Goal: Task Accomplishment & Management: Manage account settings

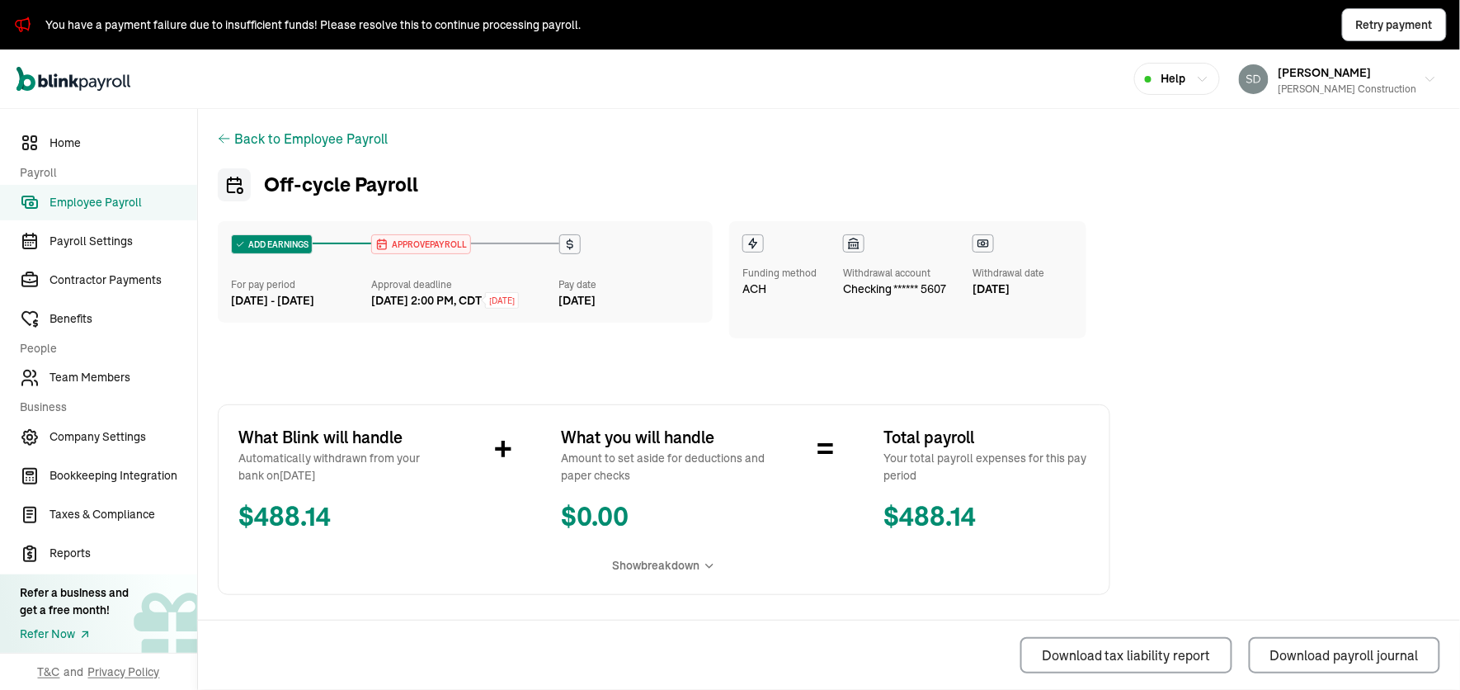
click at [417, 242] on span "APPROVE PAYROLL" at bounding box center [427, 244] width 78 height 12
click at [417, 244] on span "APPROVE PAYROLL" at bounding box center [427, 244] width 78 height 12
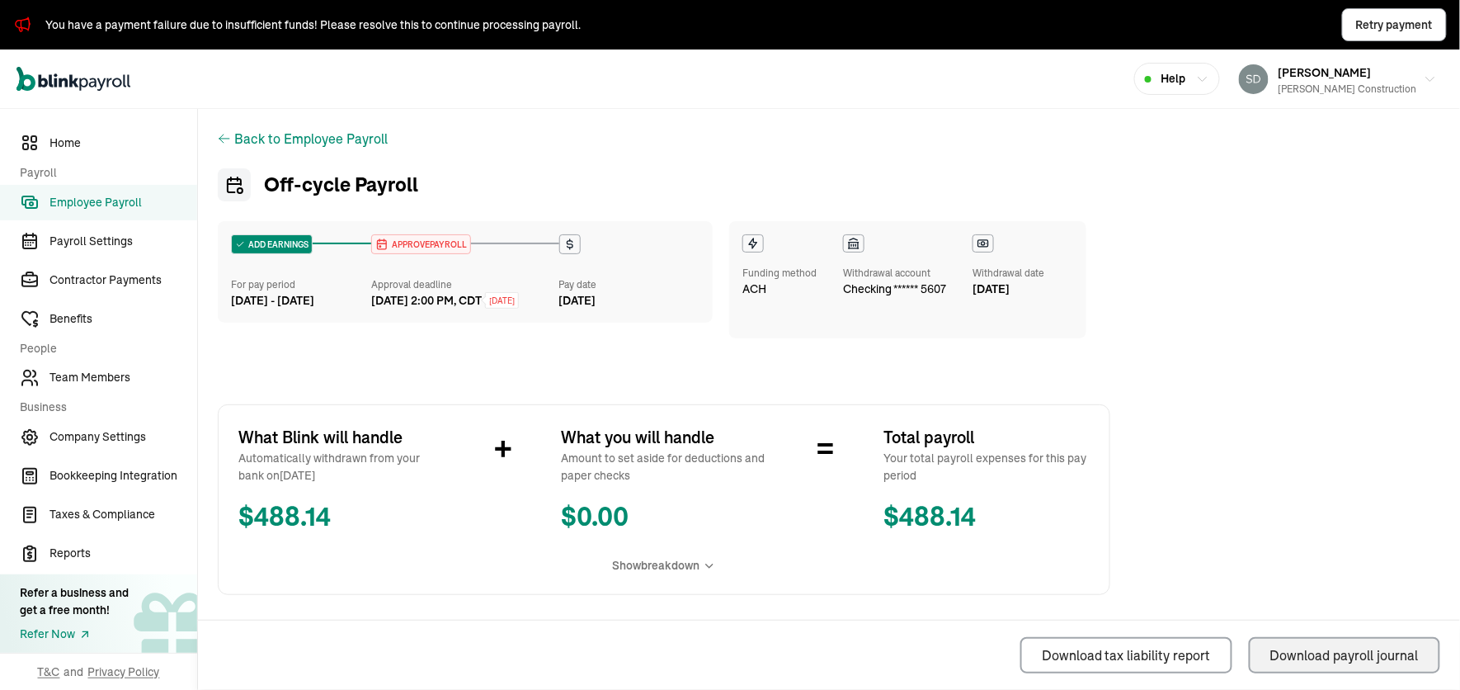
click at [1284, 663] on div "Download payroll journal" at bounding box center [1344, 655] width 148 height 20
click at [137, 190] on link "Employee Payroll" at bounding box center [98, 202] width 197 height 35
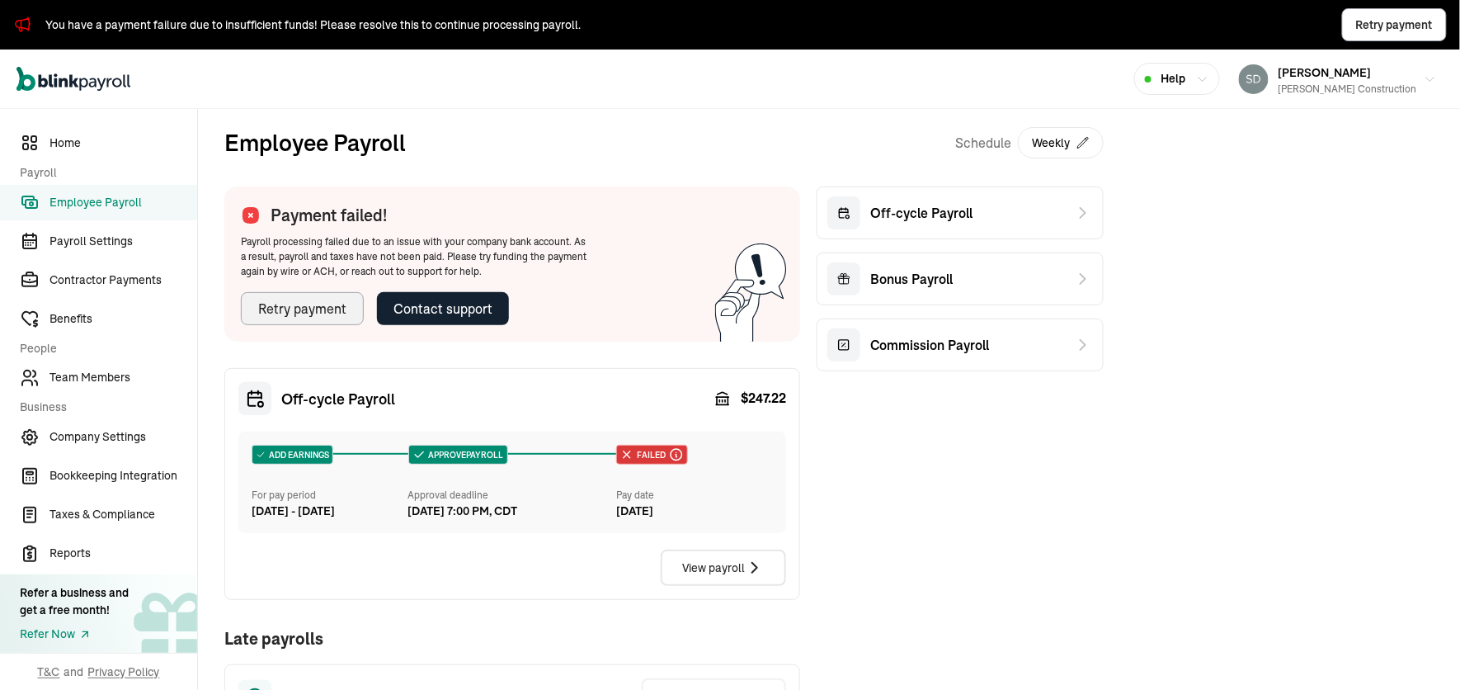
click at [320, 314] on div "Retry payment" at bounding box center [302, 309] width 88 height 20
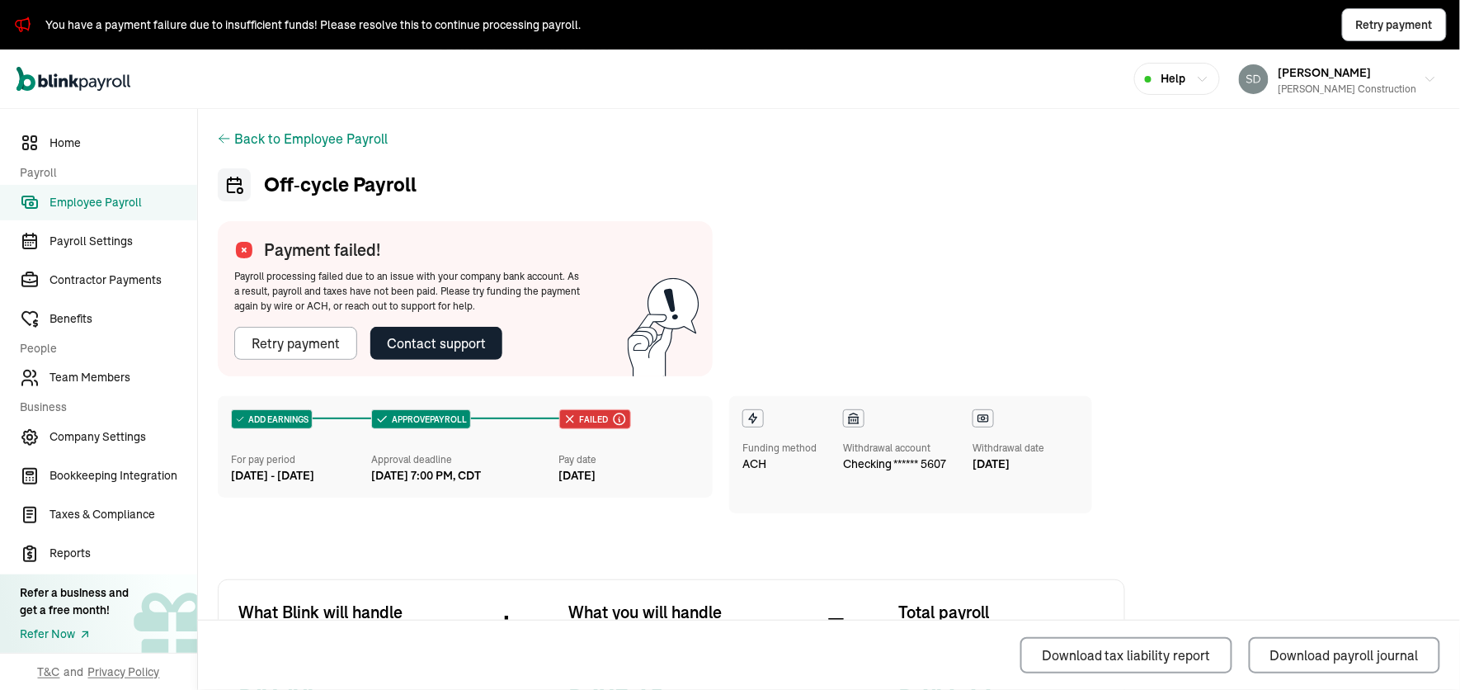
click at [754, 449] on div "Funding method" at bounding box center [779, 447] width 74 height 15
click at [621, 169] on h1 "Off‑cycle Payroll" at bounding box center [671, 184] width 907 height 33
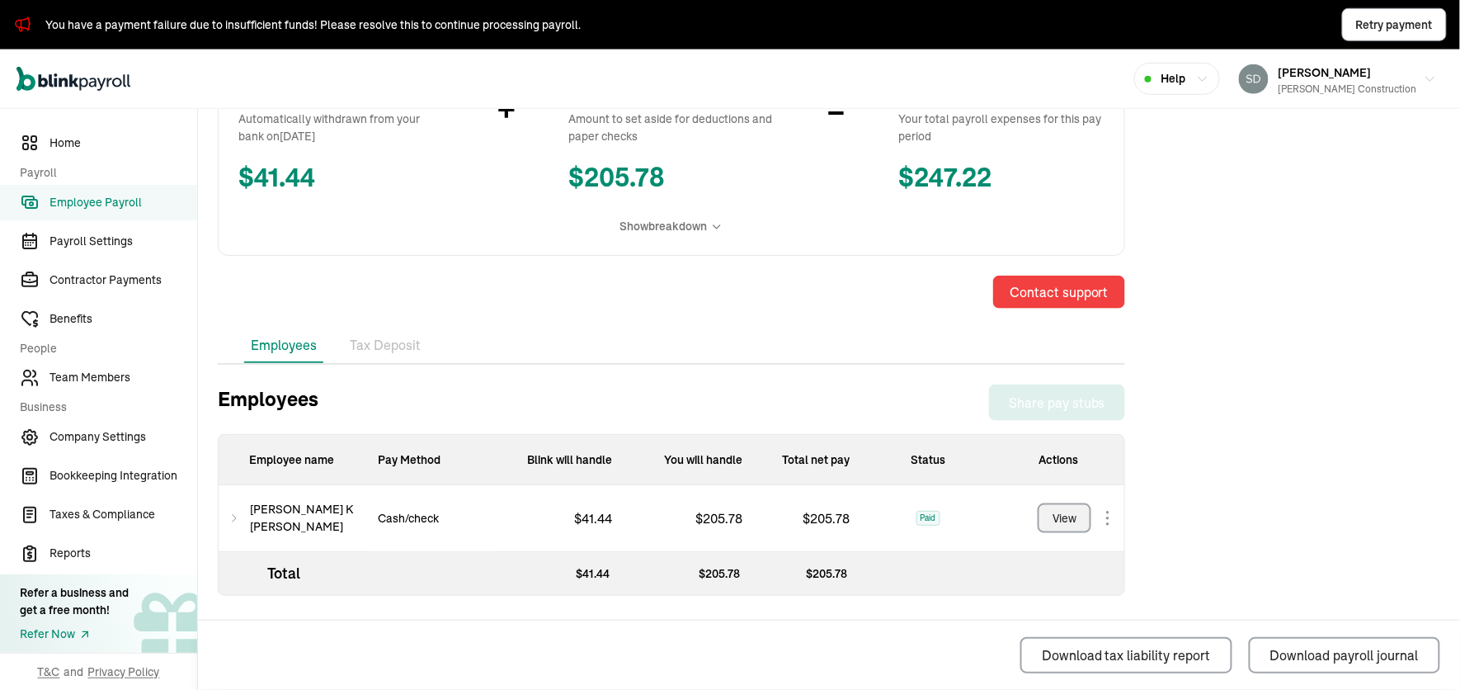
click at [1066, 511] on div "View" at bounding box center [1064, 518] width 24 height 17
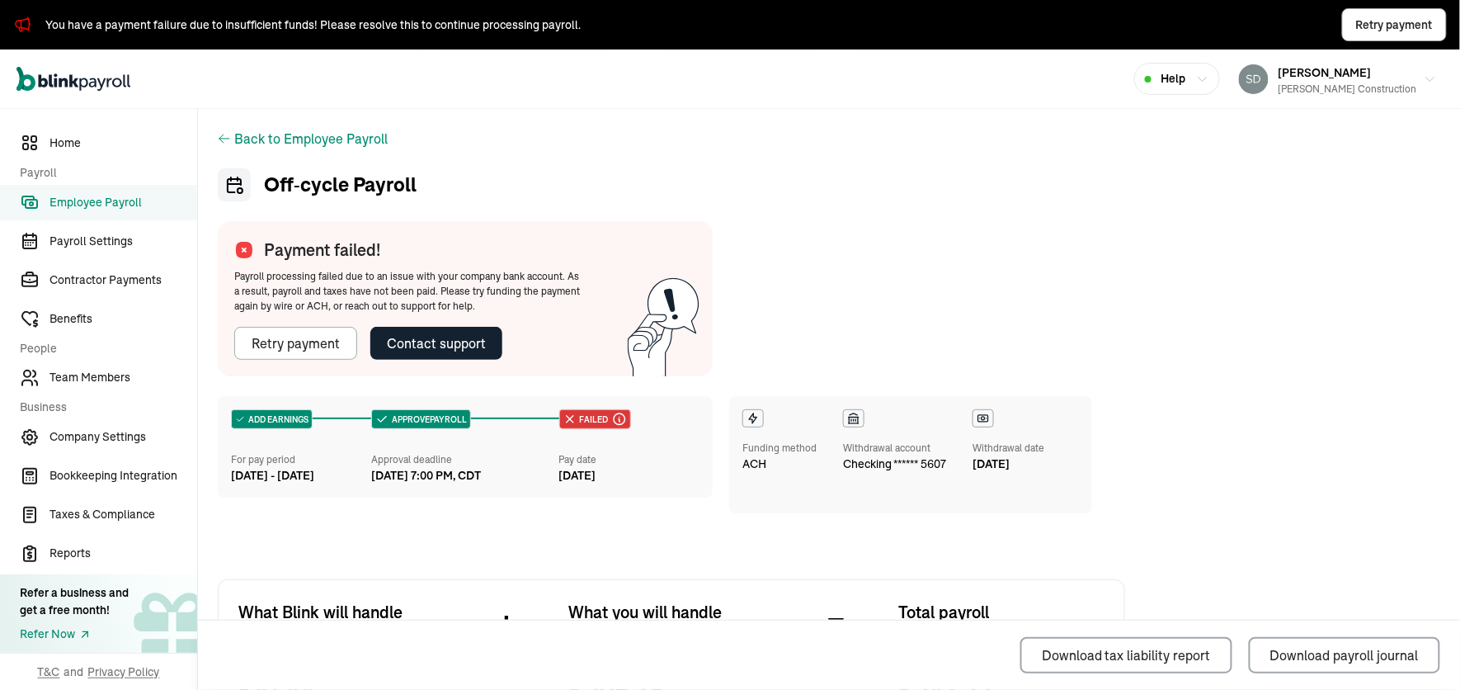
click at [754, 449] on div "Funding method" at bounding box center [779, 447] width 74 height 15
click at [621, 169] on h1 "Off‑cycle Payroll" at bounding box center [671, 184] width 907 height 33
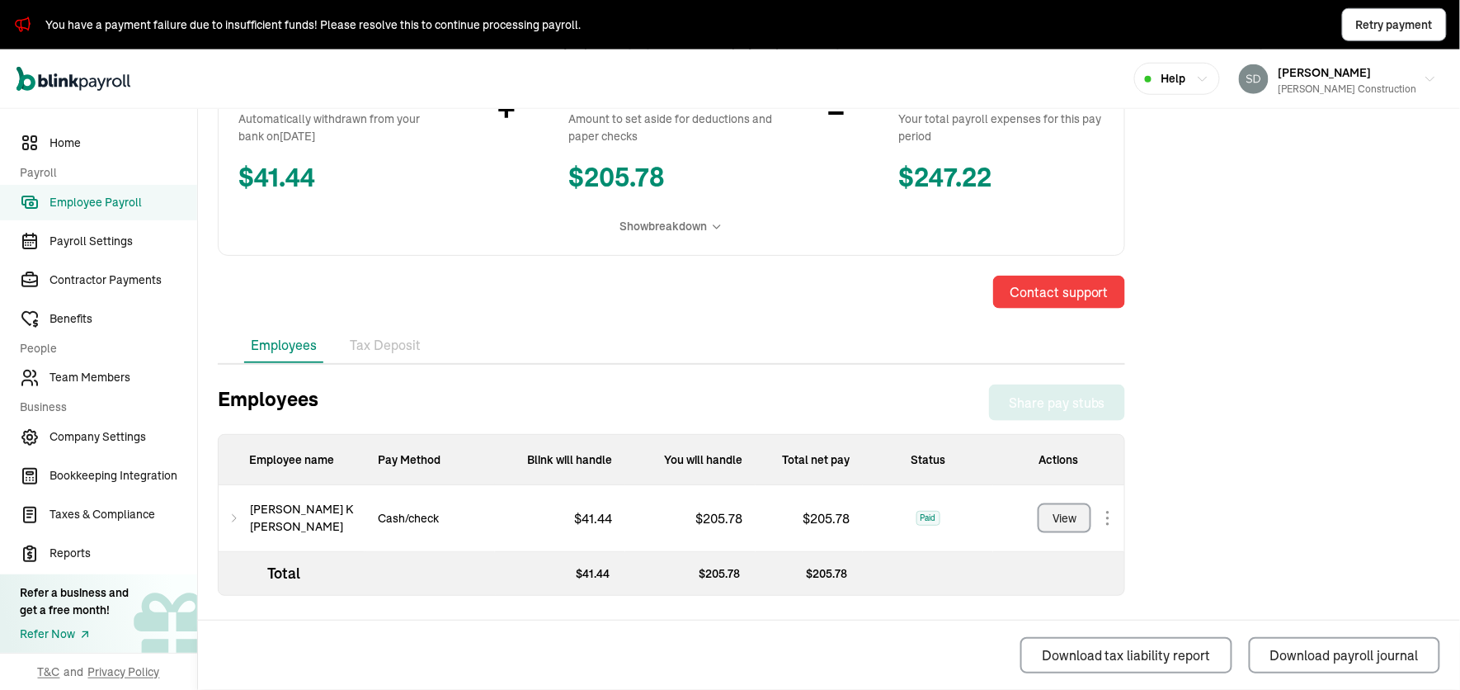
click at [1066, 511] on div "View" at bounding box center [1064, 518] width 24 height 17
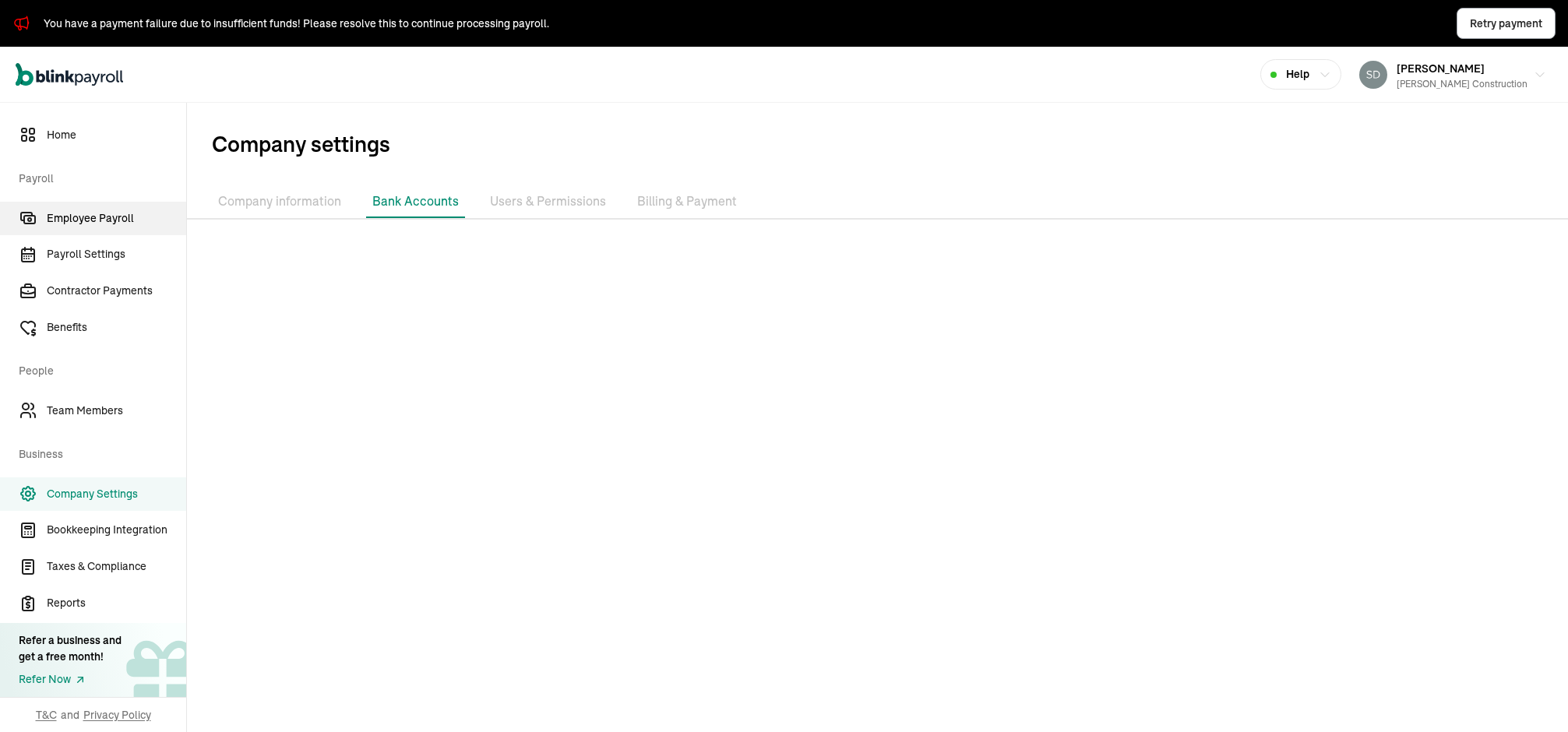
click at [98, 213] on span "Employee Payroll" at bounding box center [116, 218] width 140 height 16
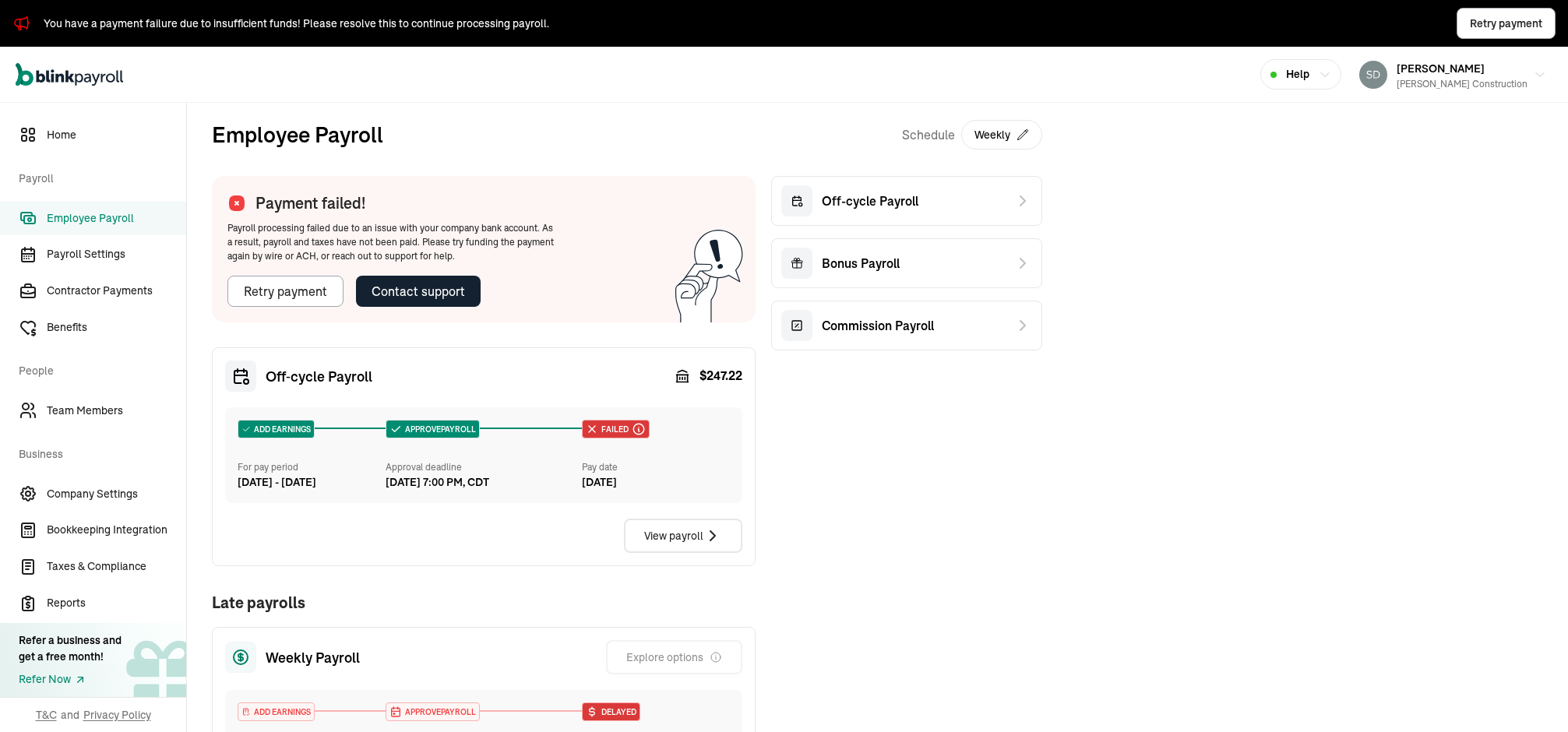
drag, startPoint x: 832, startPoint y: 380, endPoint x: 838, endPoint y: 466, distance: 86.2
click at [838, 466] on div "Payment failed! Payroll processing failed due to an issue with your company ban…" at bounding box center [626, 500] width 830 height 648
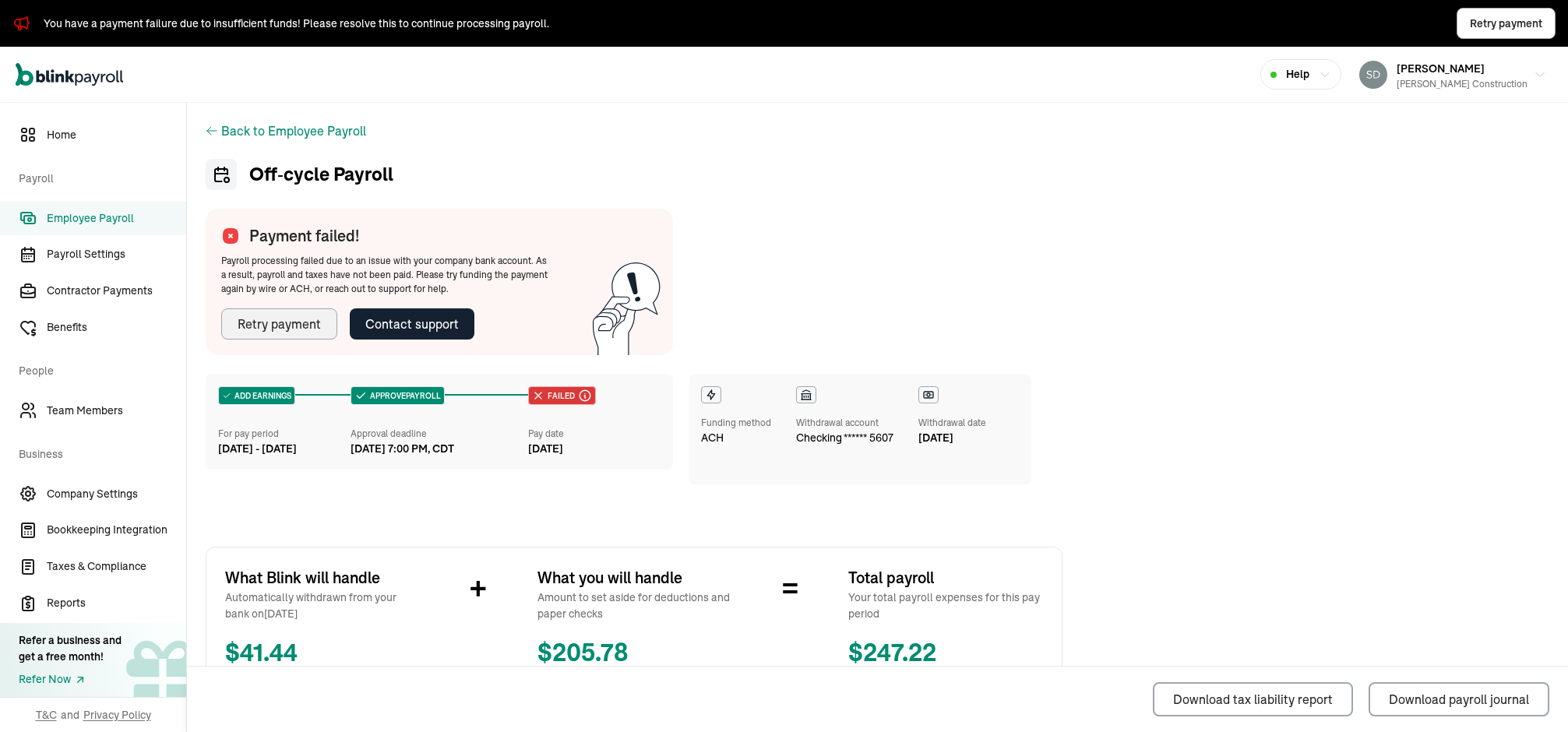
click at [256, 328] on div "Retry payment" at bounding box center [280, 324] width 83 height 19
click at [114, 220] on span "Employee Payroll" at bounding box center [116, 218] width 140 height 16
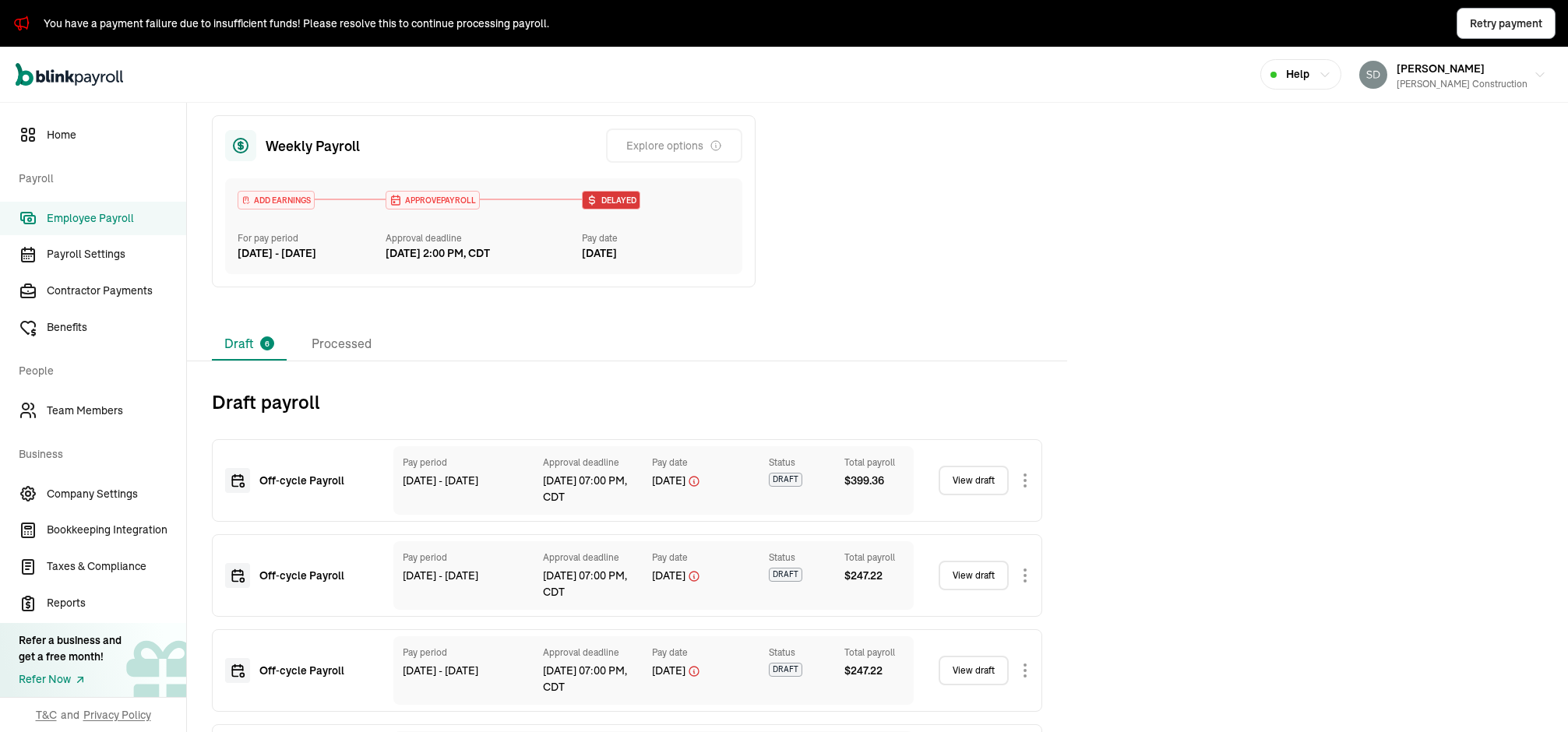
scroll to position [501, 0]
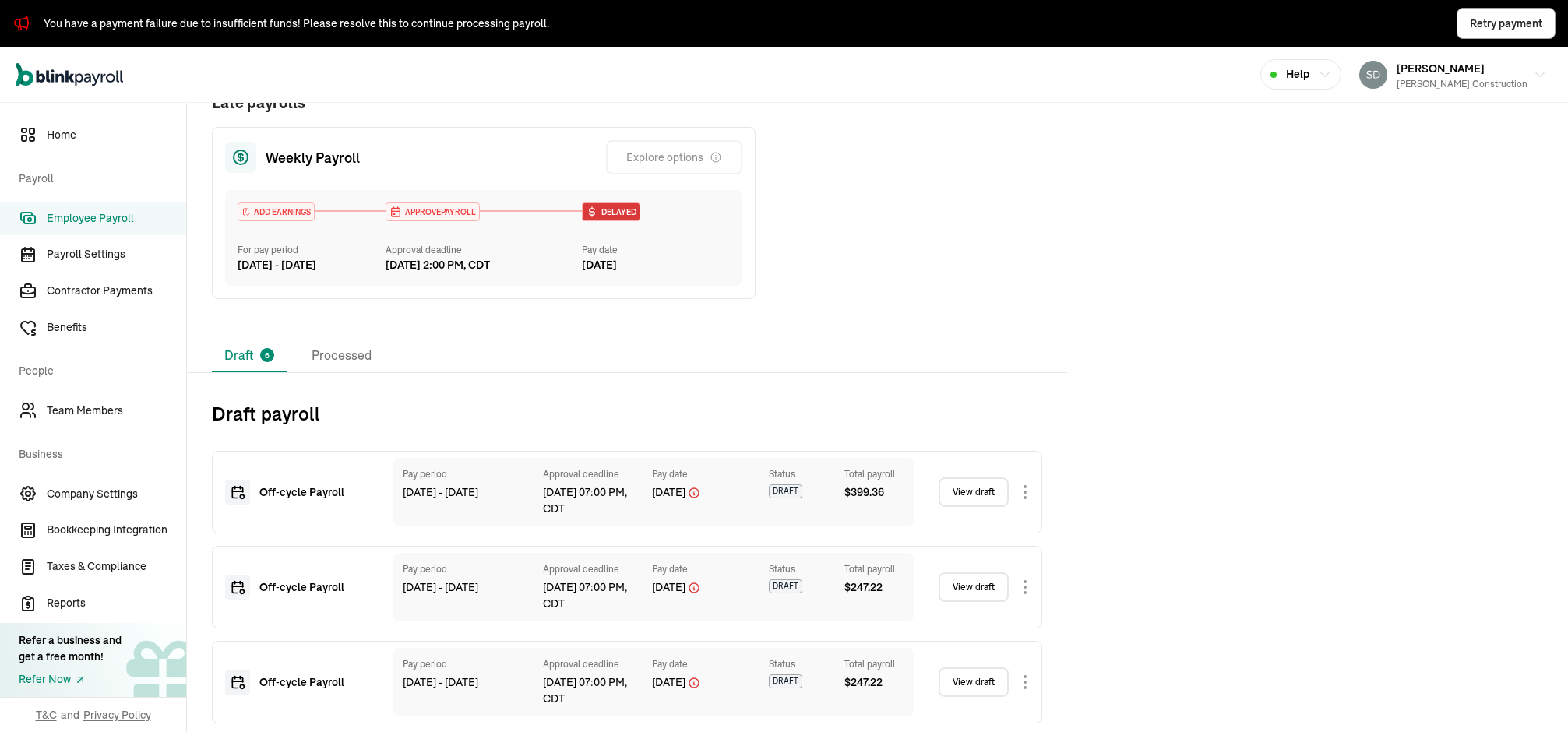
click at [550, 251] on div "APPROVE PAYROLL Approval deadline [DATE] 2:00 PM, CDT" at bounding box center [484, 237] width 197 height 71
click at [617, 215] on div "ADD EARNINGS For pay period [DATE] - [DATE] APPROVE PAYROLL Approval deadline […" at bounding box center [484, 237] width 518 height 95
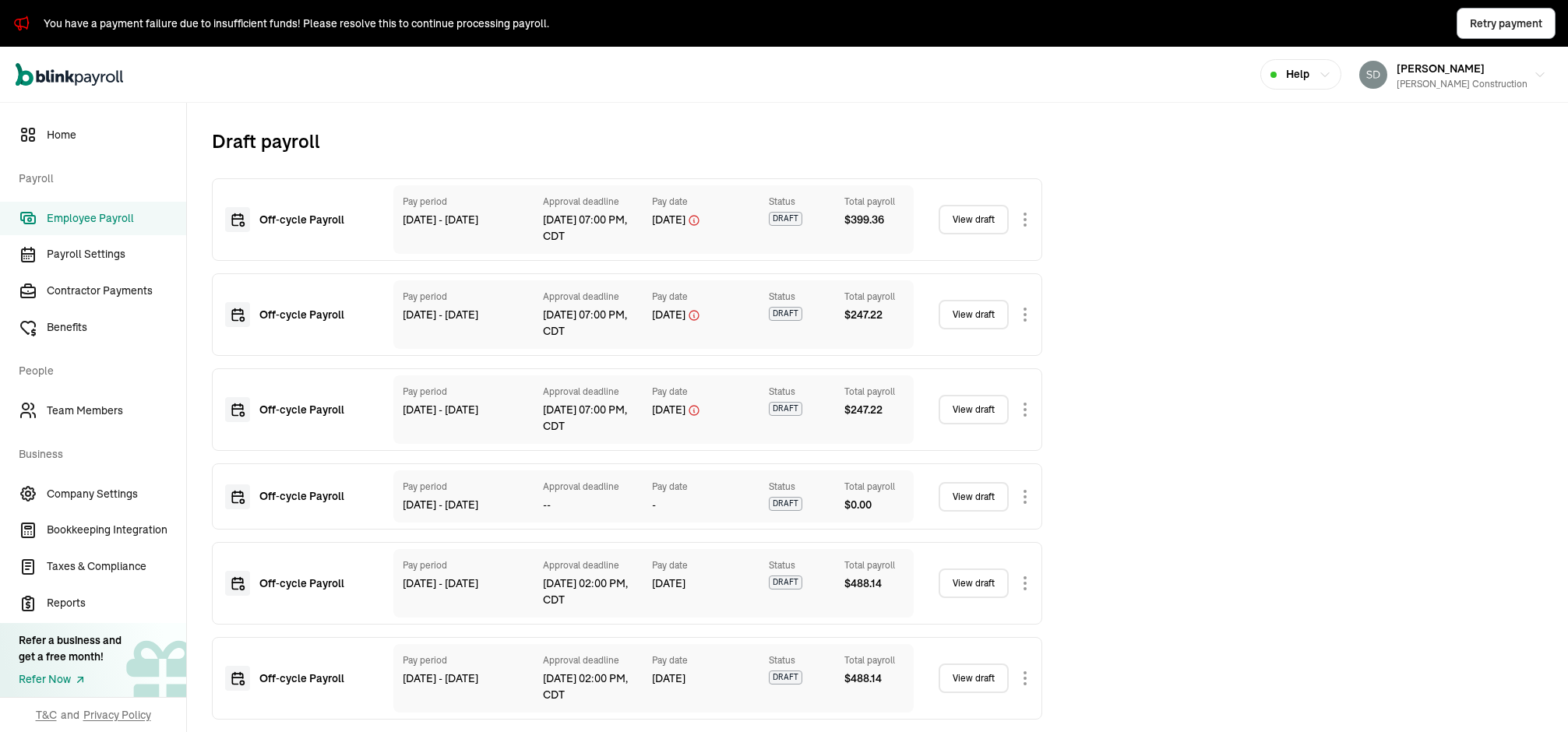
scroll to position [811, 0]
click at [963, 585] on link "View draft" at bounding box center [974, 583] width 70 height 29
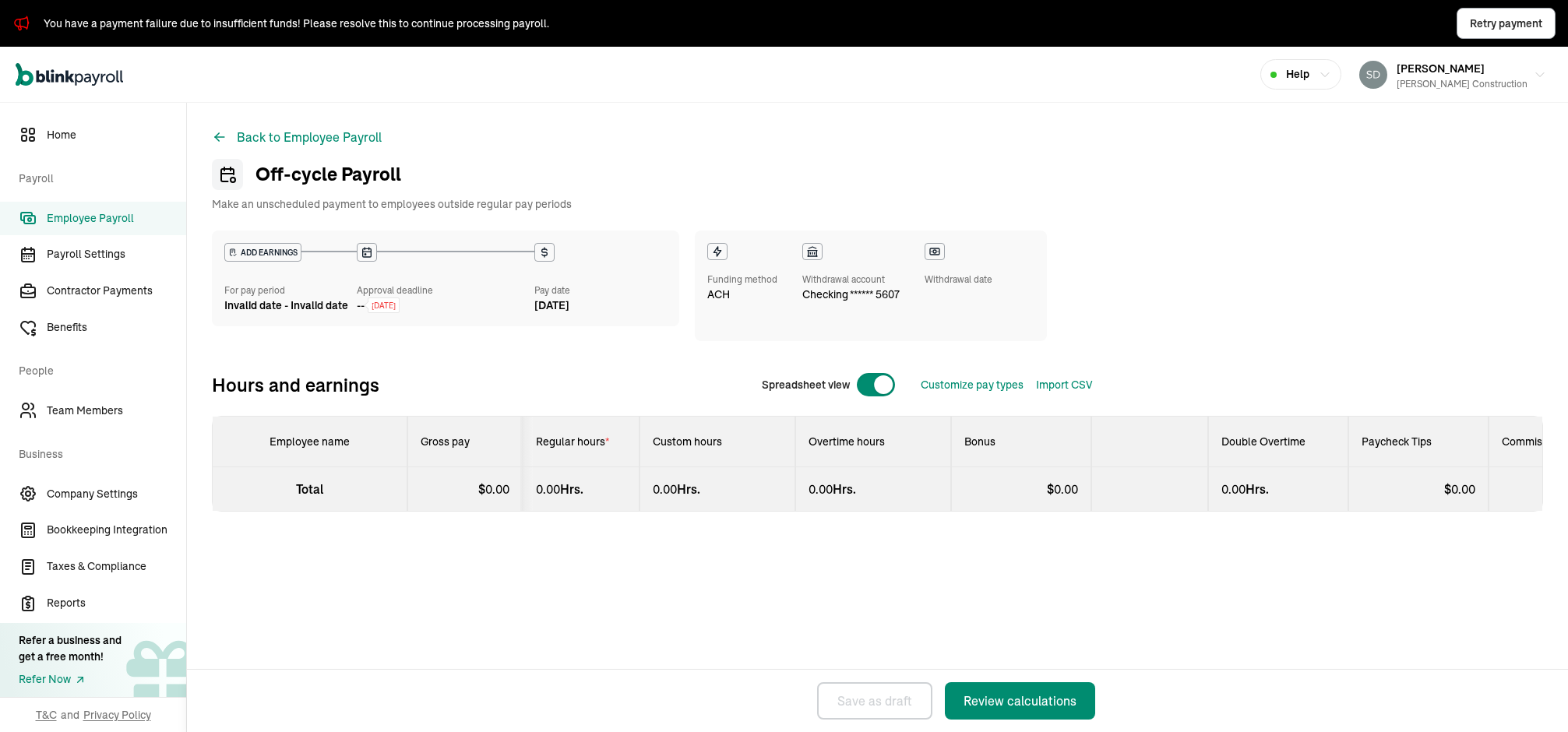
select select "direct_deposit"
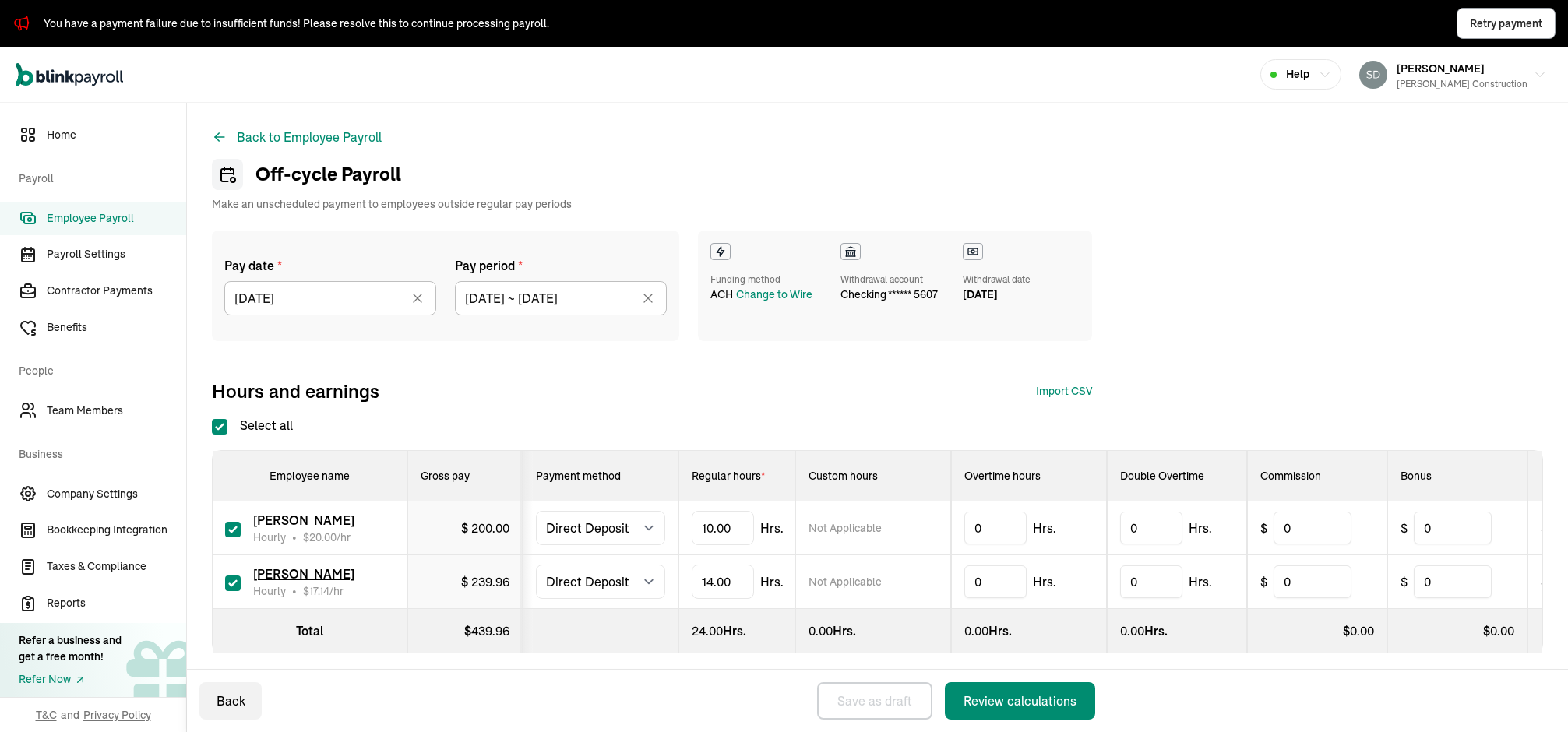
checkbox input "true"
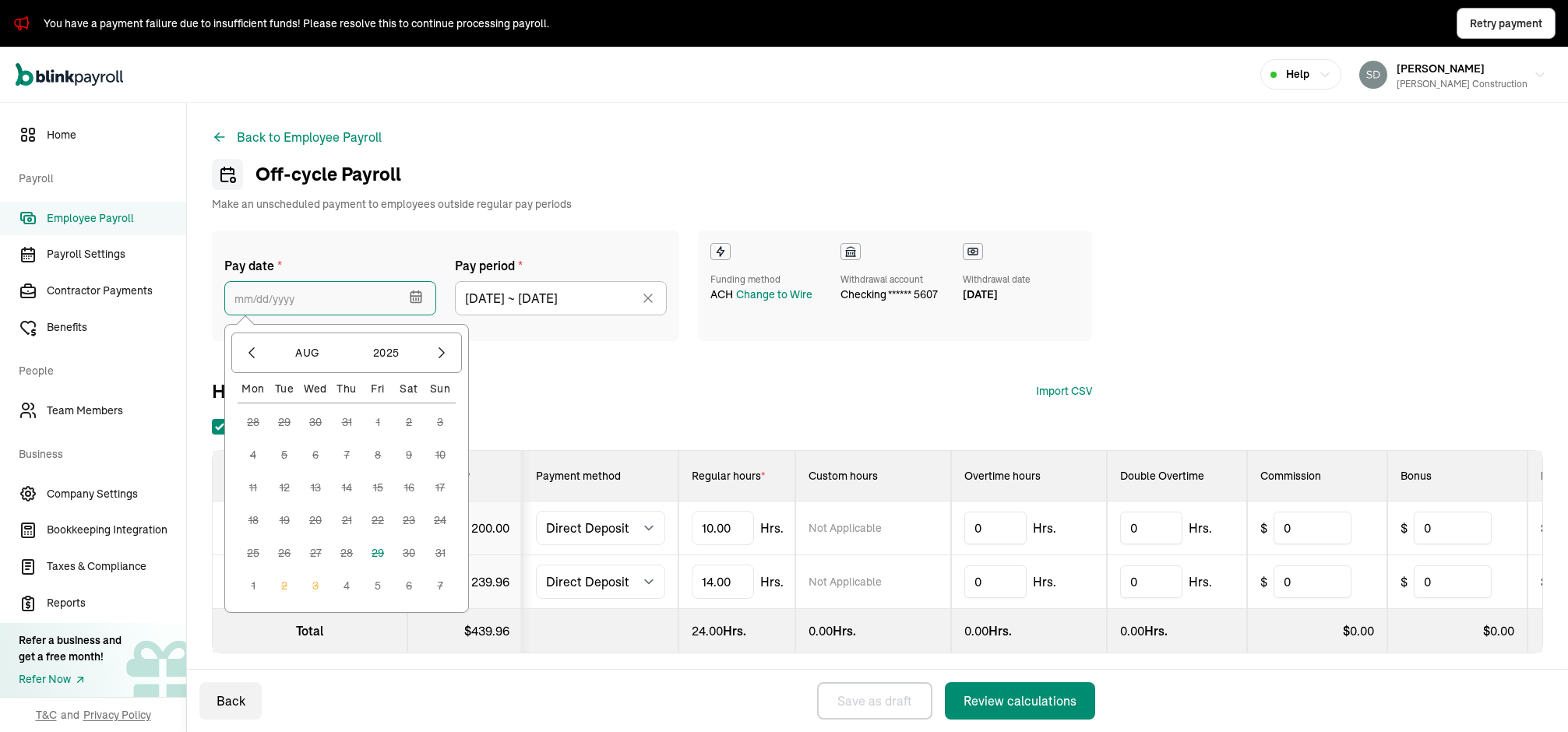
click at [372, 298] on input "text" at bounding box center [331, 298] width 212 height 34
click at [346, 587] on button "4" at bounding box center [347, 586] width 31 height 31
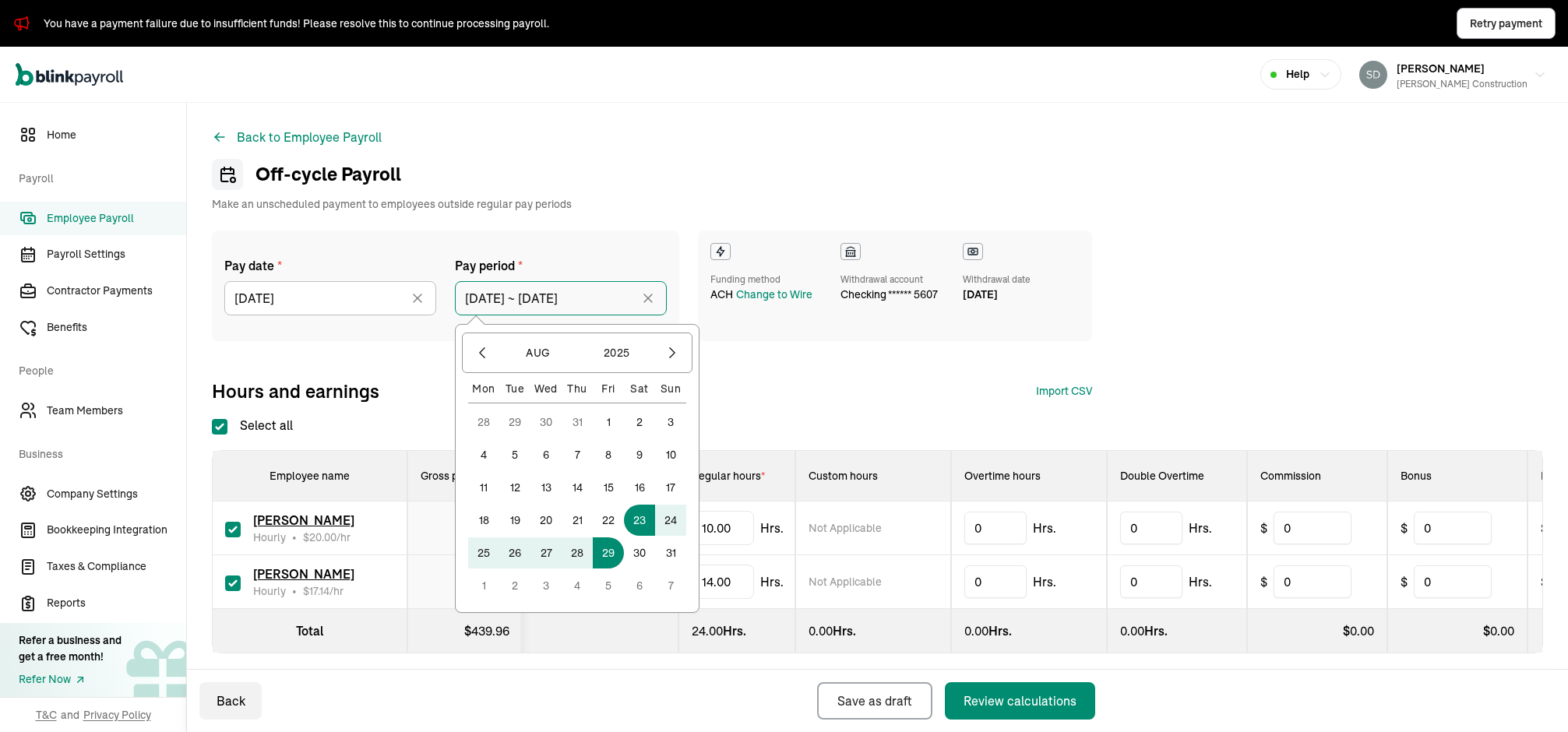
click at [589, 302] on input "[DATE] ~ [DATE]" at bounding box center [561, 298] width 212 height 34
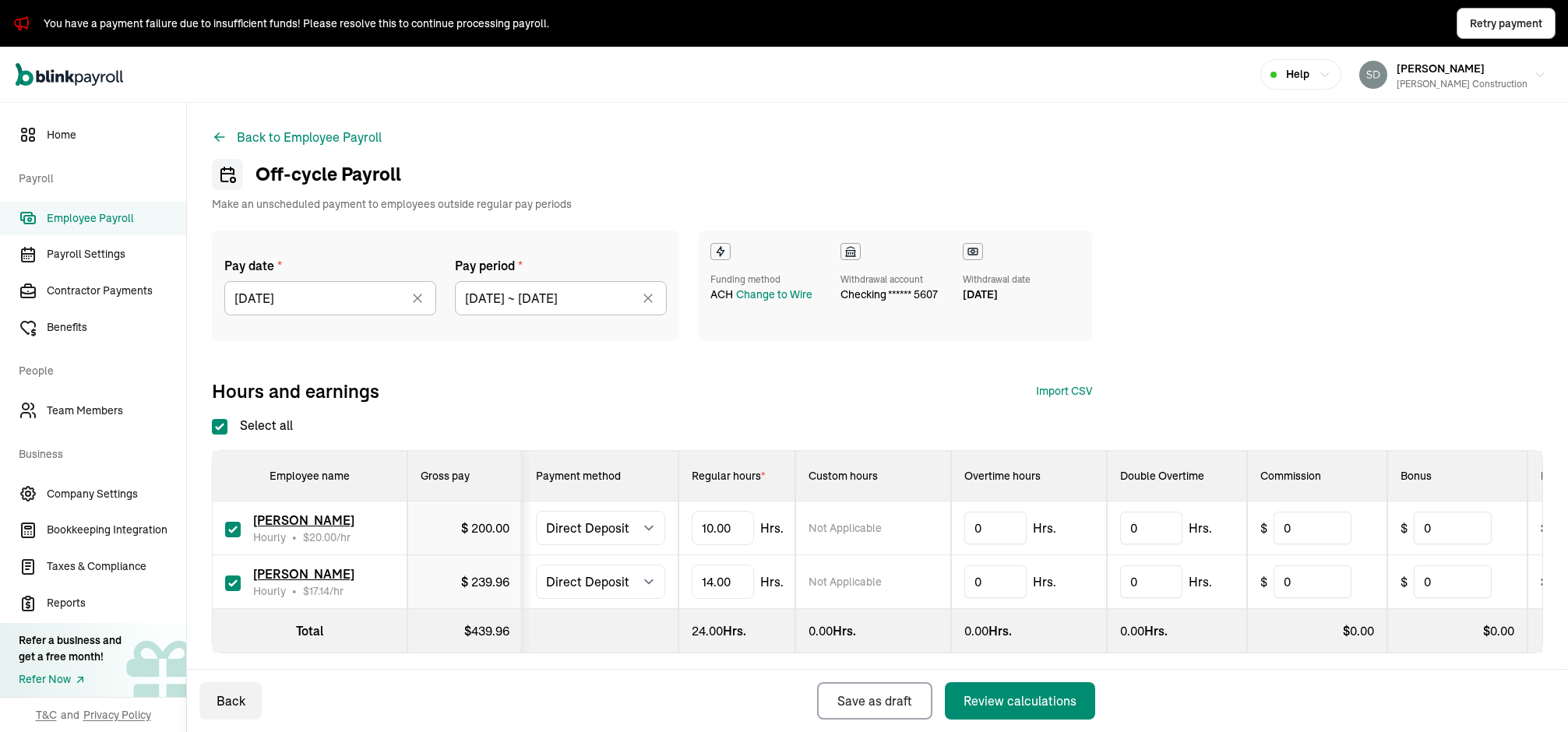
click at [807, 386] on div "Hours and earnings Import CSV 1 Upload 2 Map Columns 3 Map Employees Drop your …" at bounding box center [652, 391] width 880 height 25
click at [1006, 651] on div "Review calculations" at bounding box center [1020, 701] width 113 height 19
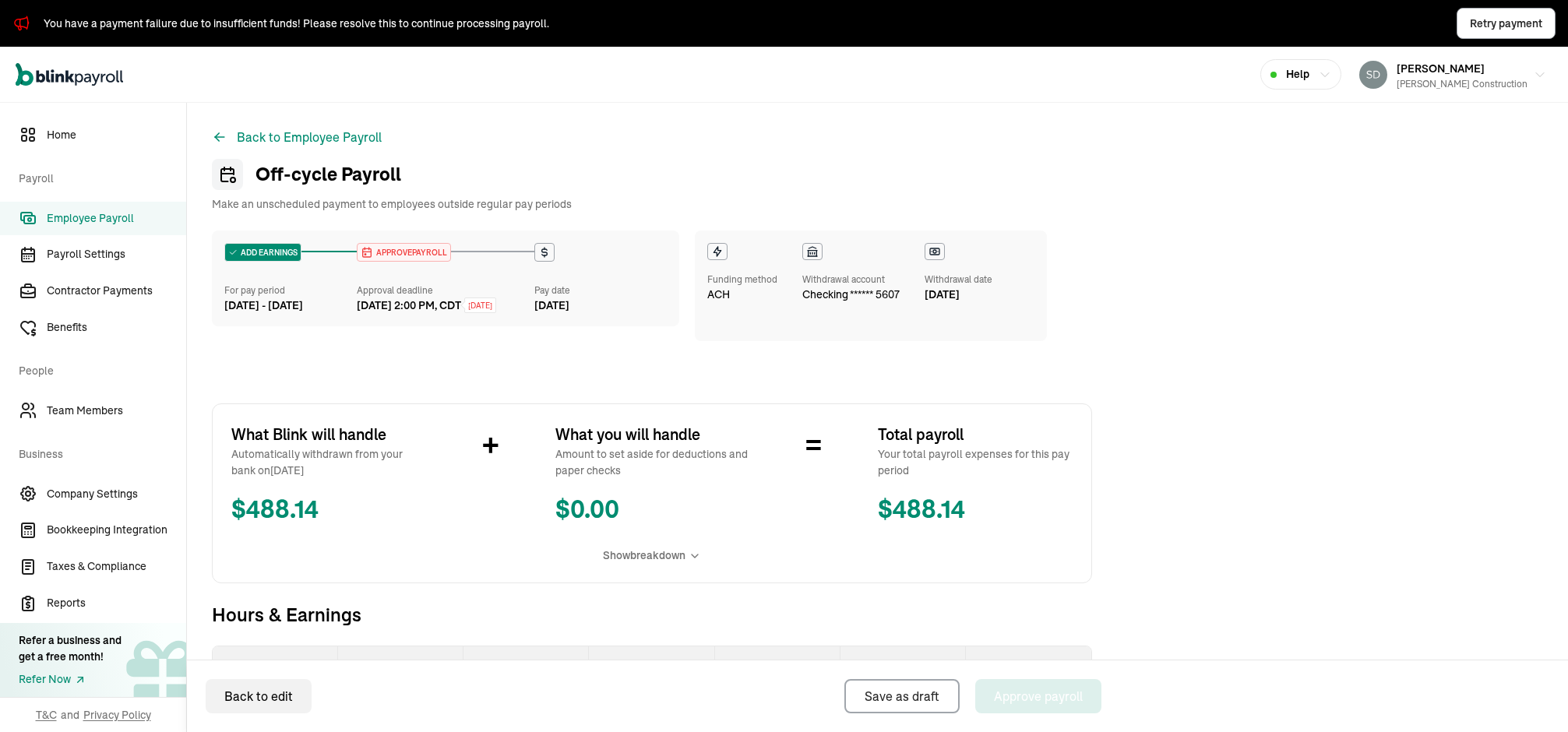
click at [407, 256] on span "APPROVE PAYROLL" at bounding box center [410, 252] width 74 height 11
click at [416, 314] on div "[DATE] 2:00 PM, CDT" at bounding box center [409, 305] width 105 height 16
select select "direct_deposit"
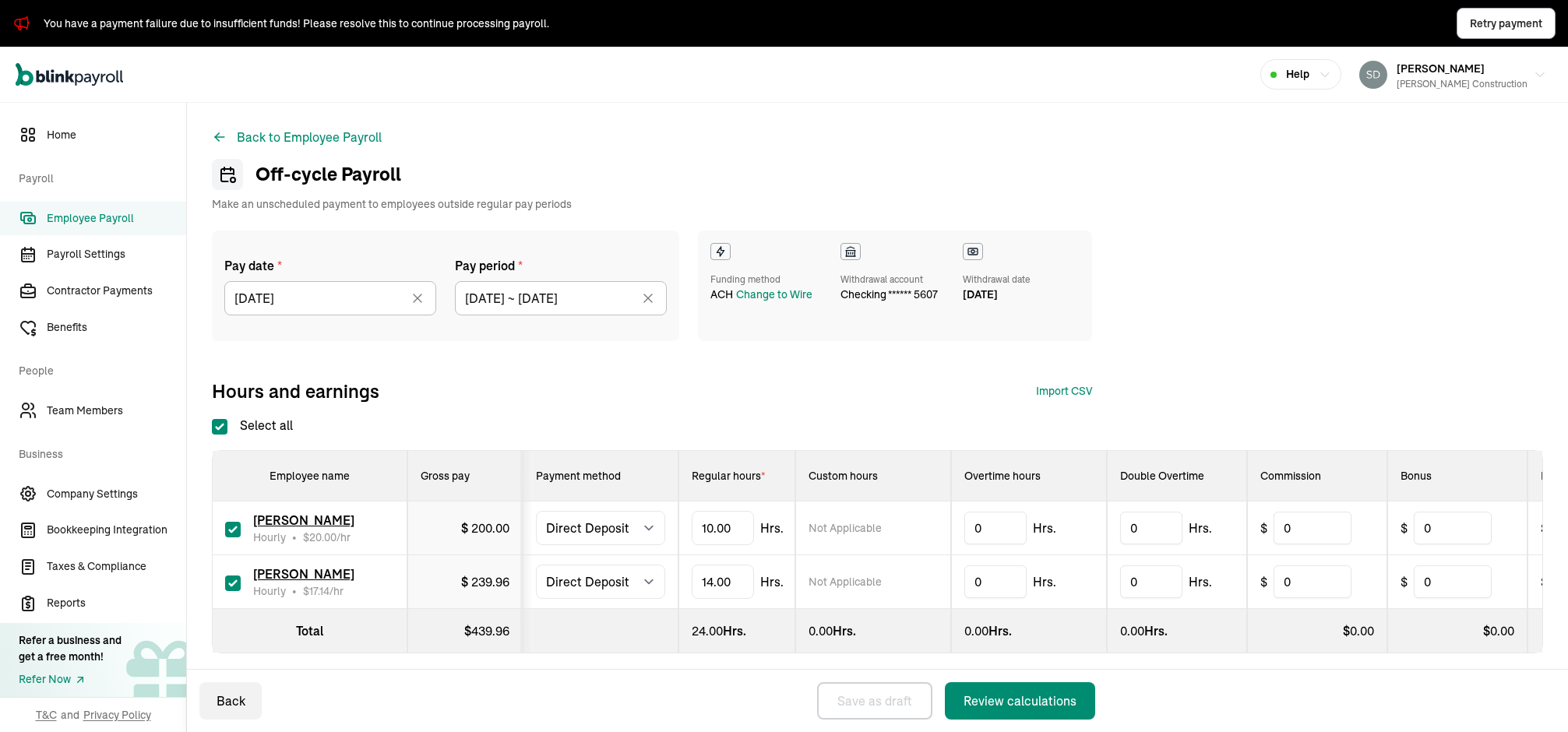
checkbox input "true"
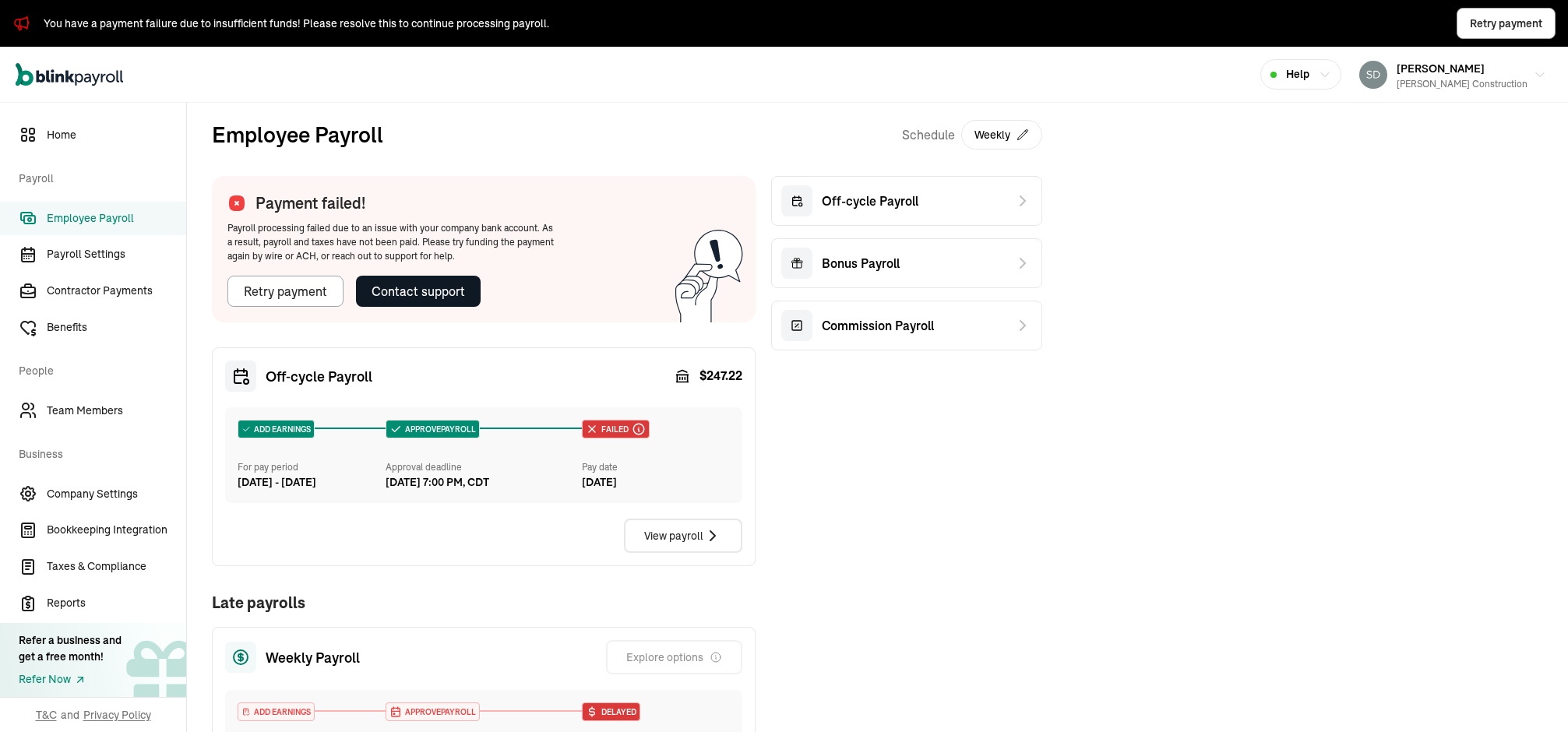
click at [424, 286] on div "Contact support" at bounding box center [418, 292] width 94 height 19
click at [435, 288] on div "Contact support" at bounding box center [418, 292] width 94 height 19
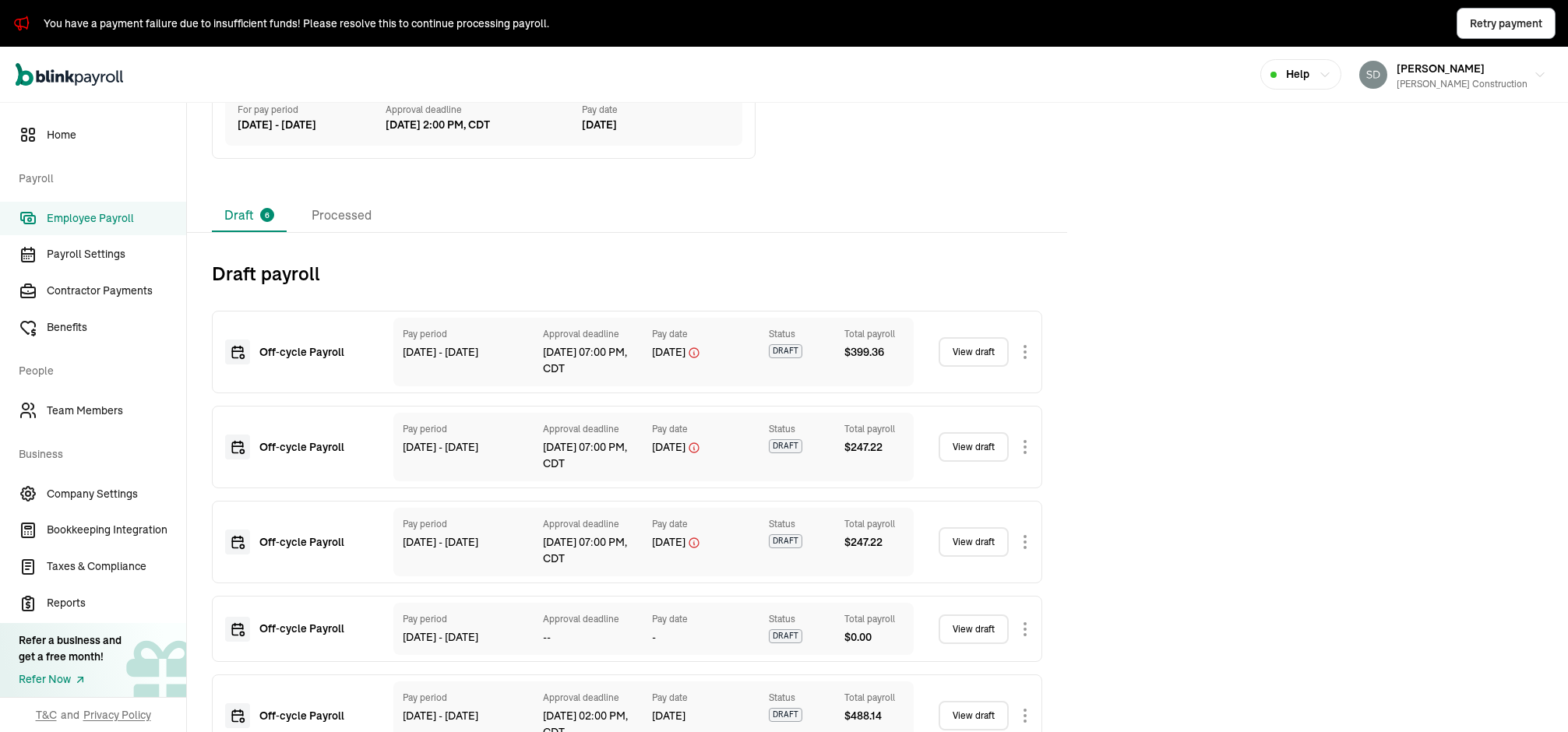
click at [113, 215] on span "Employee Payroll" at bounding box center [116, 218] width 140 height 16
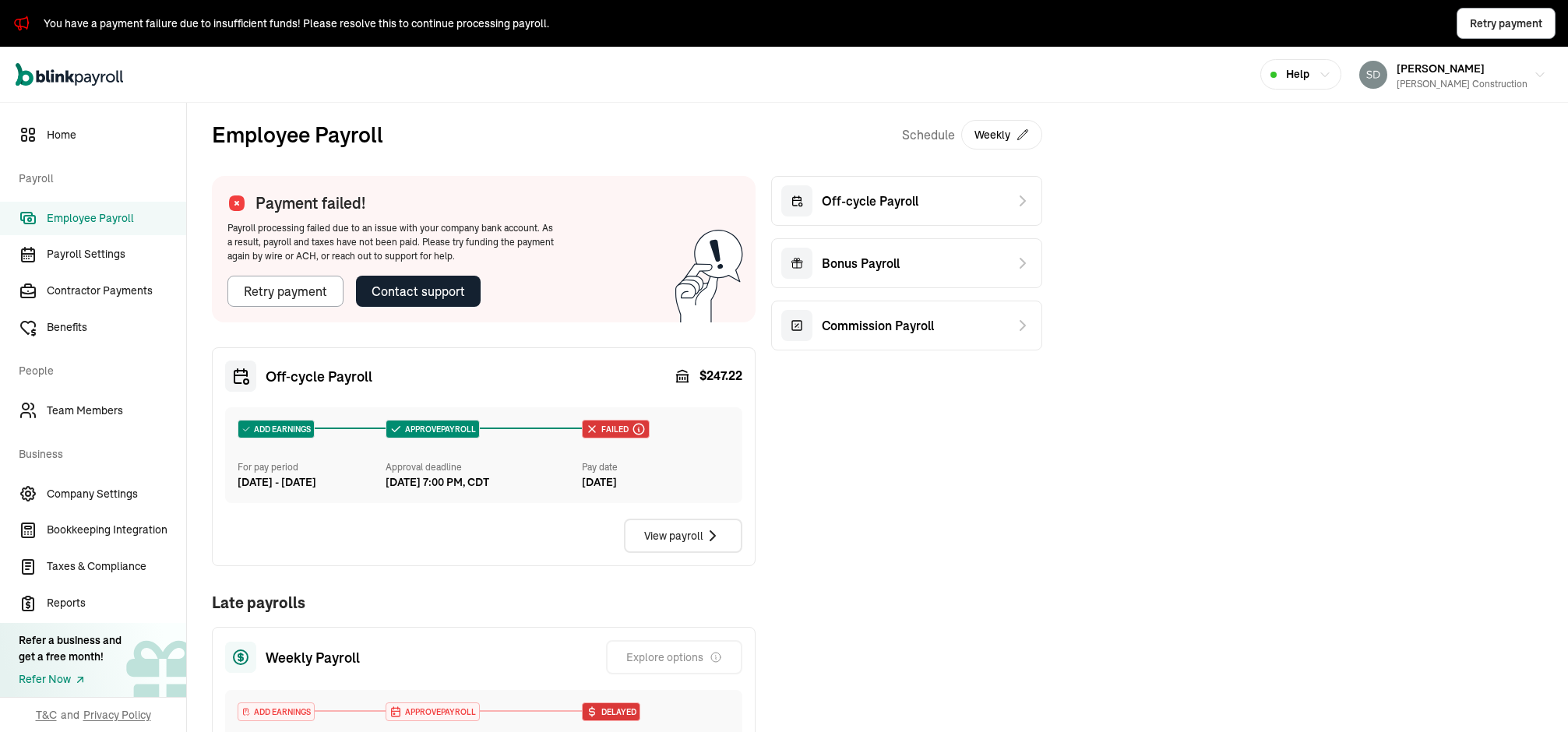
click at [89, 213] on span "Employee Payroll" at bounding box center [116, 218] width 140 height 16
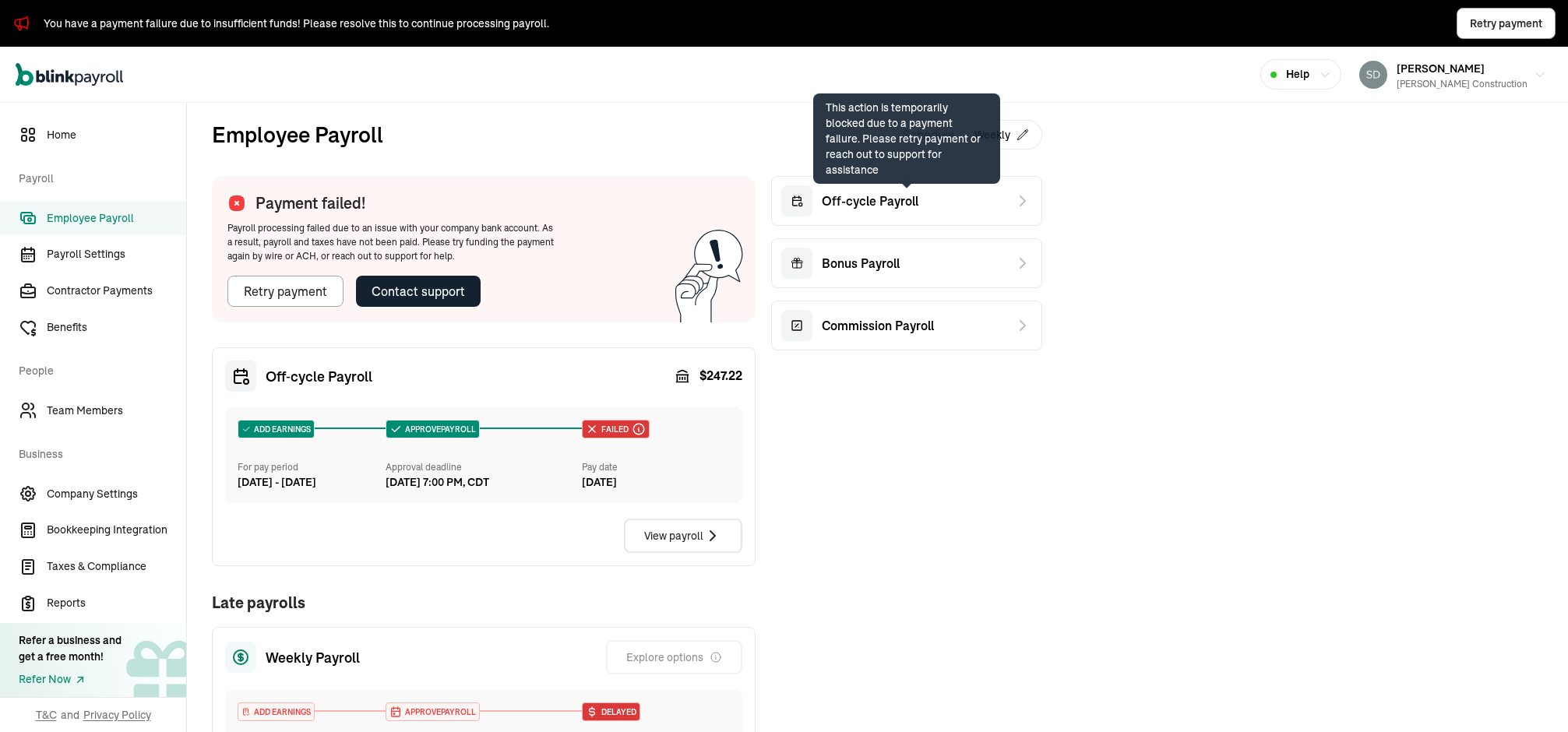
click at [889, 217] on div "Off-cycle Payroll" at bounding box center [907, 200] width 271 height 50
click at [879, 202] on span "Off-cycle Payroll" at bounding box center [870, 201] width 96 height 19
click at [874, 194] on span "Off-cycle Payroll" at bounding box center [870, 201] width 96 height 19
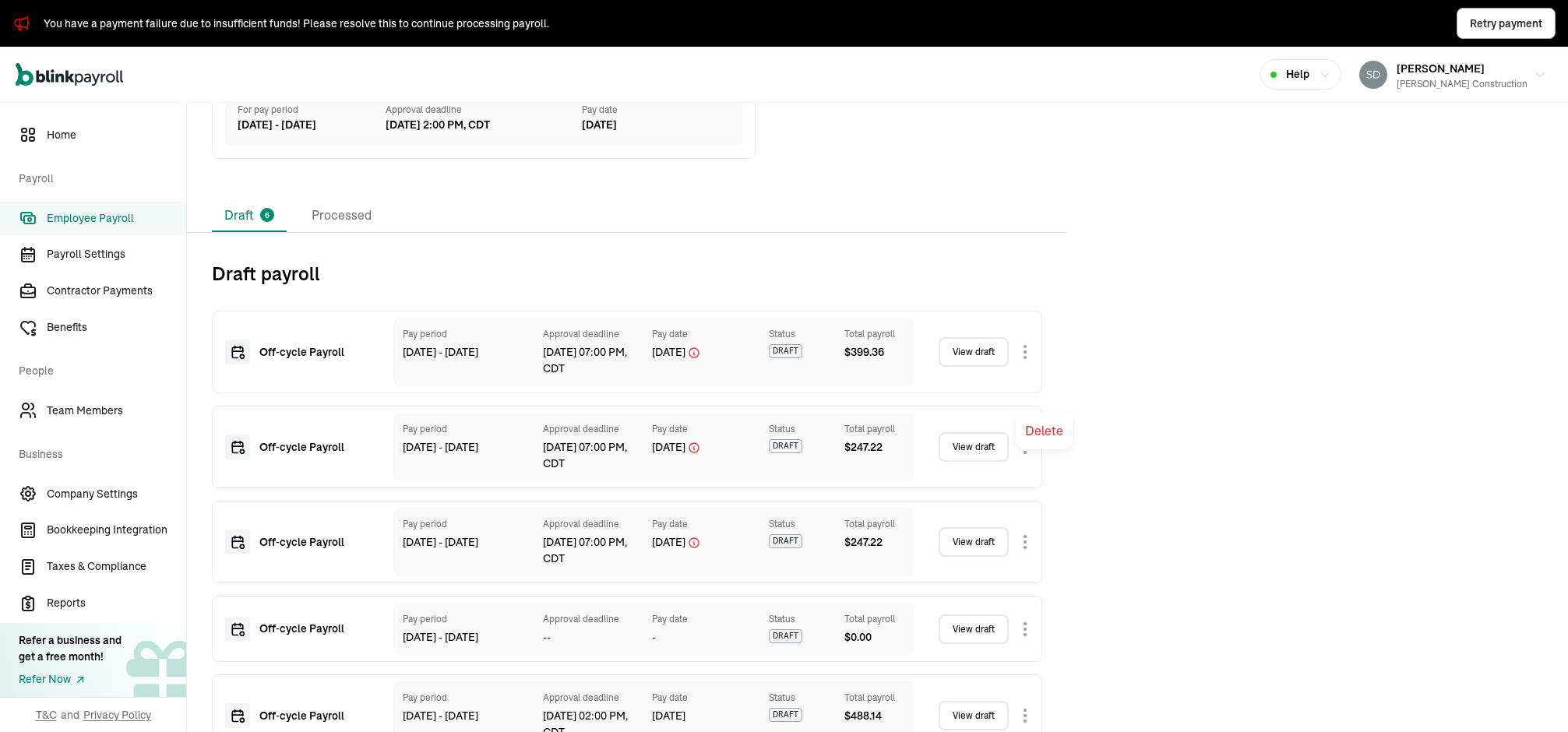
click at [1021, 391] on body "You have a payment failure due to insufficient funds! Please resolve this to co…" at bounding box center [784, 366] width 1568 height 732
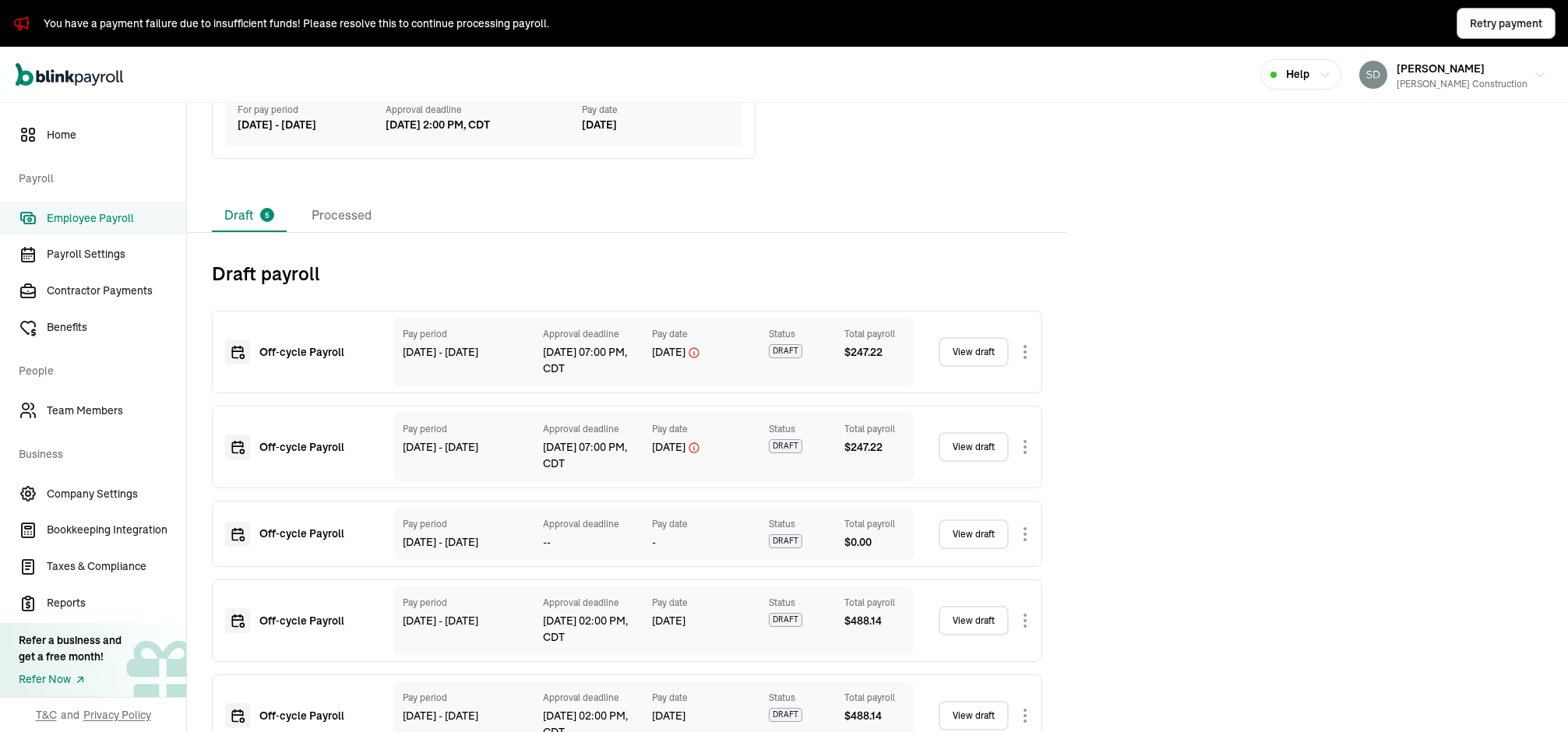
click at [1026, 486] on body "You have a payment failure due to insufficient funds! Please resolve this to co…" at bounding box center [784, 366] width 1568 height 732
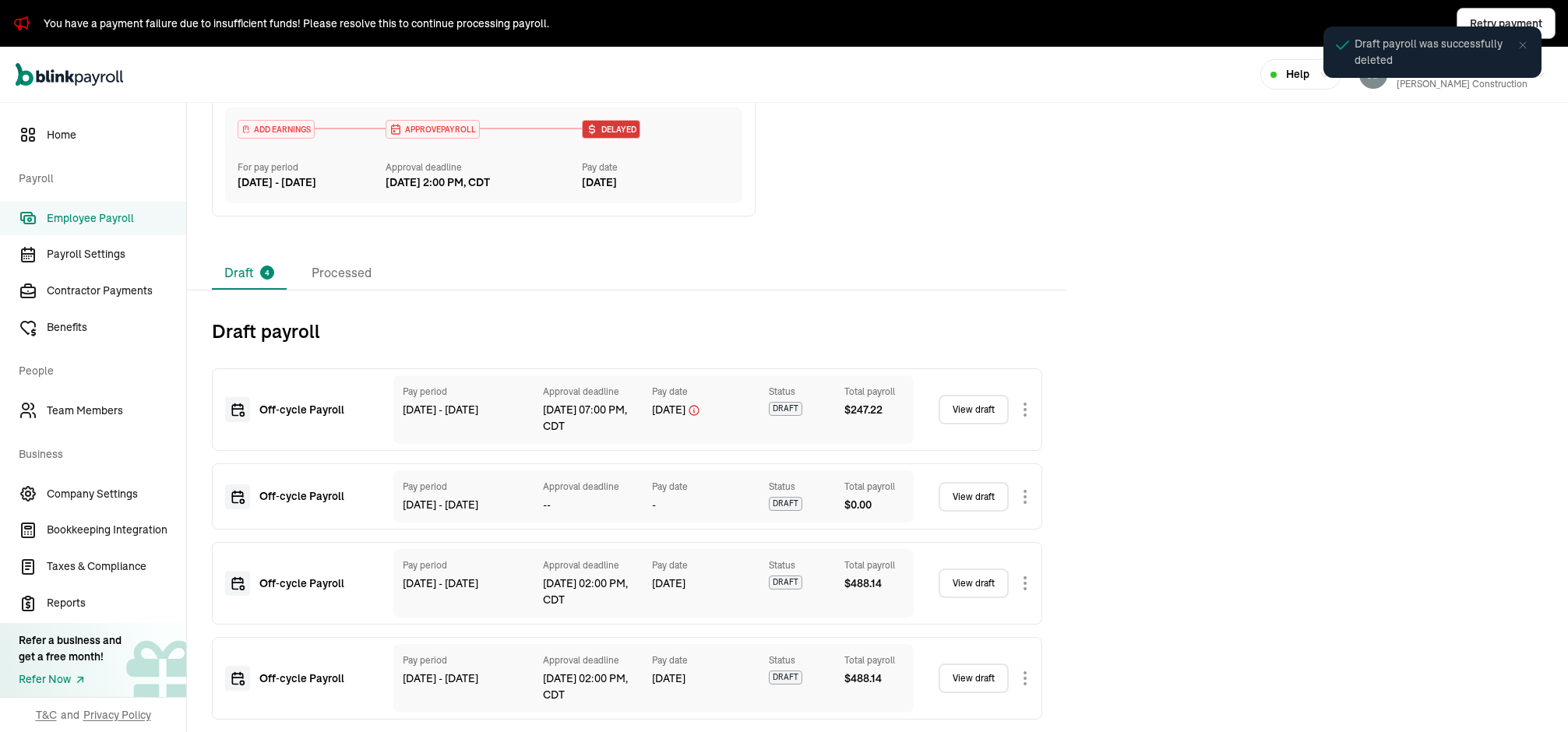
scroll to position [621, 0]
click at [1024, 569] on body "You have a payment failure due to insufficient funds! Please resolve this to co…" at bounding box center [784, 366] width 1568 height 732
click at [1026, 582] on body "You have a payment failure due to insufficient funds! Please resolve this to co…" at bounding box center [784, 366] width 1568 height 732
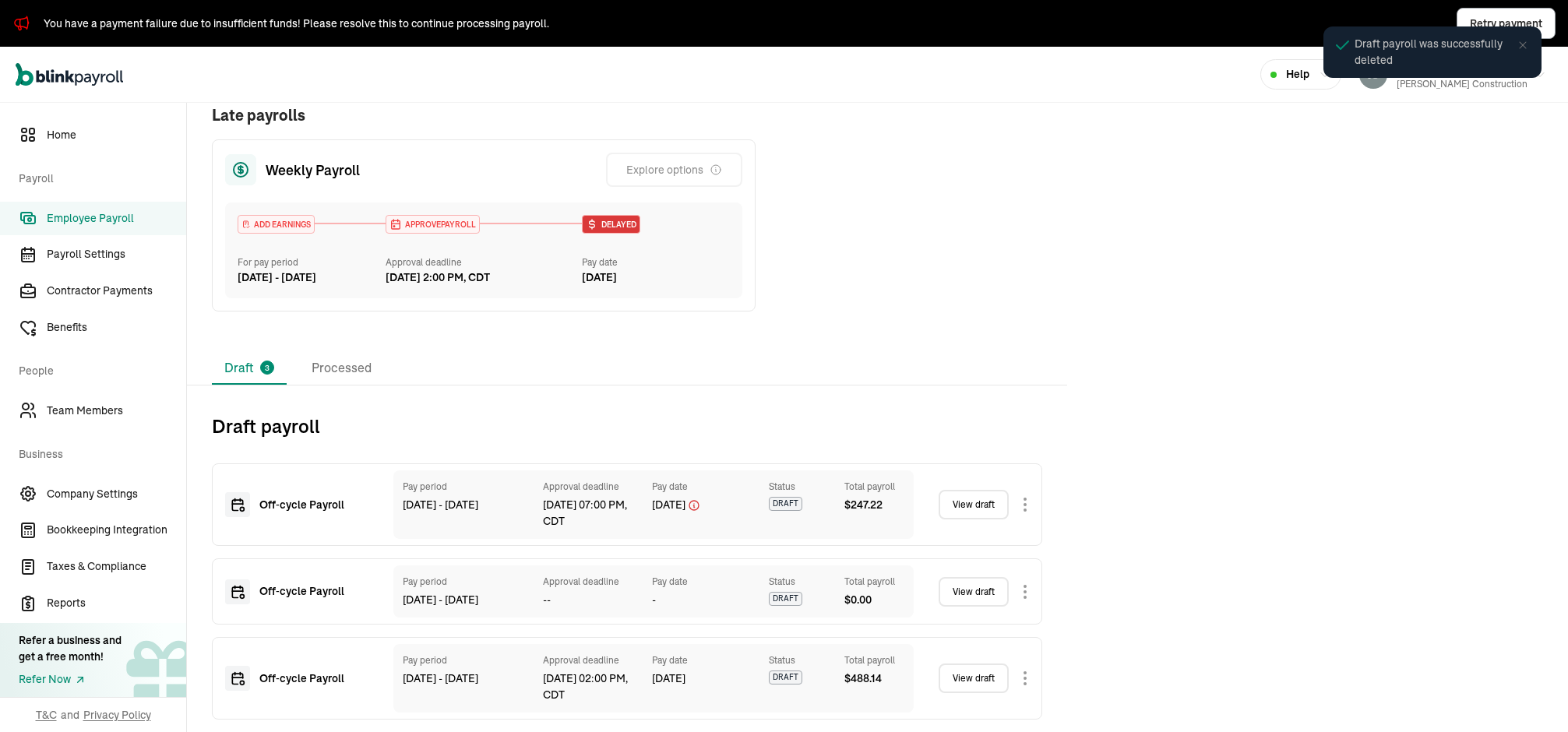
scroll to position [524, 0]
click at [1021, 593] on body "You have a payment failure due to insufficient funds! Please resolve this to co…" at bounding box center [784, 366] width 1568 height 732
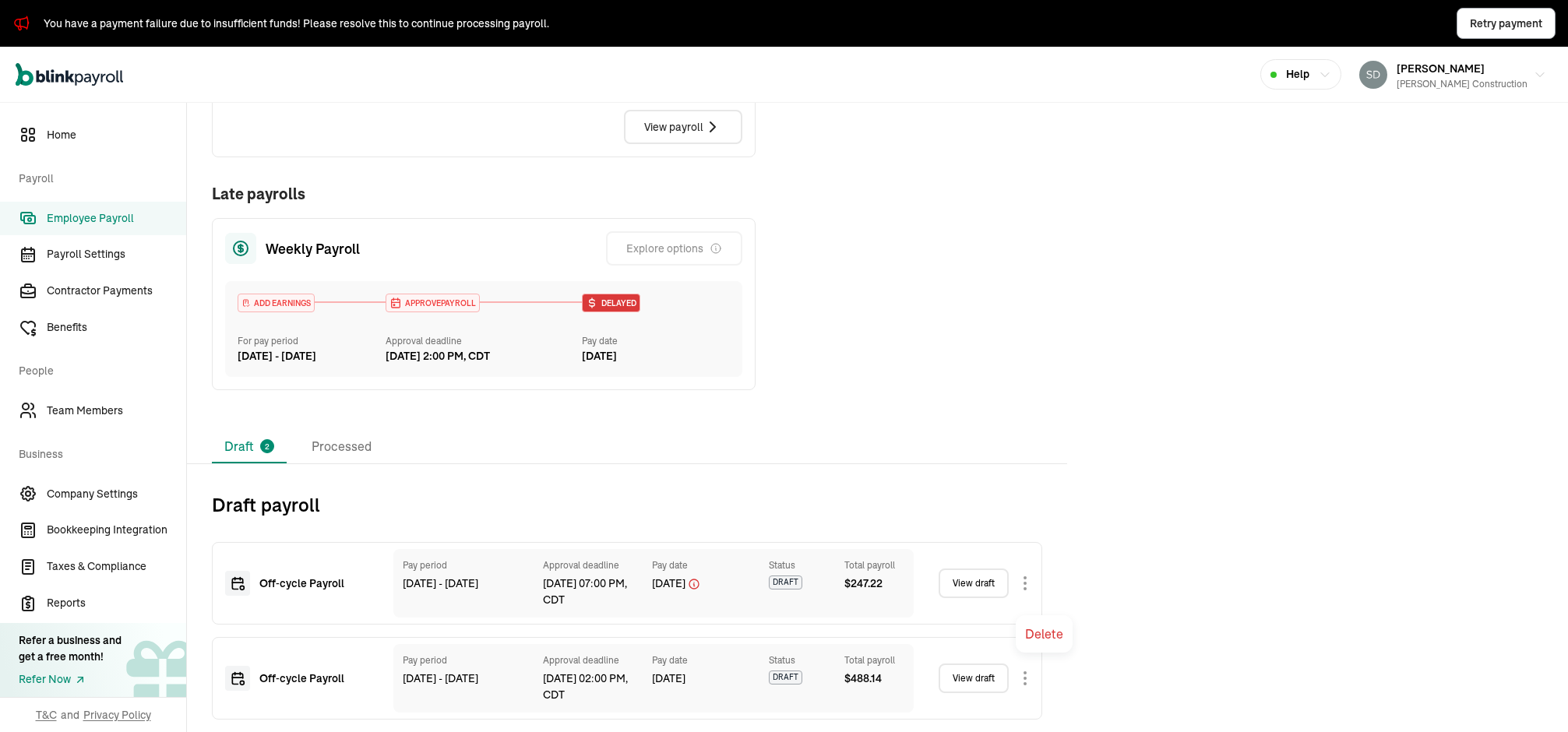
click at [1016, 591] on body "You have a payment failure due to insufficient funds! Please resolve this to co…" at bounding box center [784, 366] width 1568 height 732
click at [1378, 59] on div "Open main menu Help [PERSON_NAME] Construction" at bounding box center [784, 74] width 1568 height 56
click at [977, 651] on link "View draft" at bounding box center [974, 678] width 70 height 29
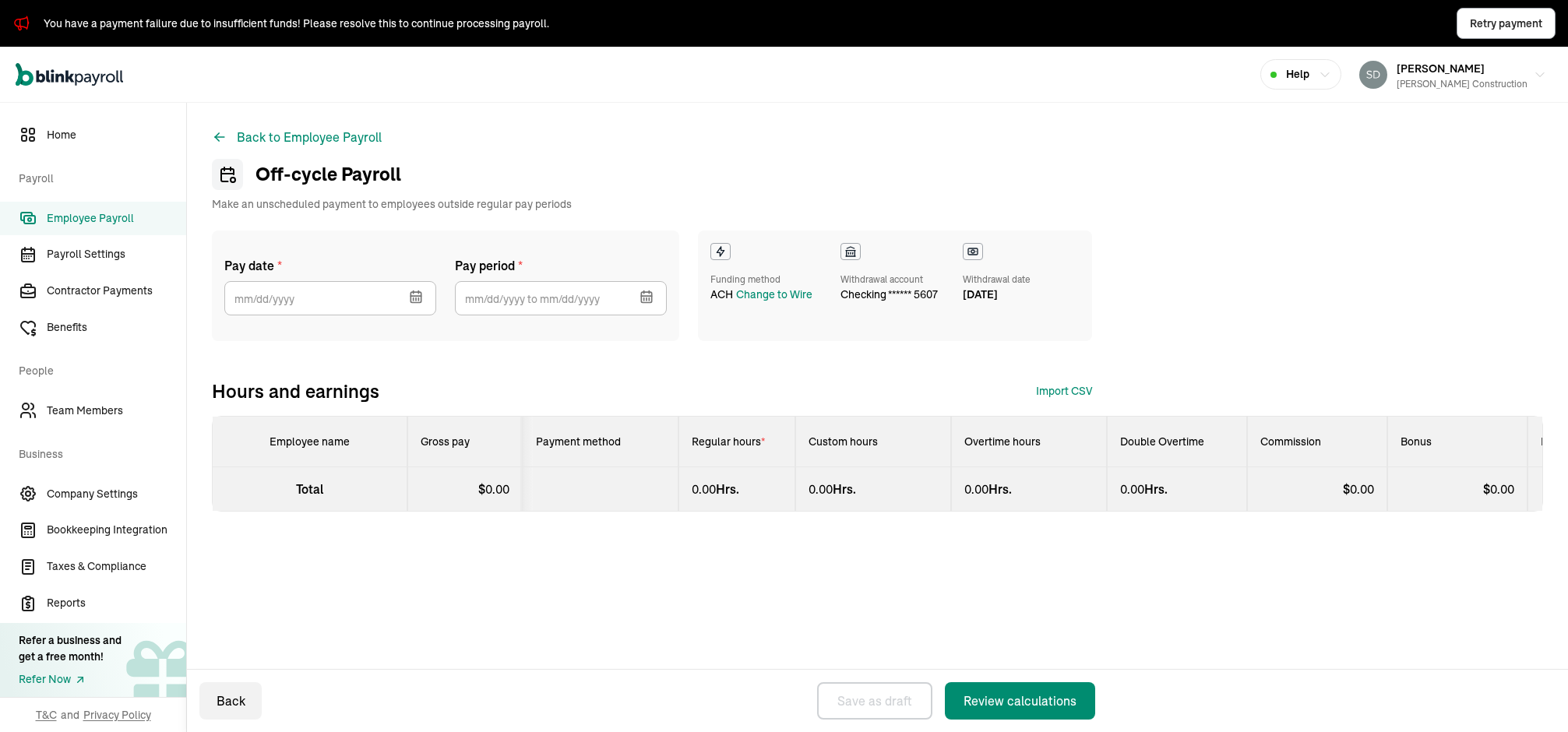
select select "direct_deposit"
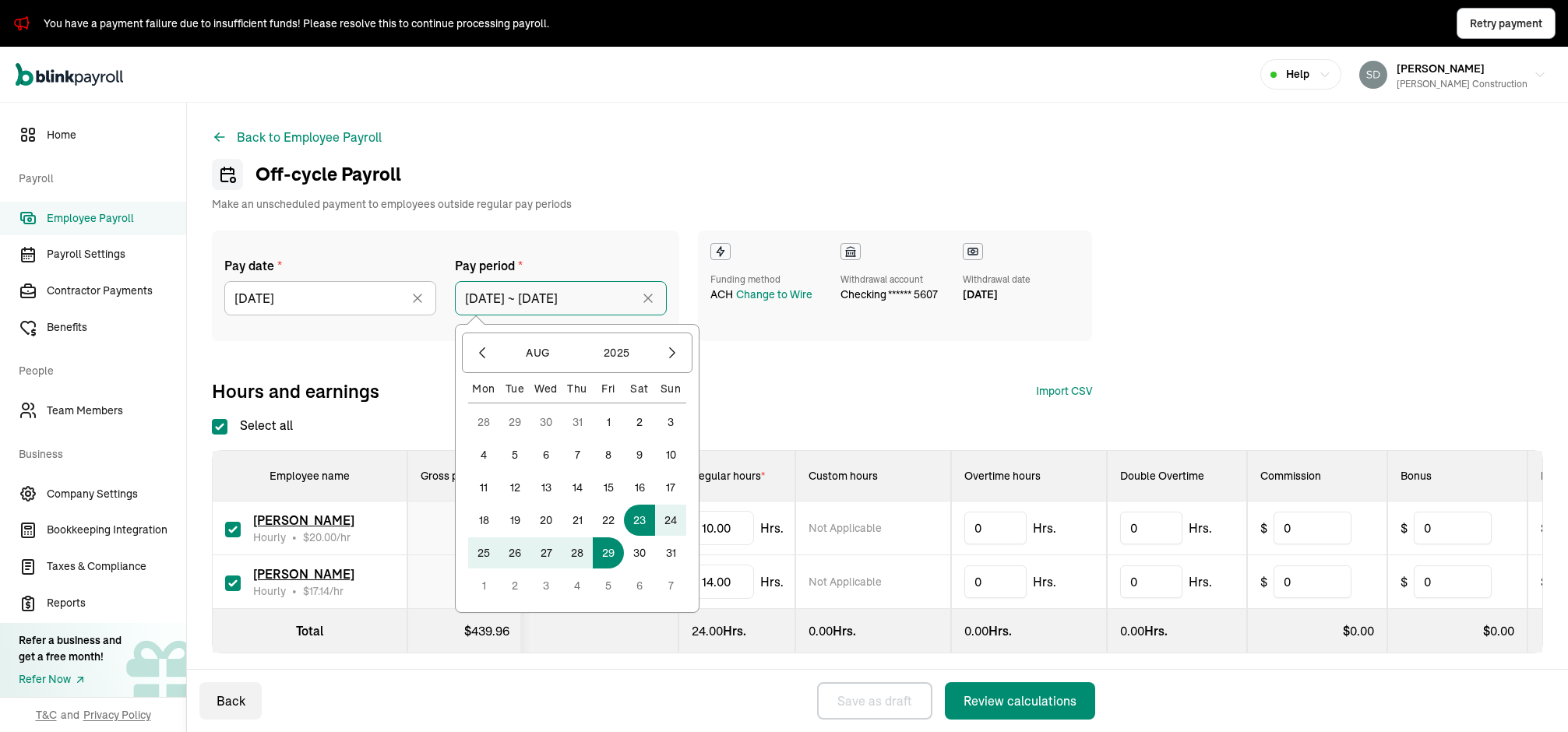
click at [536, 300] on input "[DATE] ~ [DATE]" at bounding box center [561, 298] width 212 height 34
click at [639, 486] on button "16" at bounding box center [639, 487] width 31 height 31
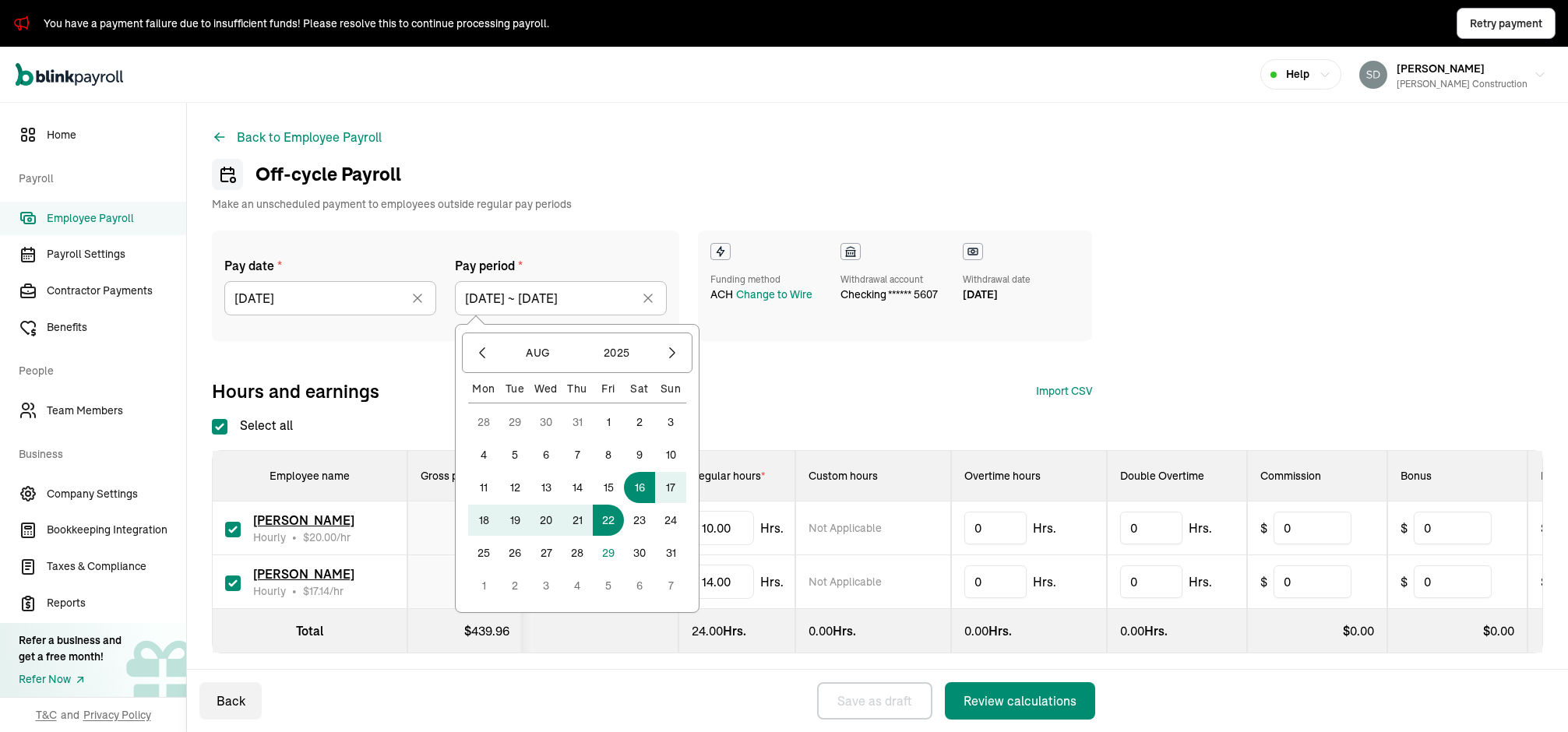
drag, startPoint x: 634, startPoint y: 523, endPoint x: 612, endPoint y: 521, distance: 22.1
click at [612, 521] on div "28 29 30 31 1 2 3 4 5 6 7 8 9 10 11 12 13 14 15 16 17 18 19 20 21 22 23 24 25 2…" at bounding box center [577, 504] width 218 height 195
click at [612, 521] on button "22" at bounding box center [608, 519] width 31 height 31
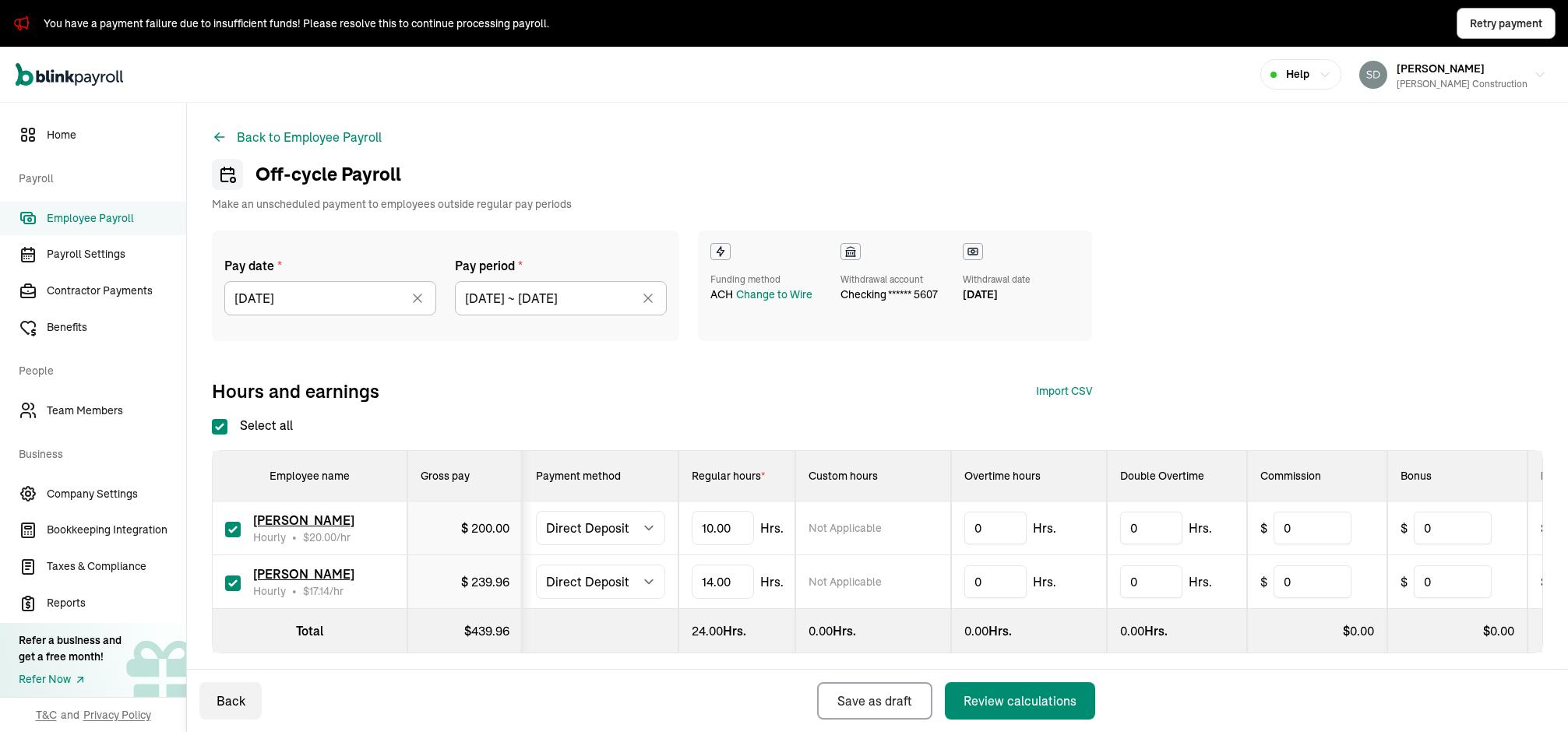
type input "[DATE] ~ [DATE]"
click at [1001, 651] on div "Review calculations" at bounding box center [1020, 701] width 113 height 19
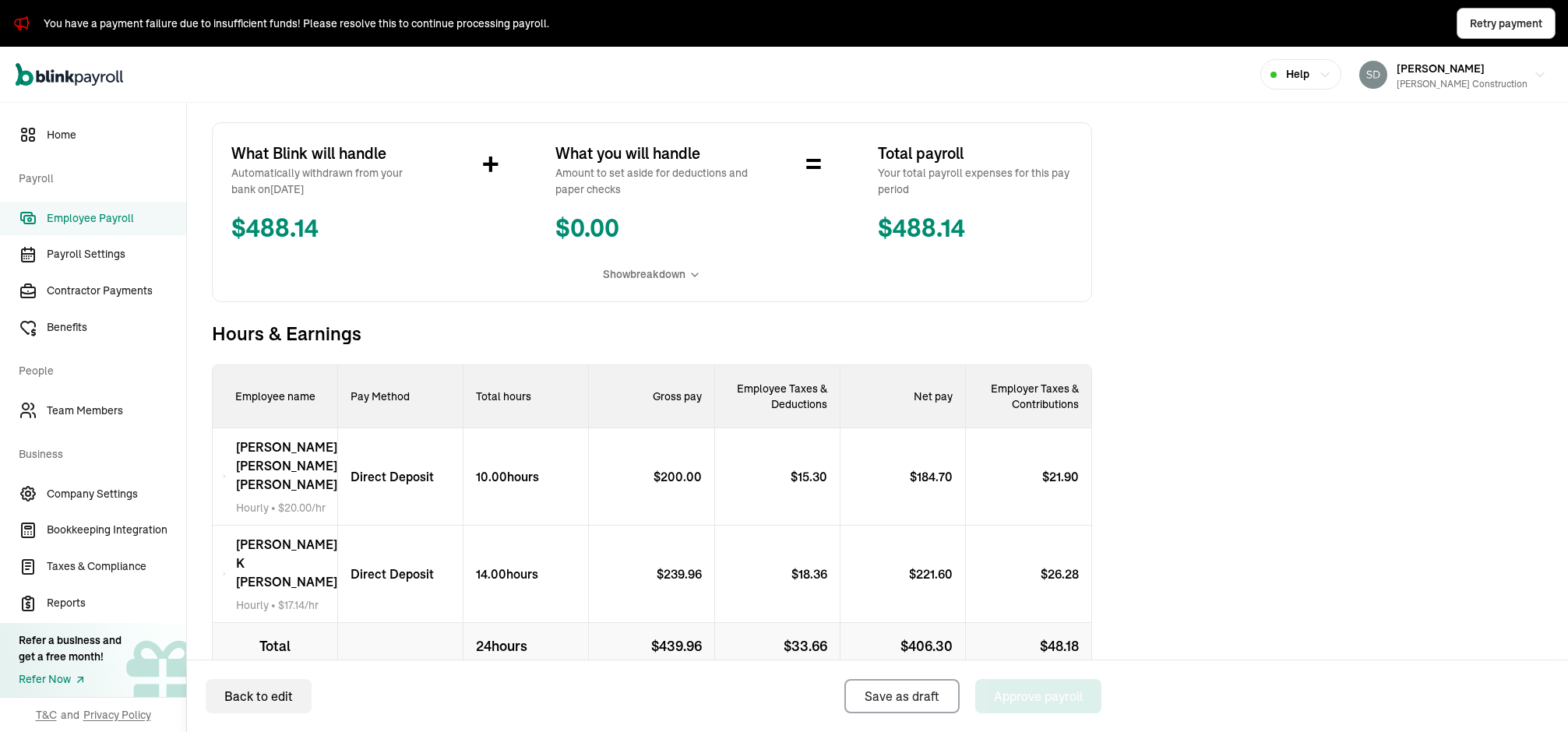
scroll to position [311, 0]
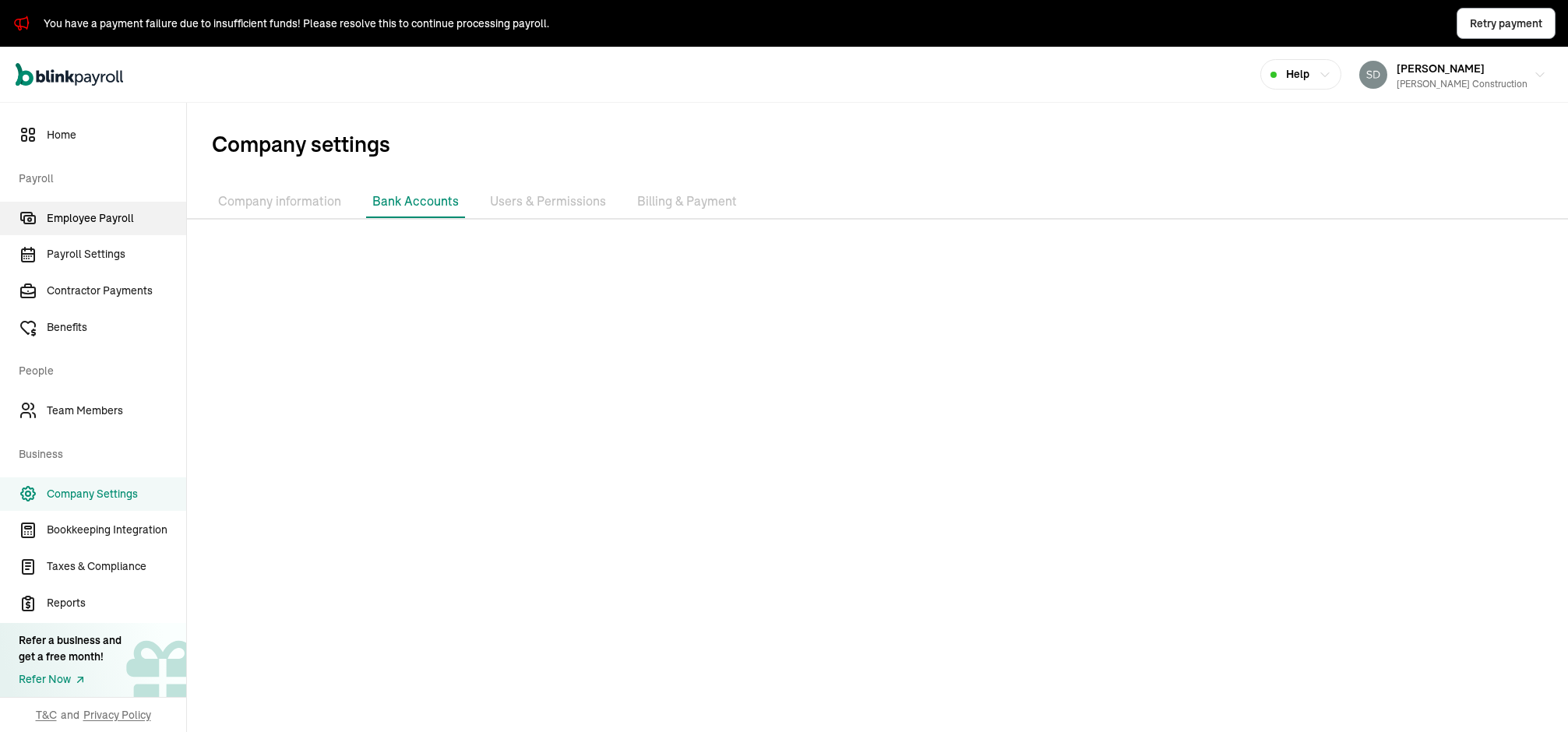
click at [98, 213] on span "Employee Payroll" at bounding box center [116, 218] width 140 height 16
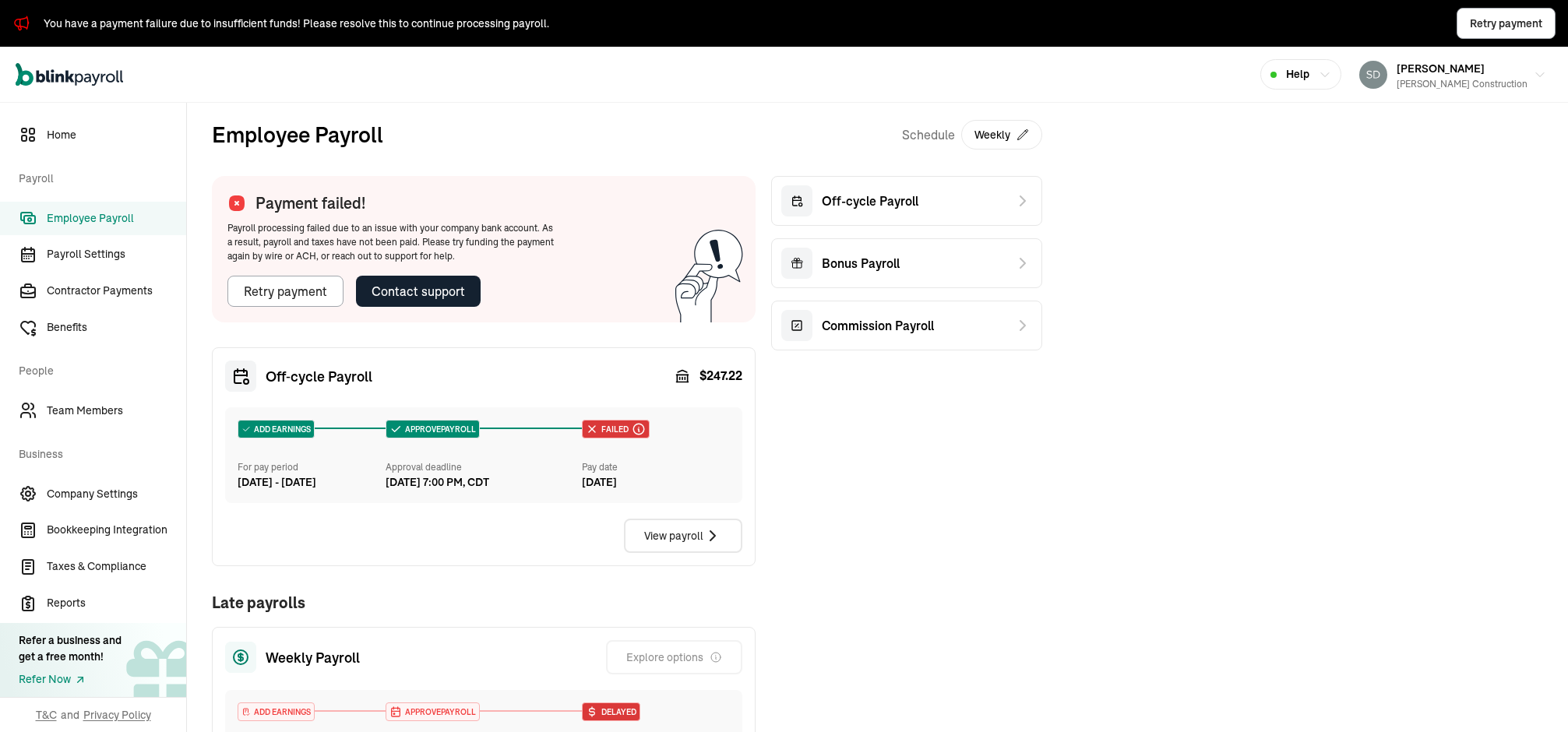
drag, startPoint x: 832, startPoint y: 380, endPoint x: 838, endPoint y: 466, distance: 86.2
click at [838, 466] on div "Payment failed! Payroll processing failed due to an issue with your company ban…" at bounding box center [626, 500] width 830 height 648
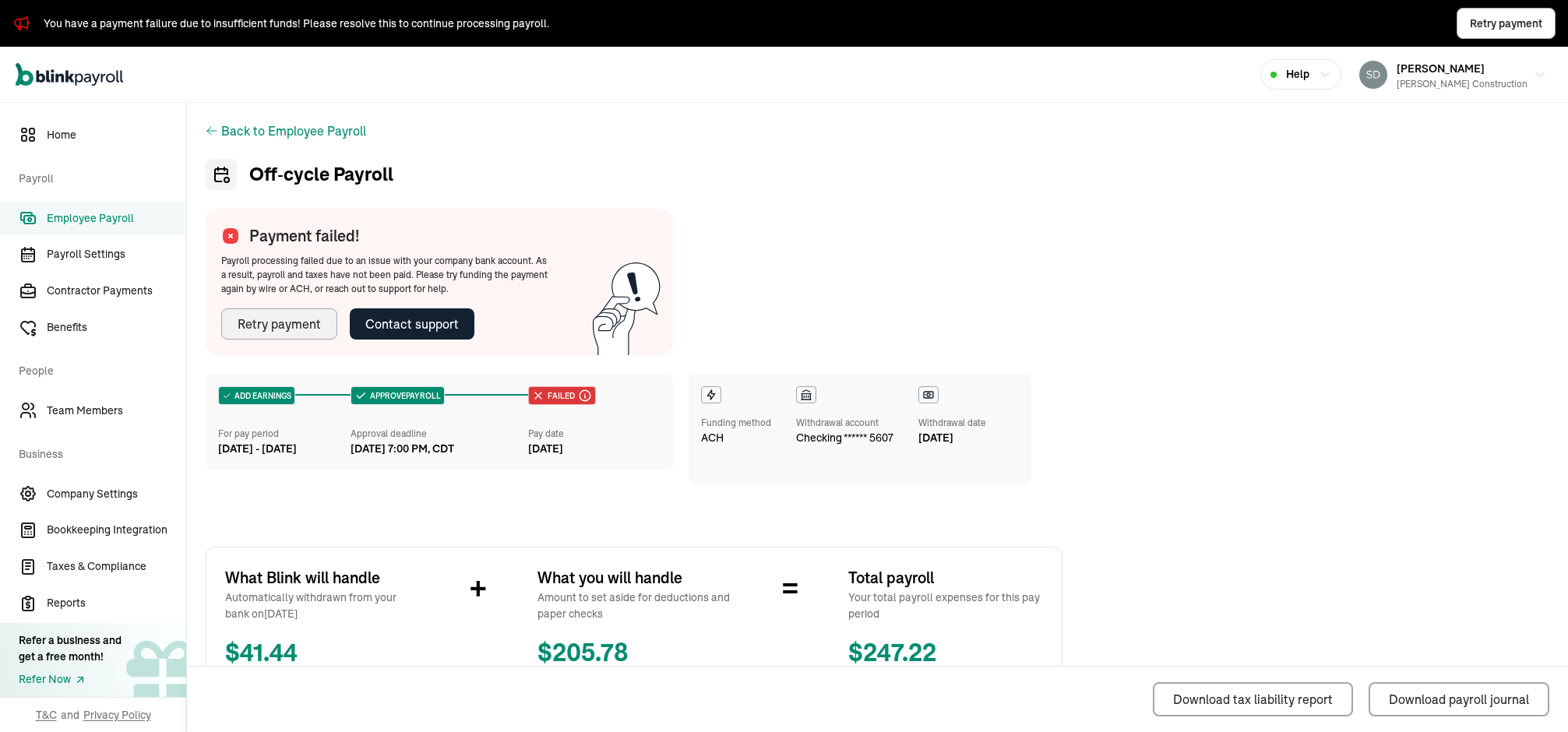
click at [256, 328] on div "Retry payment" at bounding box center [280, 324] width 83 height 19
click at [114, 220] on span "Employee Payroll" at bounding box center [116, 218] width 140 height 16
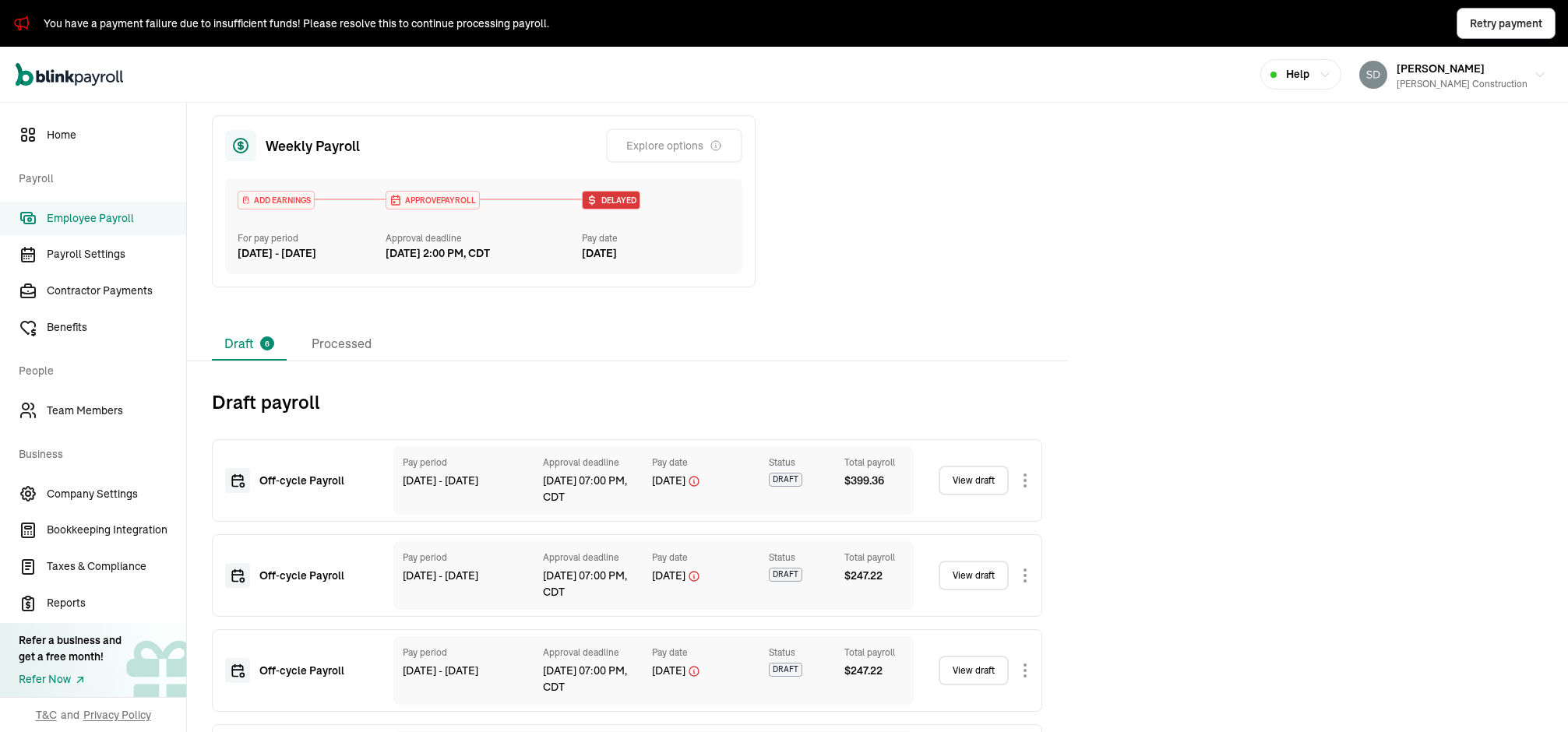
scroll to position [501, 0]
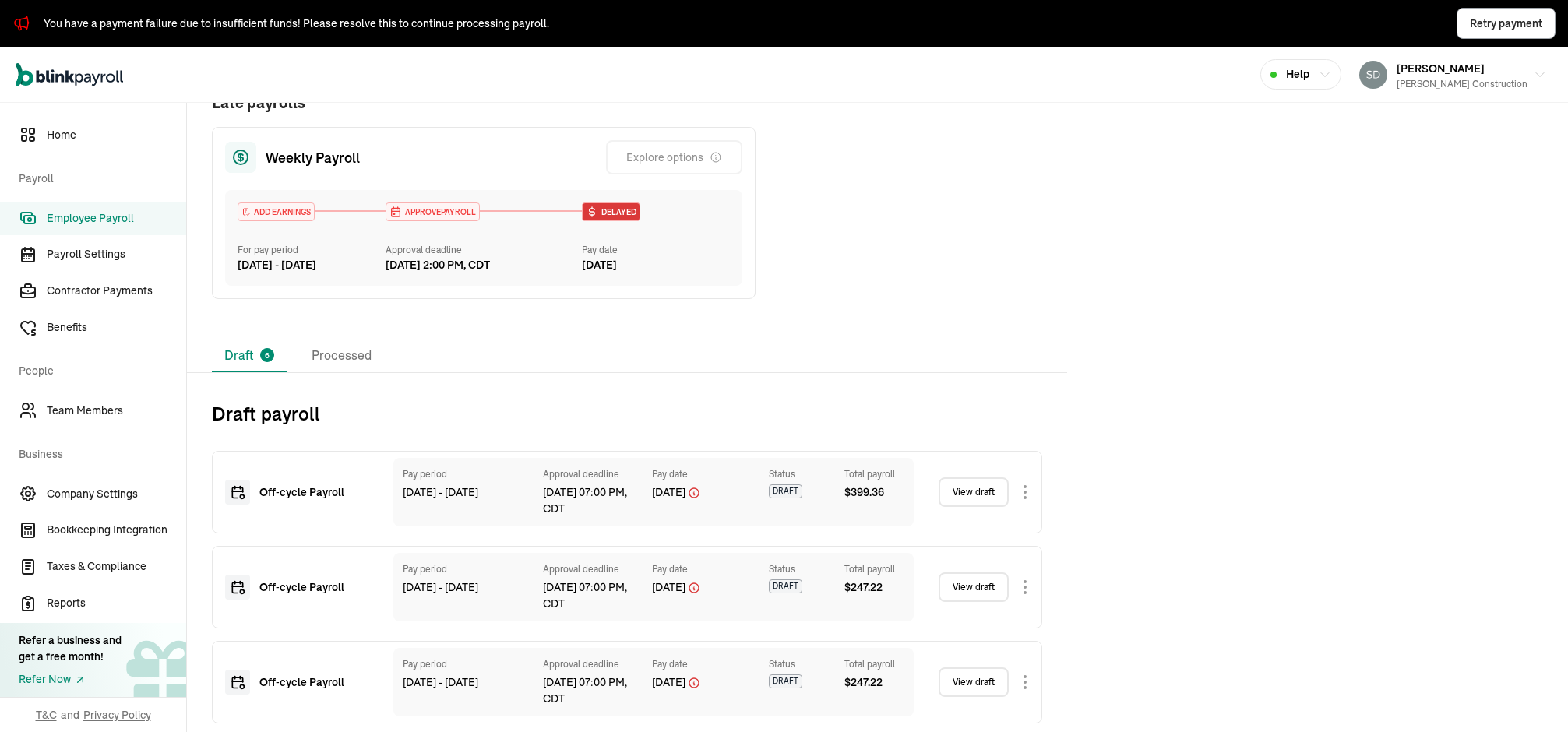
click at [550, 251] on div "APPROVE PAYROLL Approval deadline [DATE] 2:00 PM, CDT" at bounding box center [484, 237] width 197 height 71
click at [617, 215] on div "ADD EARNINGS For pay period [DATE] - [DATE] APPROVE PAYROLL Approval deadline […" at bounding box center [484, 237] width 518 height 95
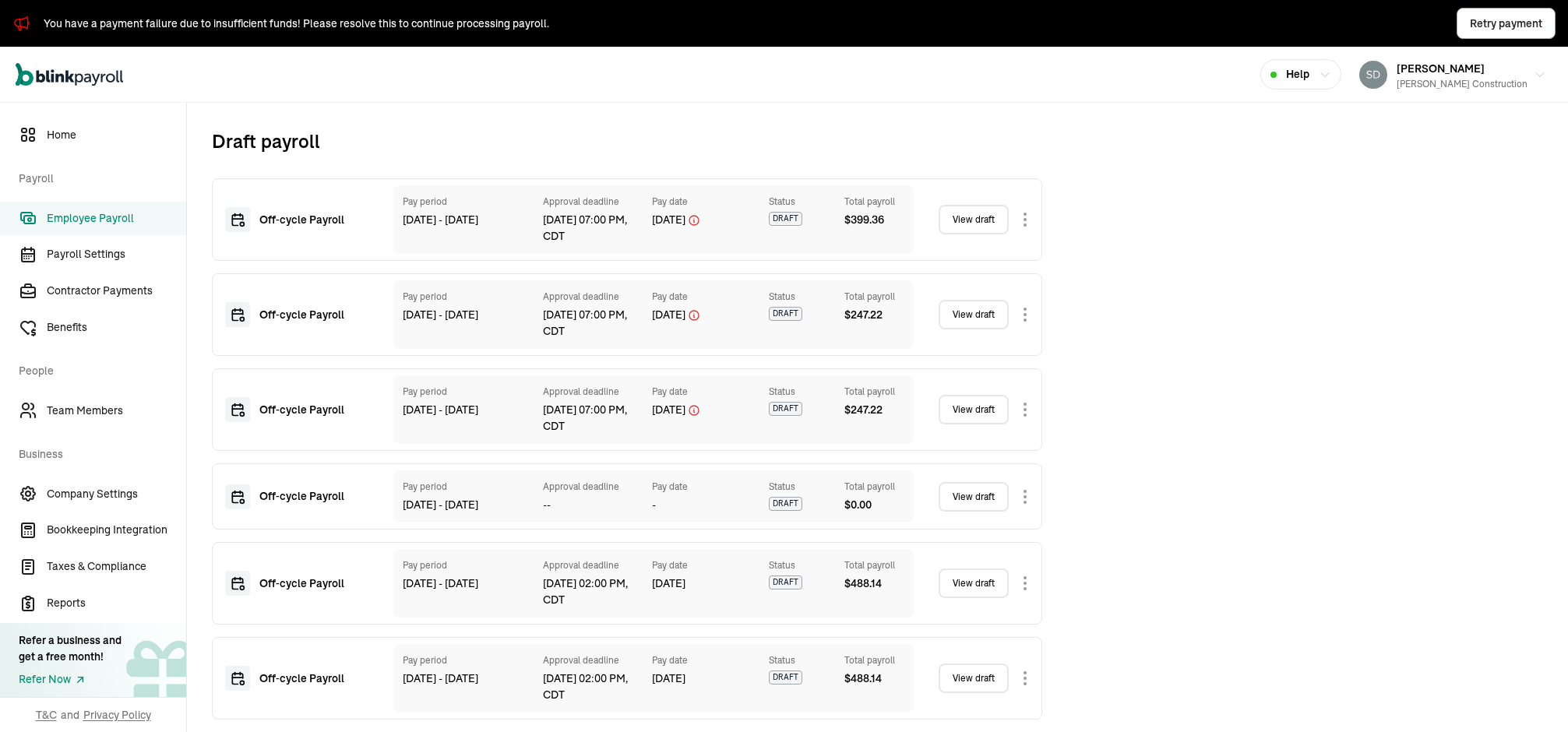
scroll to position [811, 0]
click at [963, 585] on link "View draft" at bounding box center [974, 583] width 70 height 29
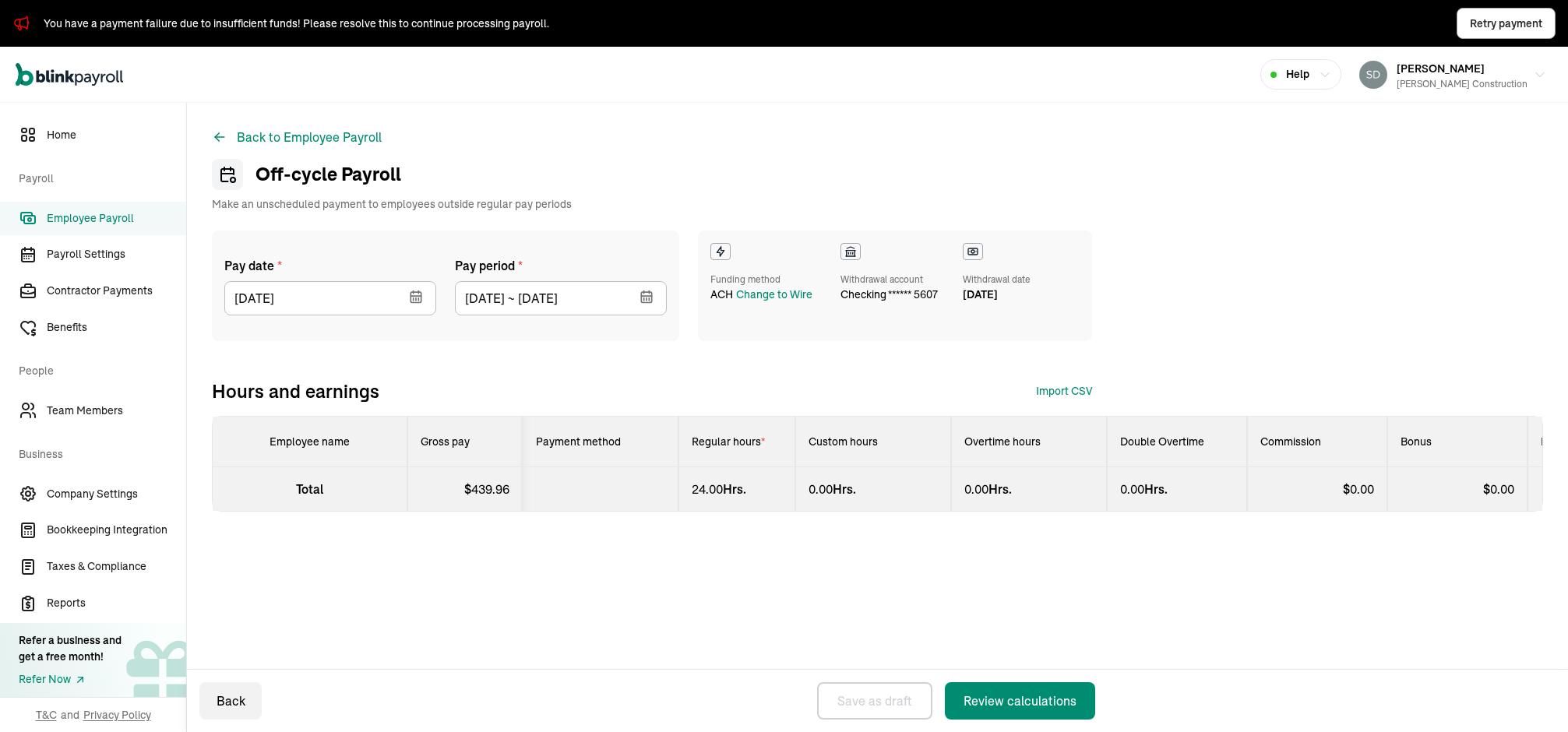
select select "direct_deposit"
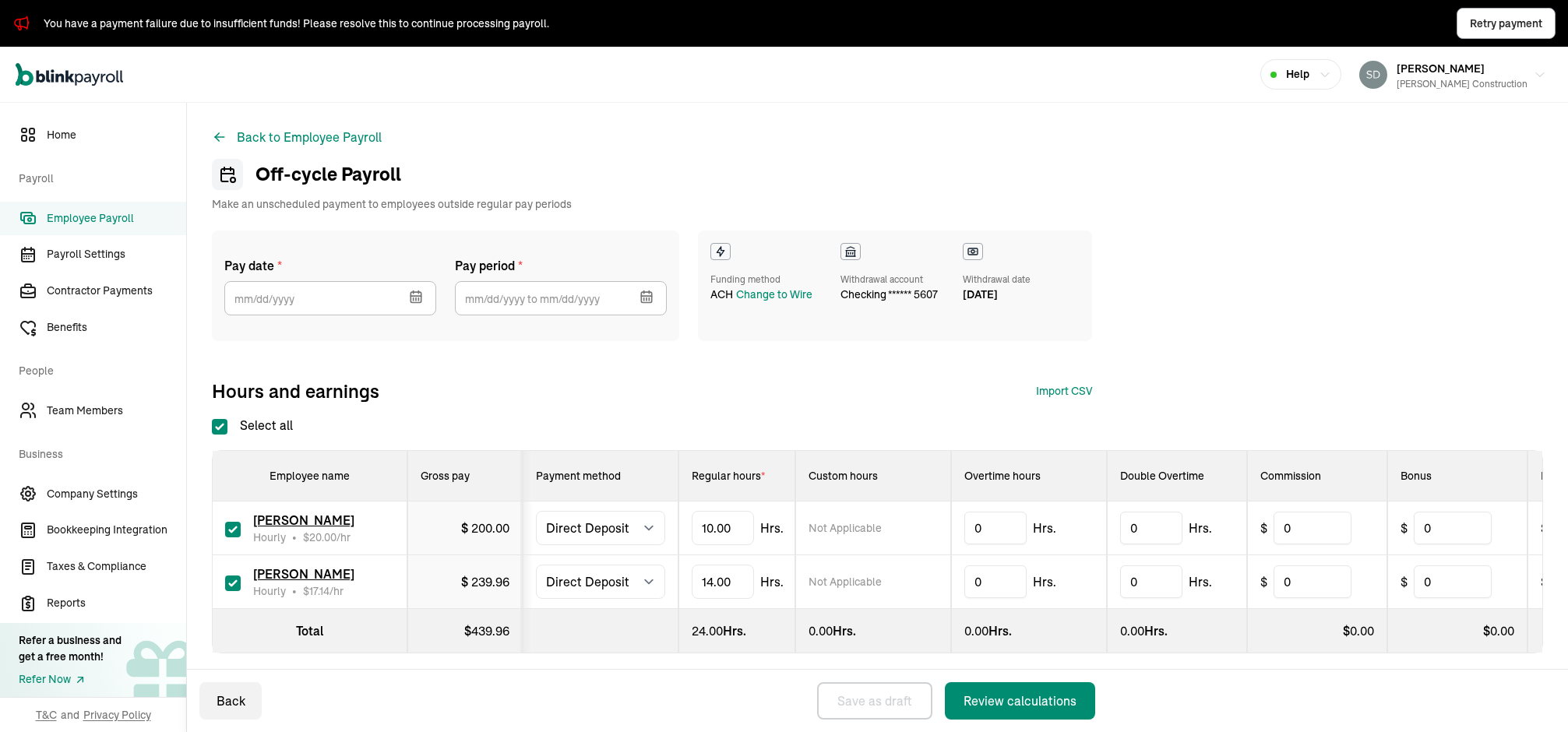
type input "[DATE] ~ [DATE]"
click at [372, 298] on input "text" at bounding box center [331, 298] width 212 height 34
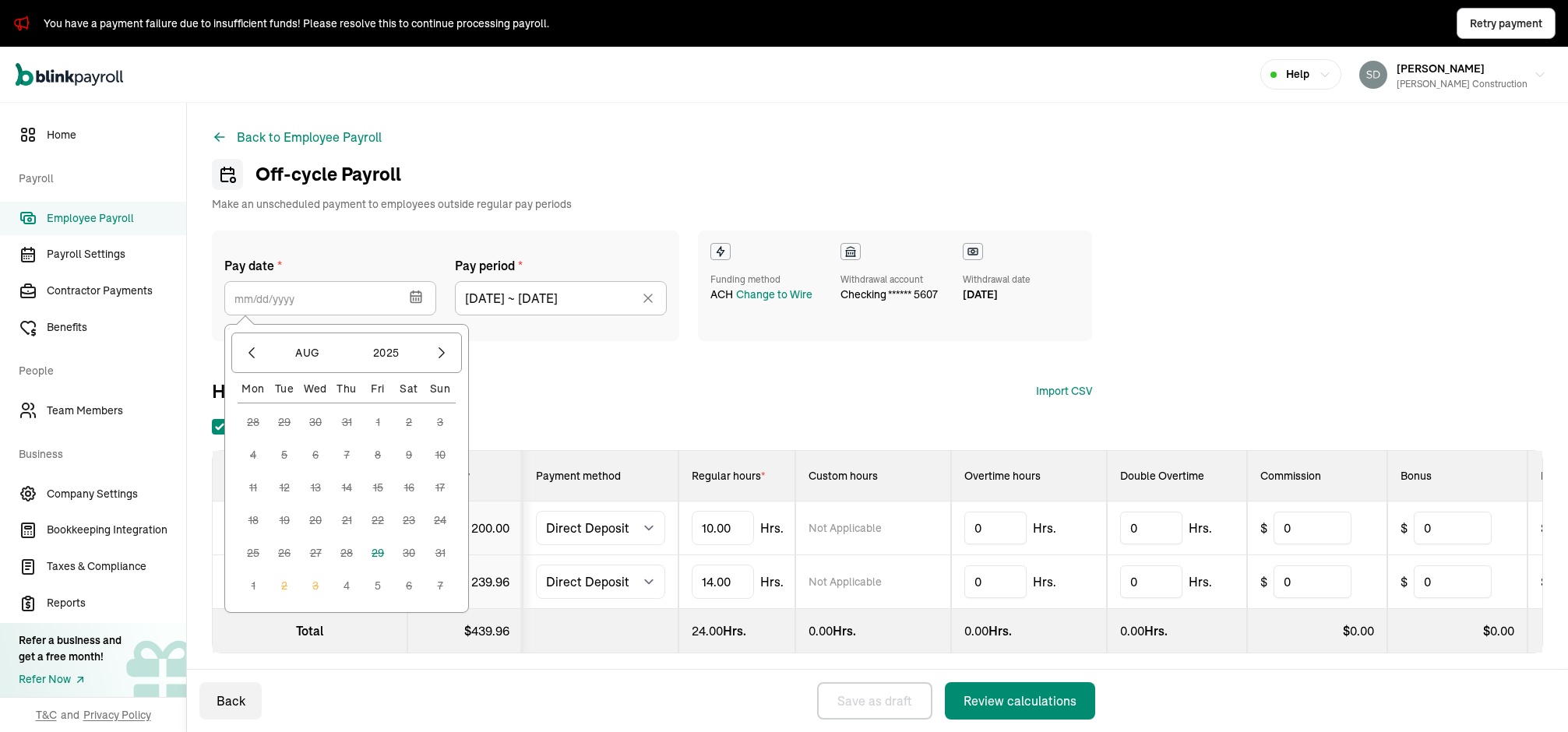
click at [346, 587] on button "4" at bounding box center [347, 586] width 31 height 31
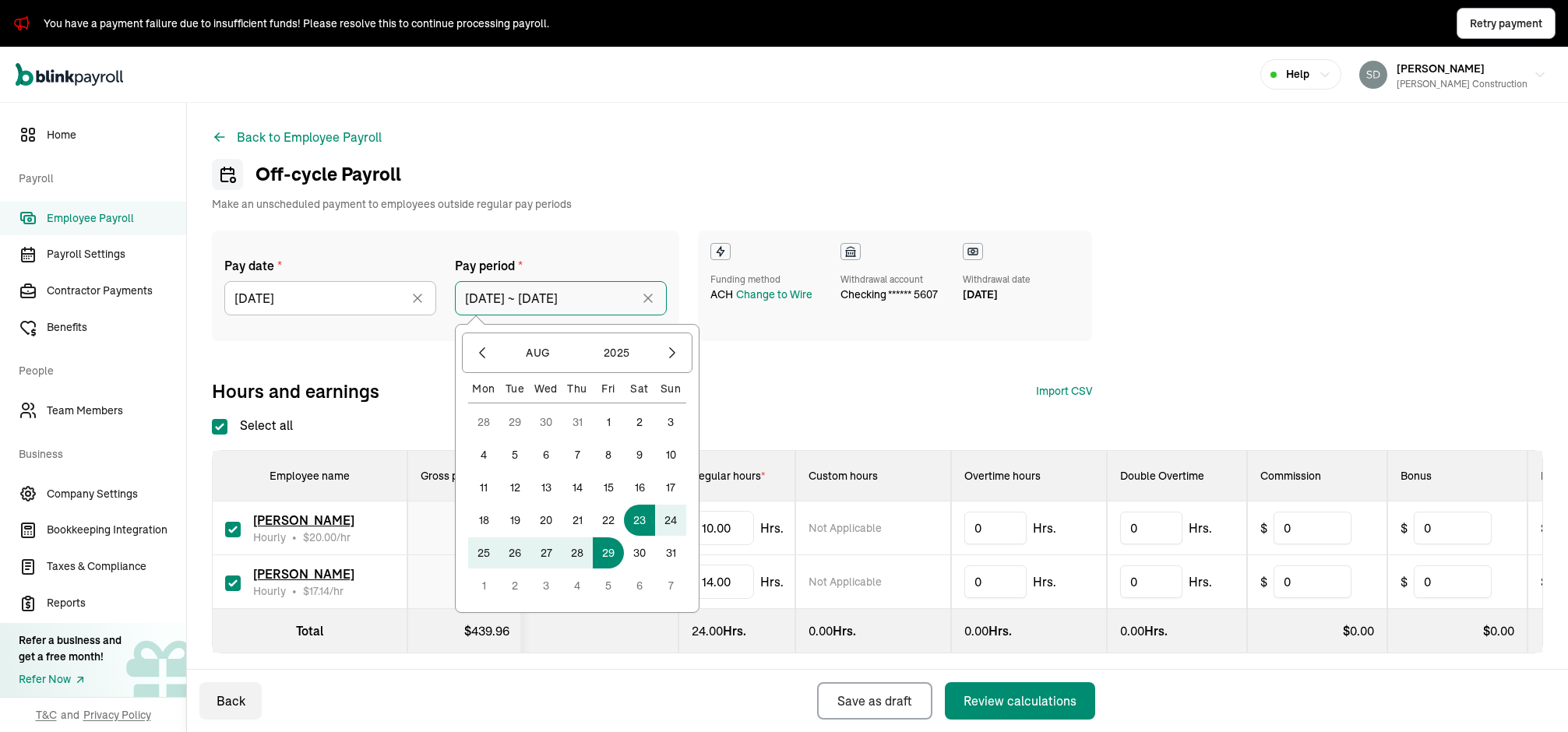
click at [589, 302] on input "[DATE] ~ [DATE]" at bounding box center [561, 298] width 212 height 34
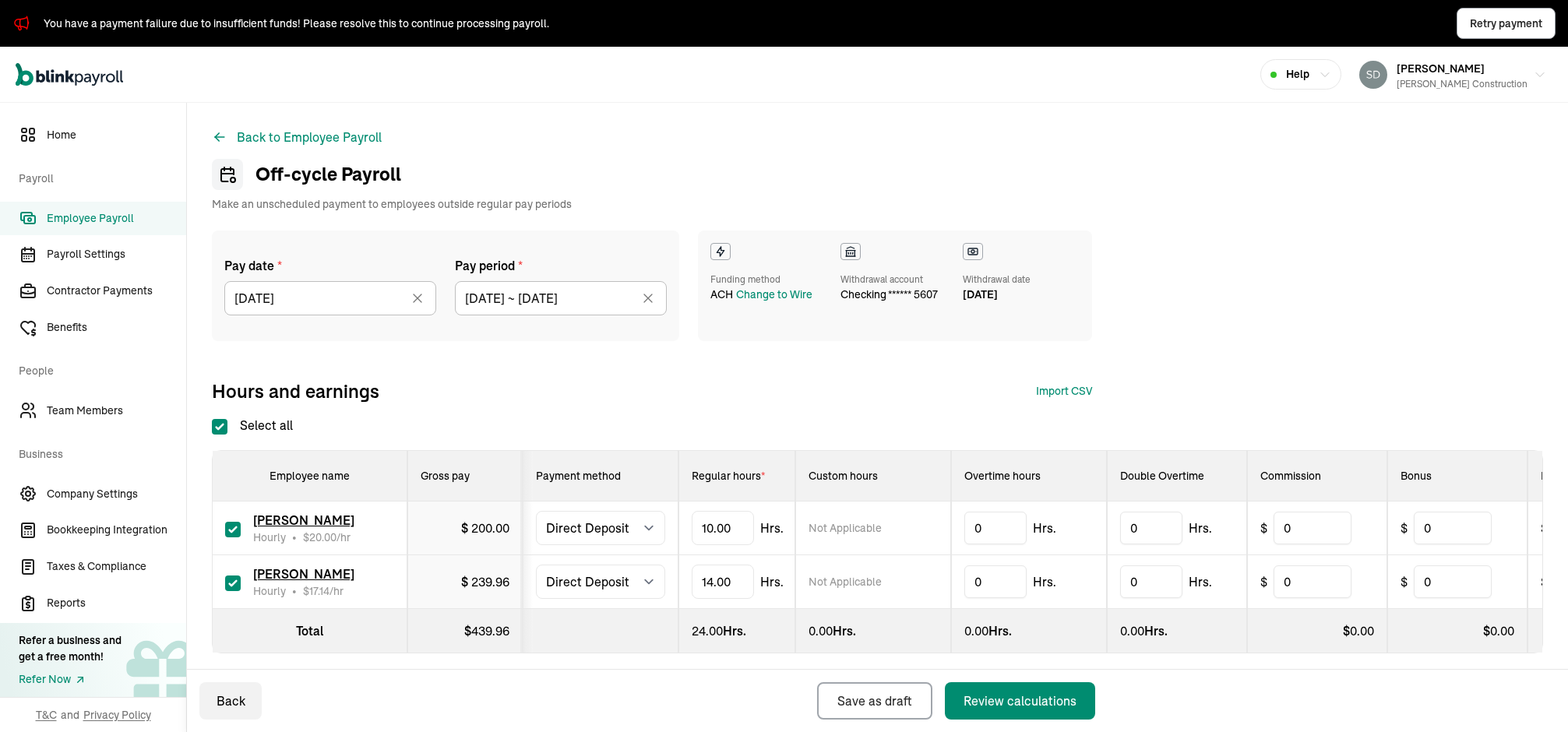
click at [807, 386] on div "Hours and earnings Import CSV 1 Upload 2 Map Columns 3 Map Employees Drop your …" at bounding box center [652, 391] width 880 height 25
click at [1006, 651] on div "Review calculations" at bounding box center [1020, 701] width 113 height 19
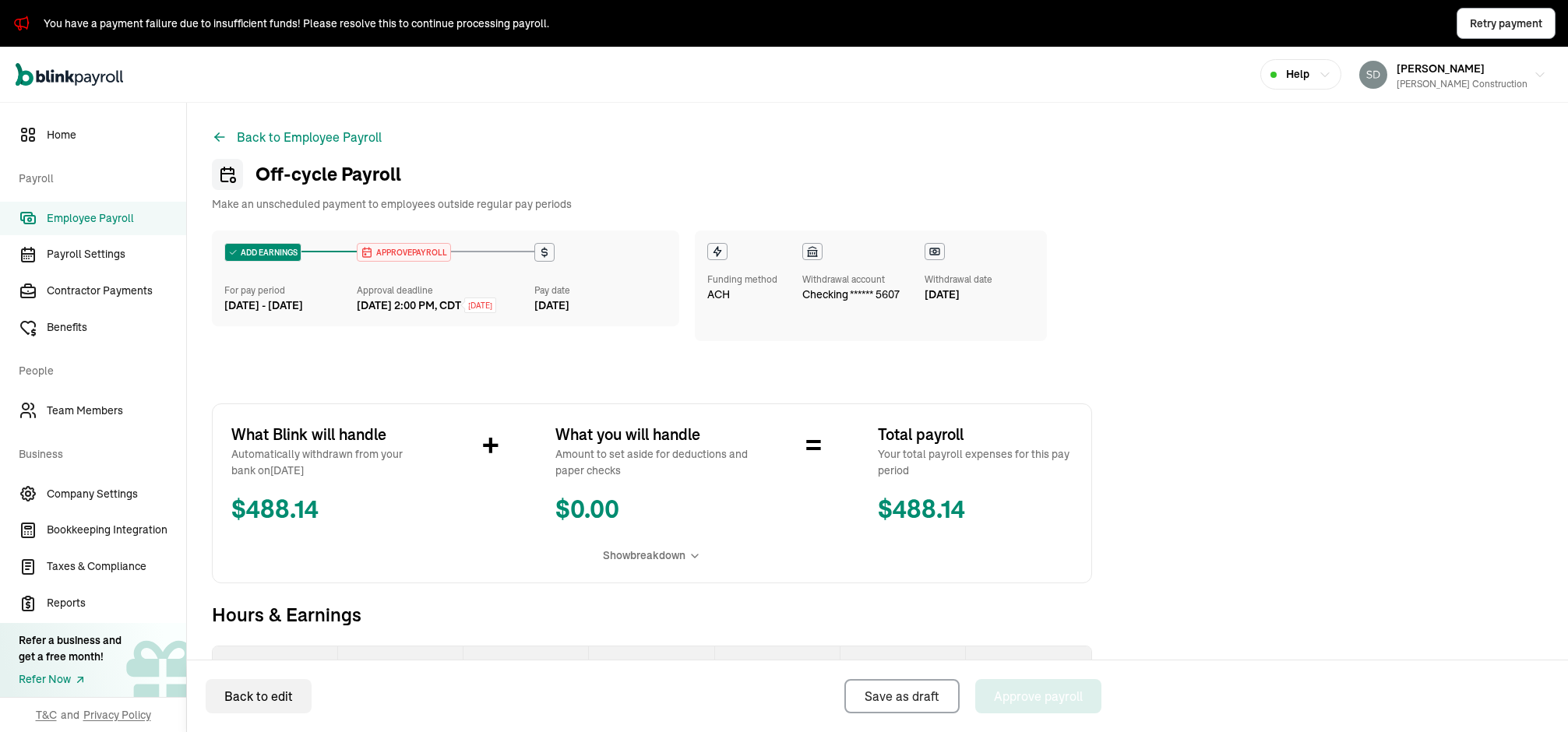
click at [407, 256] on span "APPROVE PAYROLL" at bounding box center [410, 252] width 74 height 11
click at [416, 314] on div "[DATE] 2:00 PM, CDT" at bounding box center [409, 305] width 105 height 16
select select "direct_deposit"
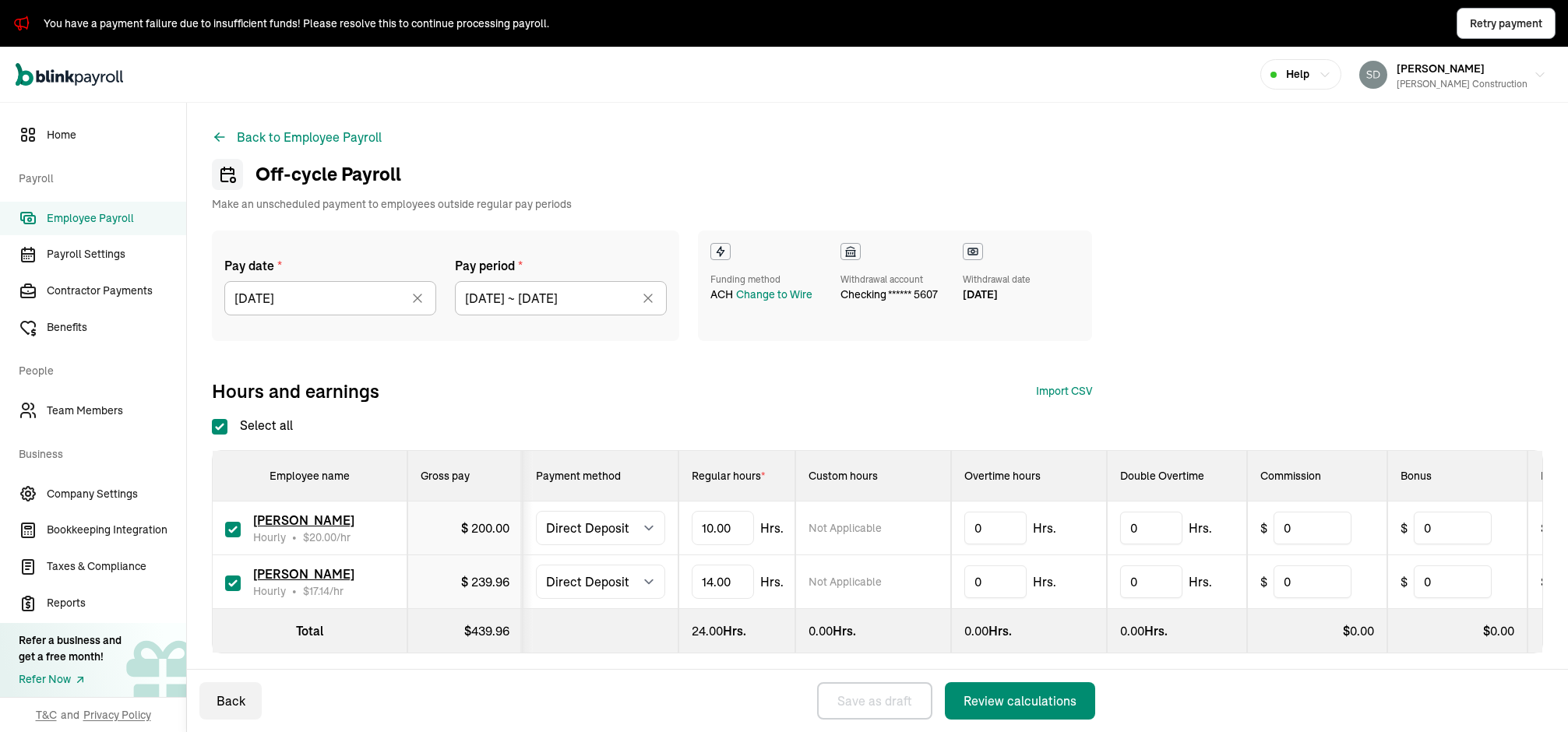
checkbox input "true"
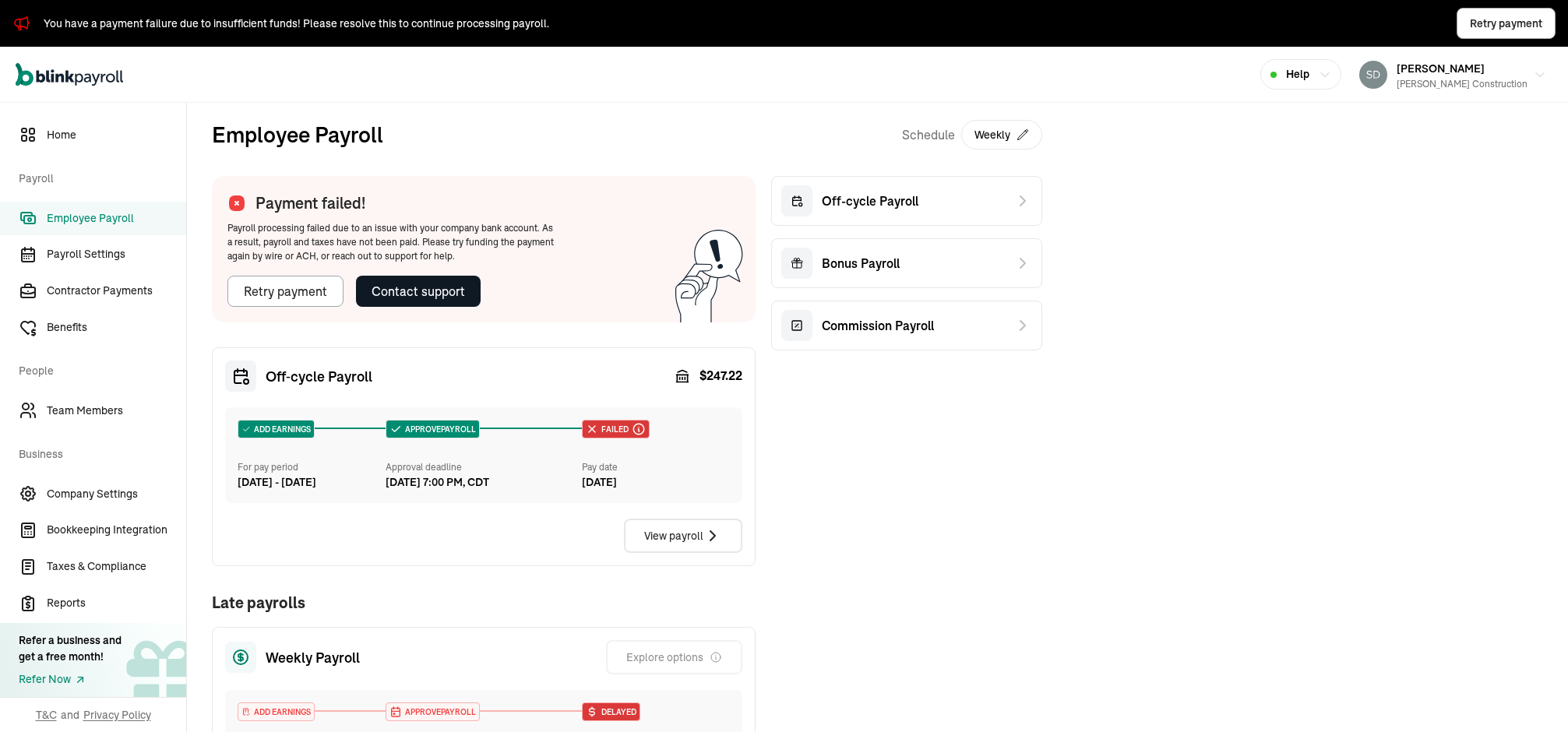
click at [424, 286] on div "Contact support" at bounding box center [418, 292] width 94 height 19
click at [435, 288] on div "Contact support" at bounding box center [418, 292] width 94 height 19
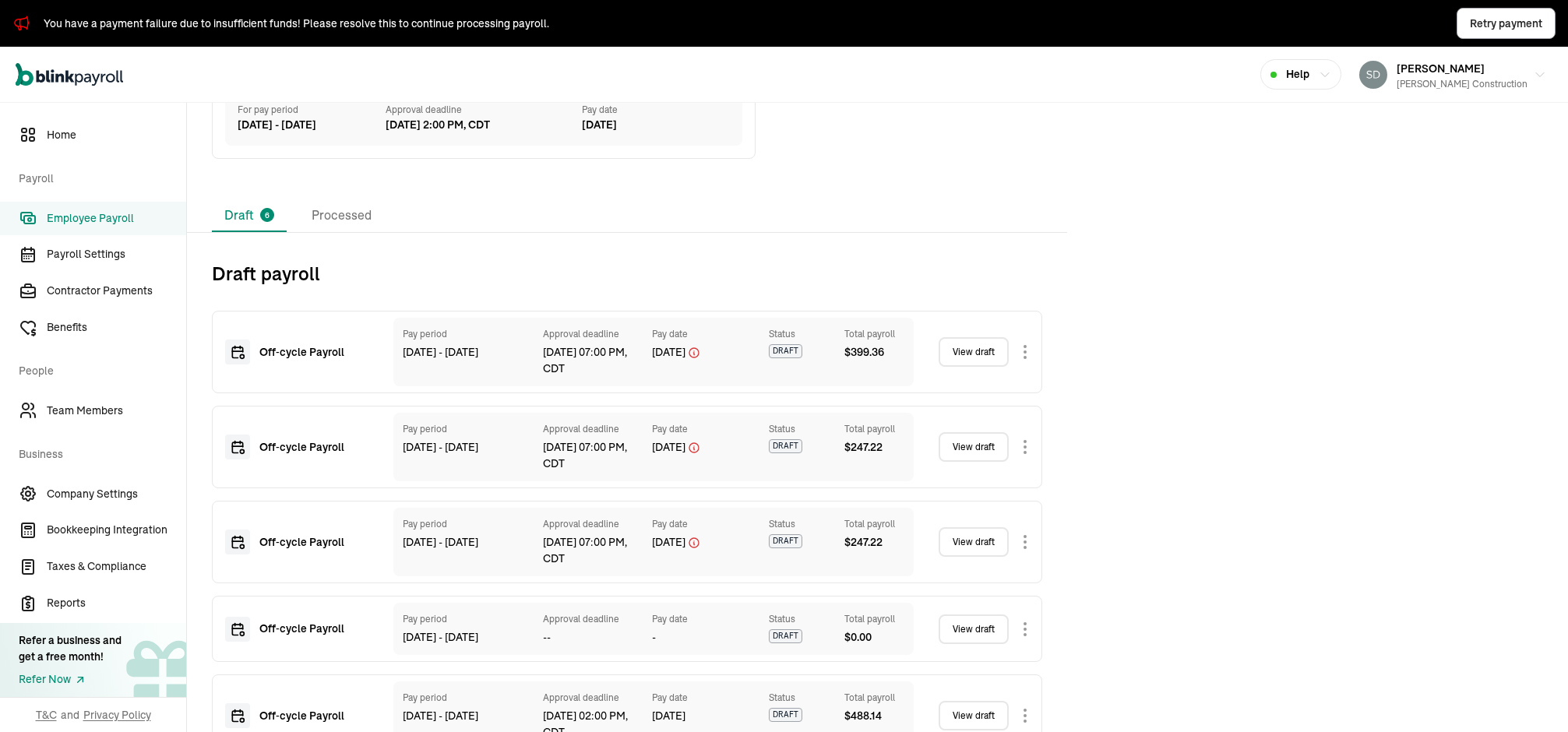
click at [113, 215] on span "Employee Payroll" at bounding box center [116, 218] width 140 height 16
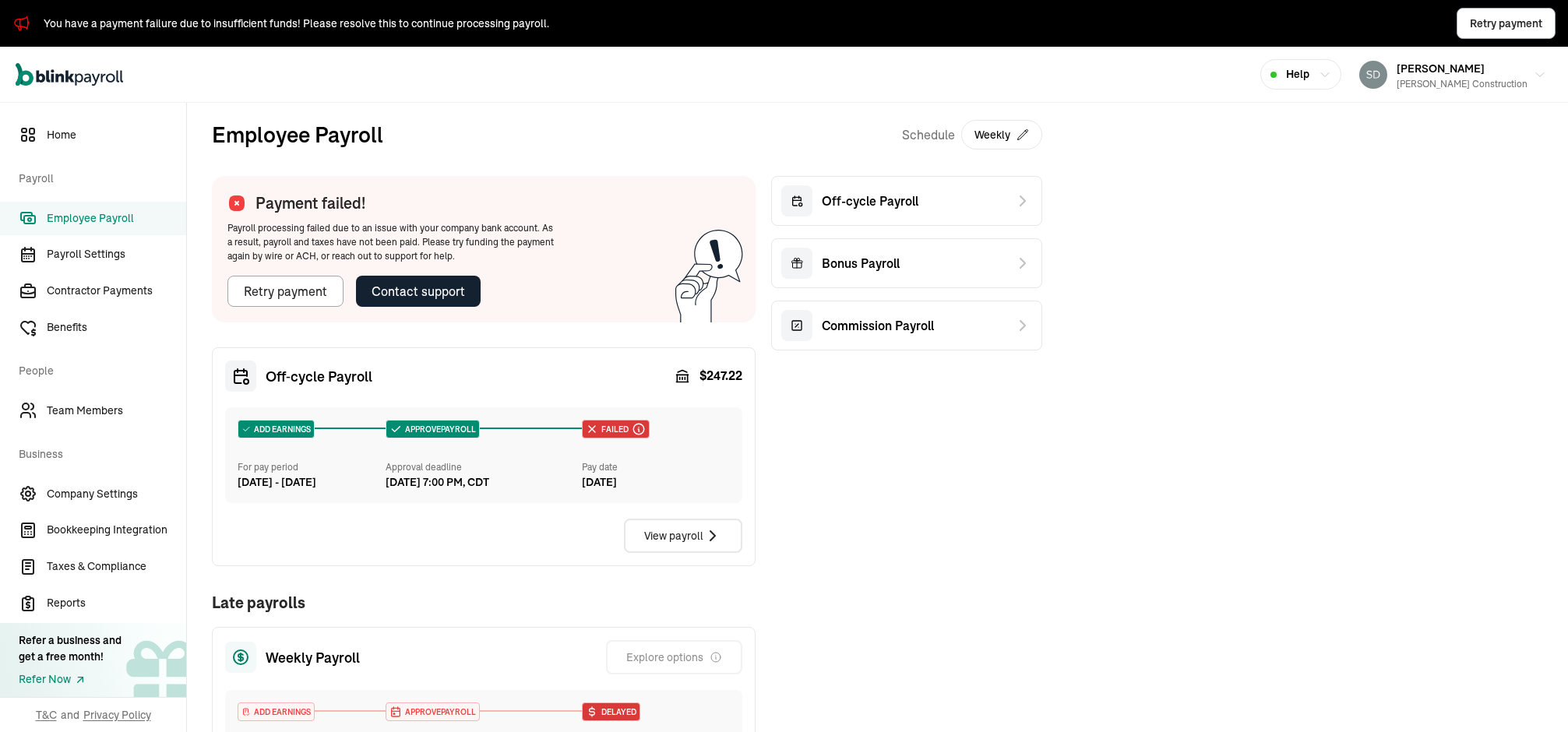
click at [89, 213] on span "Employee Payroll" at bounding box center [116, 218] width 140 height 16
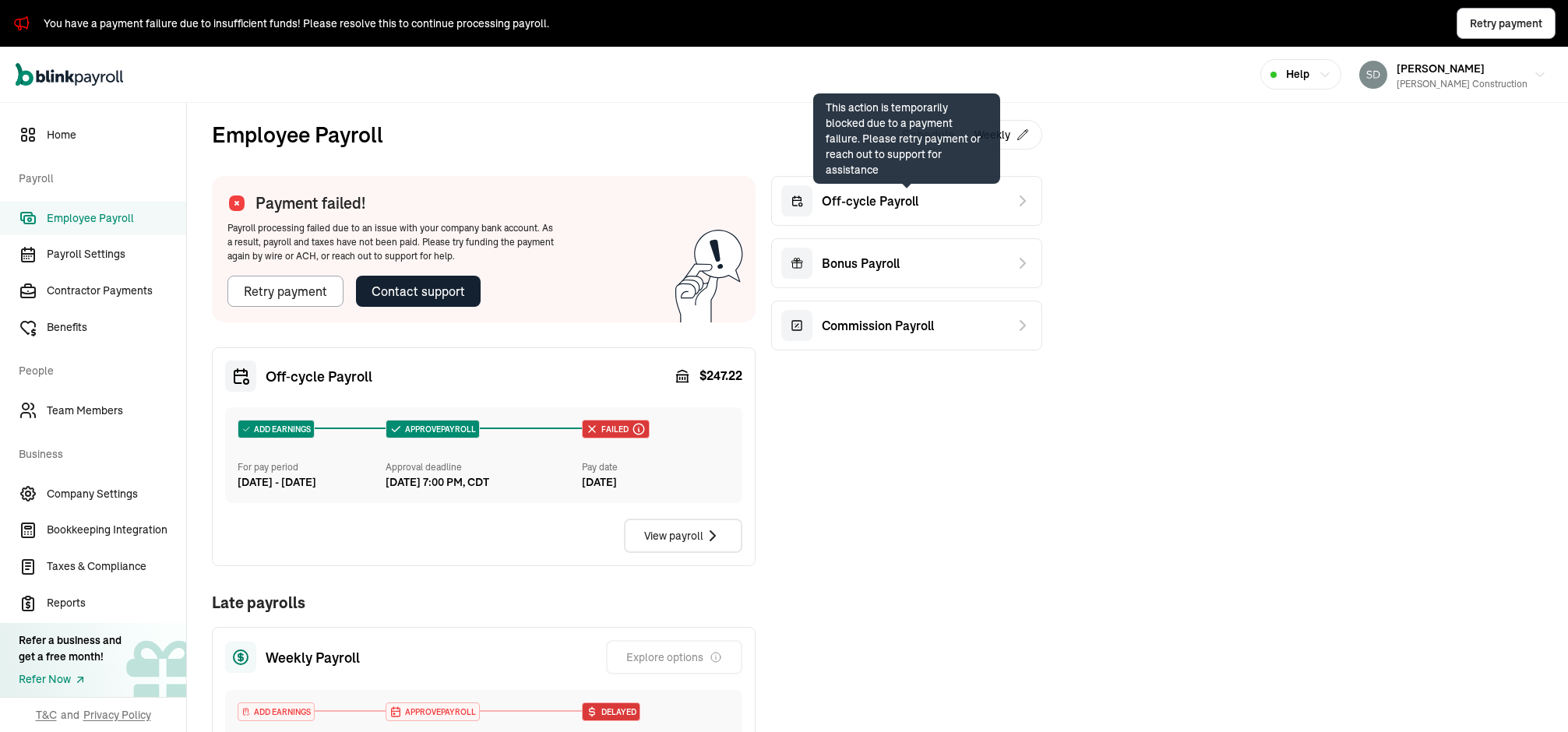
click at [889, 217] on div "Off-cycle Payroll" at bounding box center [907, 200] width 271 height 50
click at [879, 202] on span "Off-cycle Payroll" at bounding box center [870, 201] width 96 height 19
click at [874, 194] on span "Off-cycle Payroll" at bounding box center [870, 201] width 96 height 19
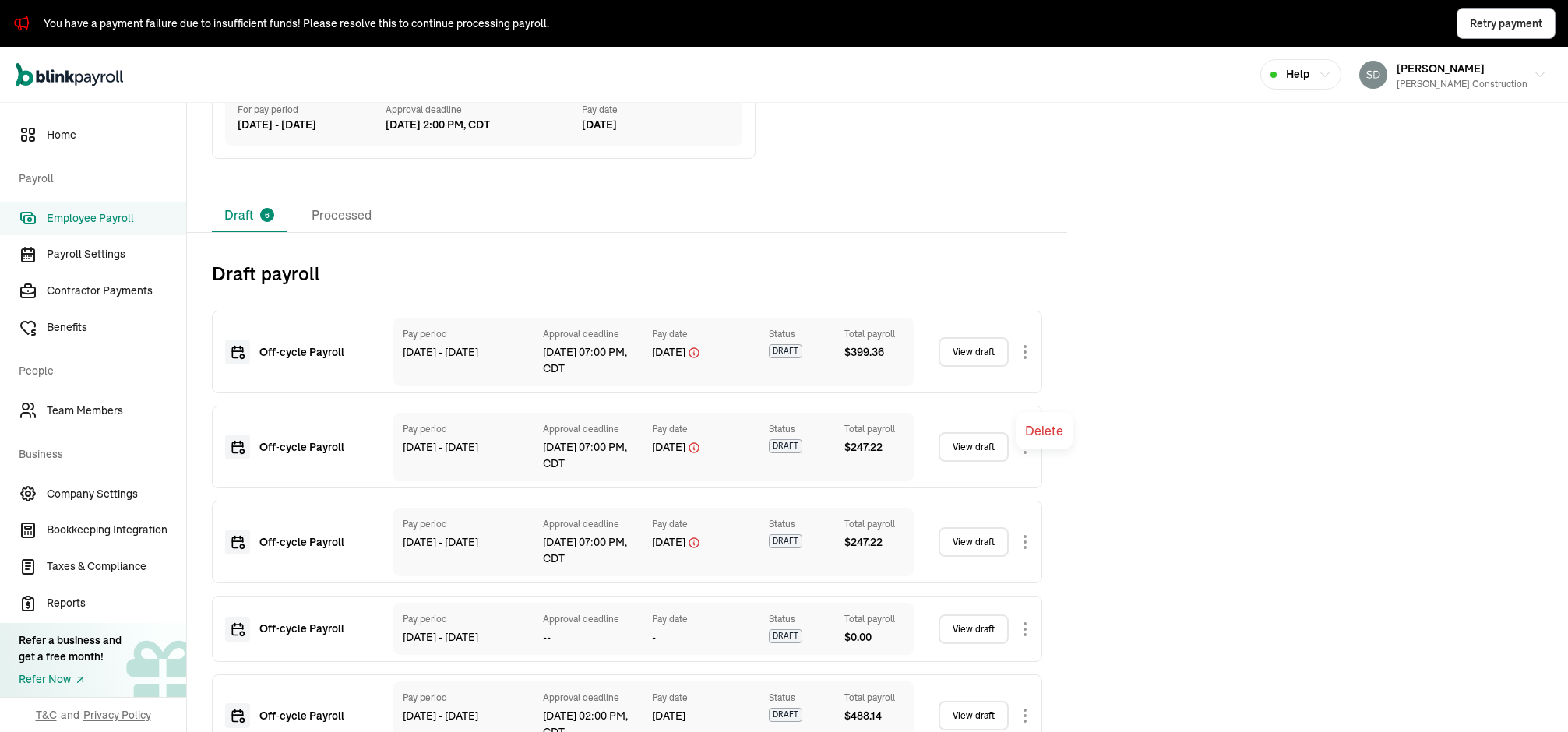
click at [1021, 391] on body "You have a payment failure due to insufficient funds! Please resolve this to co…" at bounding box center [784, 366] width 1568 height 732
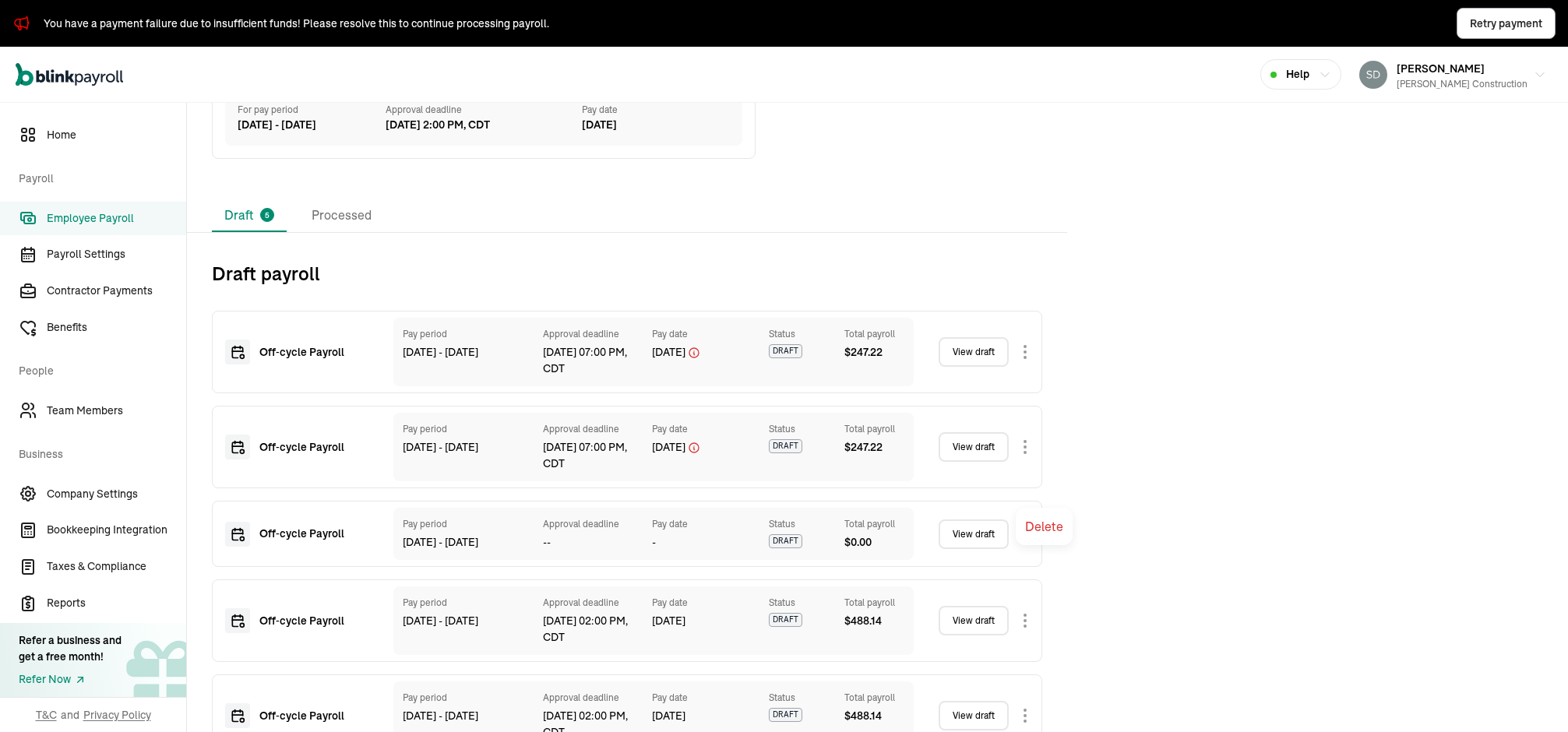
click at [1026, 486] on body "You have a payment failure due to insufficient funds! Please resolve this to co…" at bounding box center [784, 366] width 1568 height 732
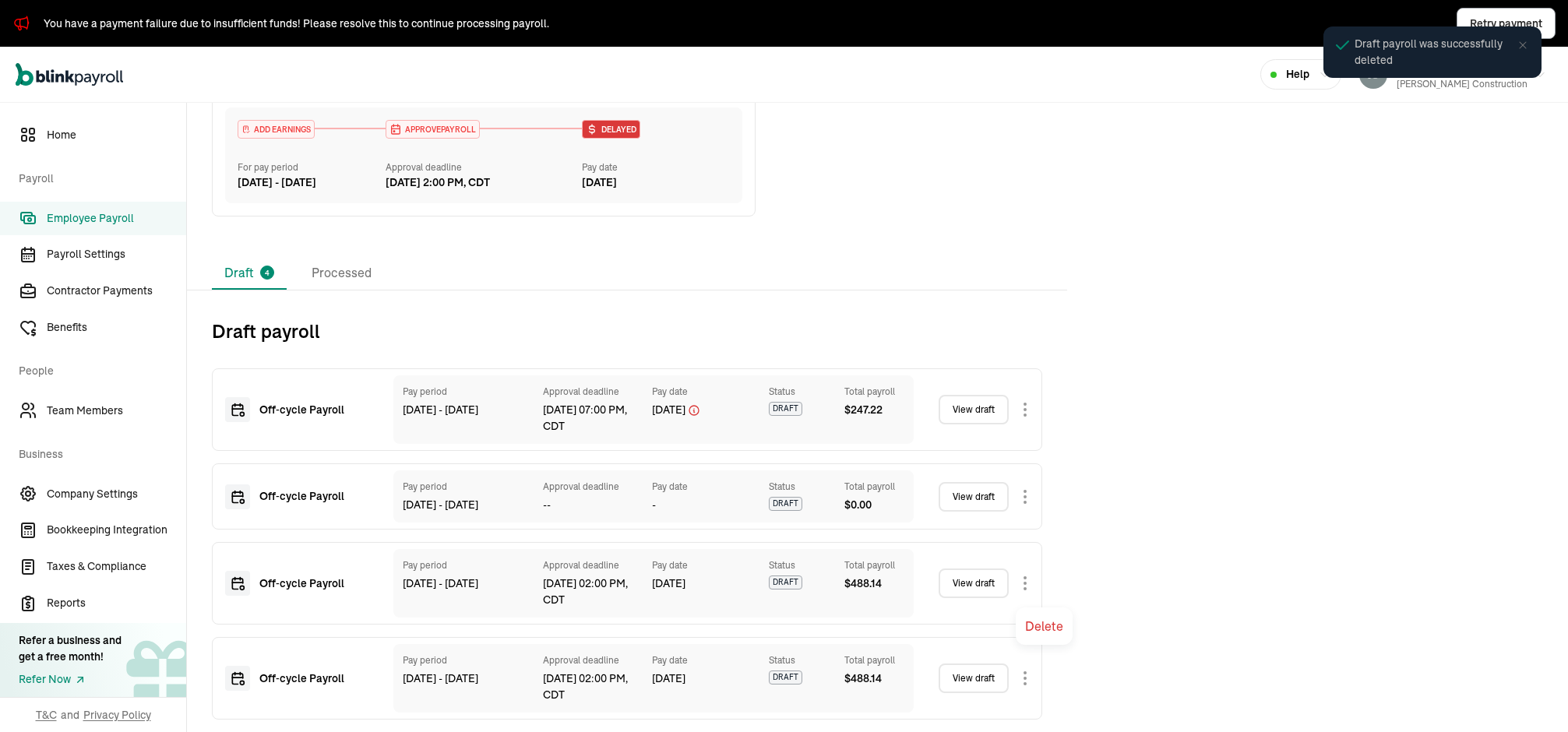
click at [1024, 569] on body "You have a payment failure due to insufficient funds! Please resolve this to co…" at bounding box center [784, 366] width 1568 height 732
click at [1026, 582] on body "You have a payment failure due to insufficient funds! Please resolve this to co…" at bounding box center [784, 366] width 1568 height 732
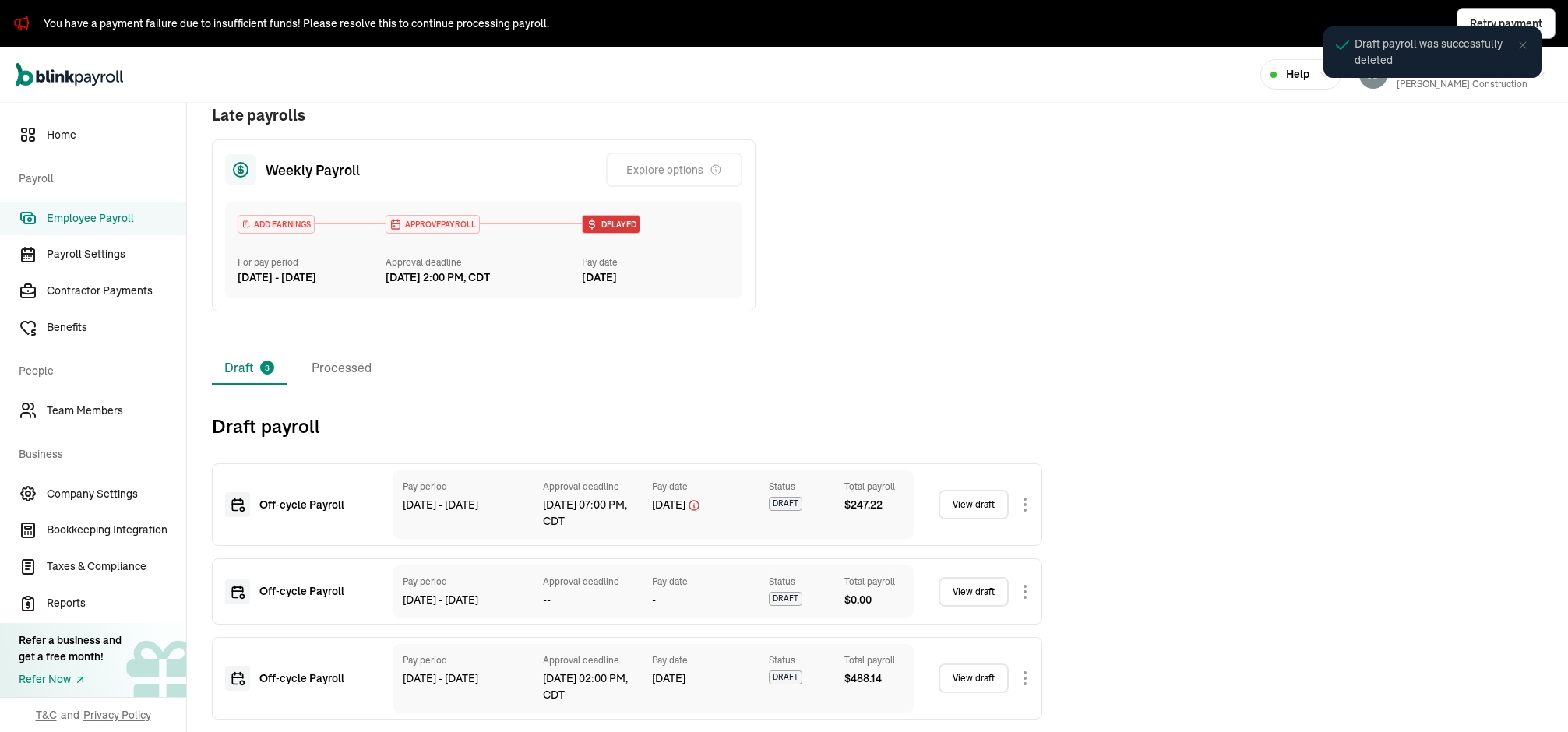
scroll to position [524, 0]
click at [1021, 593] on body "You have a payment failure due to insufficient funds! Please resolve this to co…" at bounding box center [784, 366] width 1568 height 732
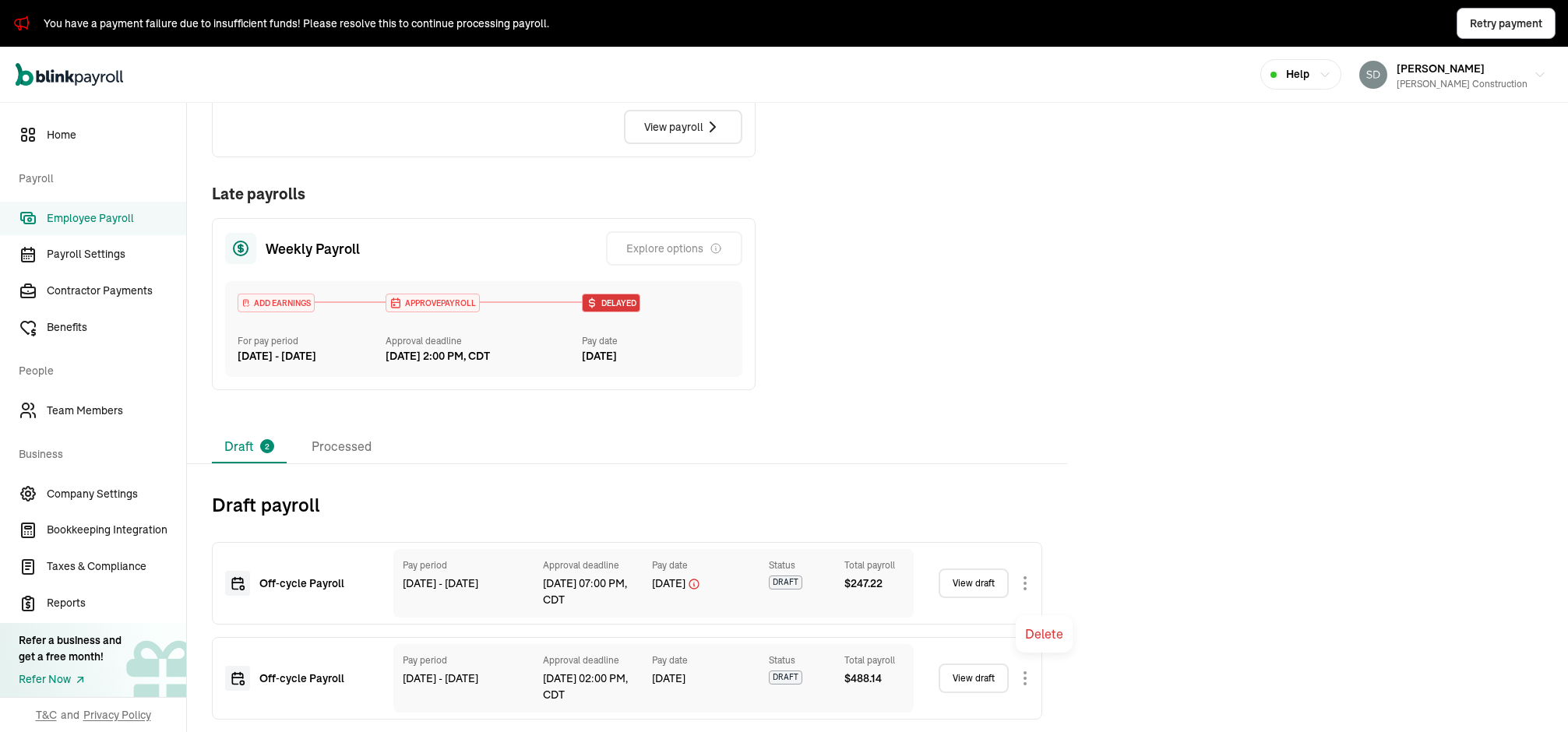
click at [1016, 591] on body "You have a payment failure due to insufficient funds! Please resolve this to co…" at bounding box center [784, 366] width 1568 height 732
click at [1378, 59] on div "Open main menu Help [PERSON_NAME] Construction" at bounding box center [784, 74] width 1568 height 56
click at [977, 651] on link "View draft" at bounding box center [974, 678] width 70 height 29
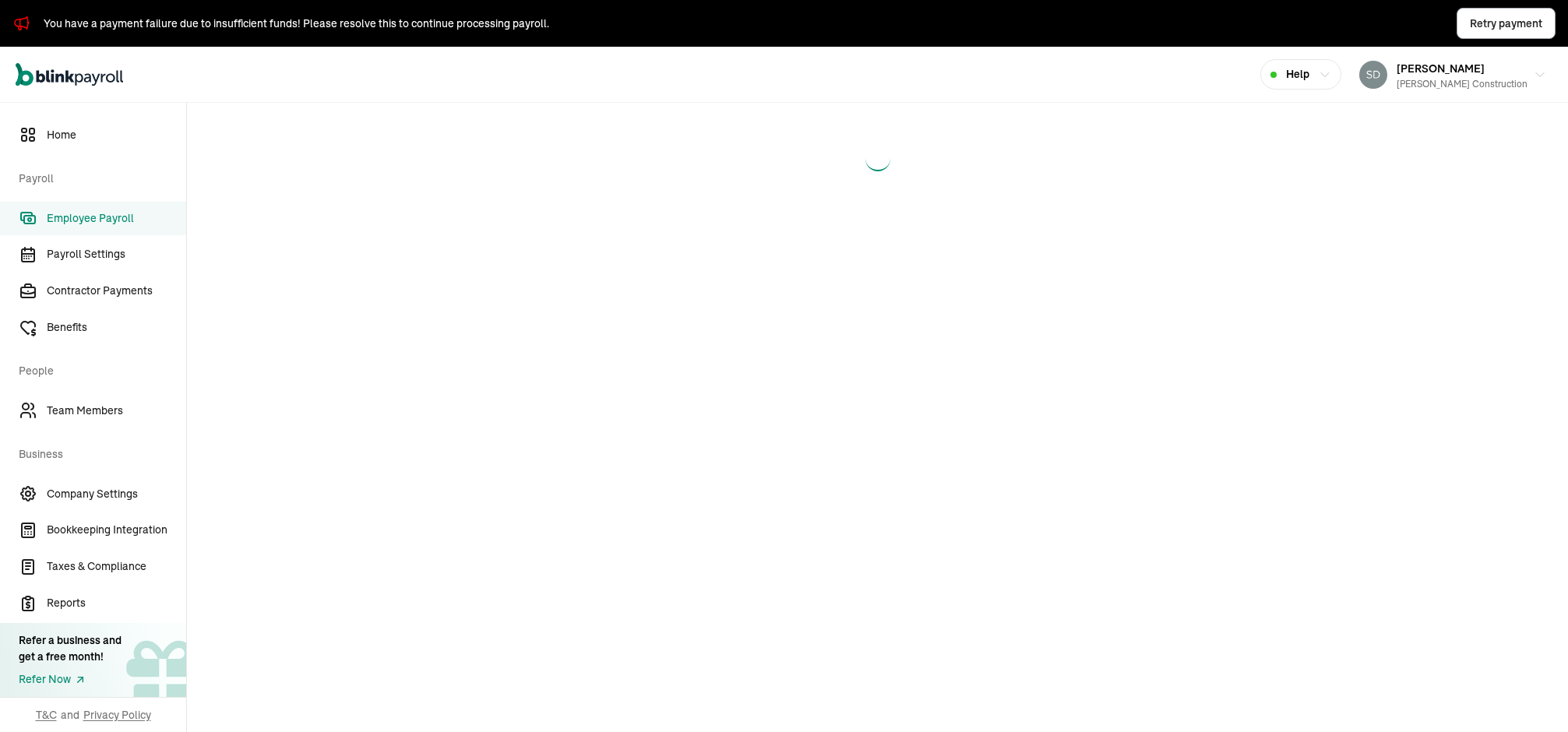
select select "direct_deposit"
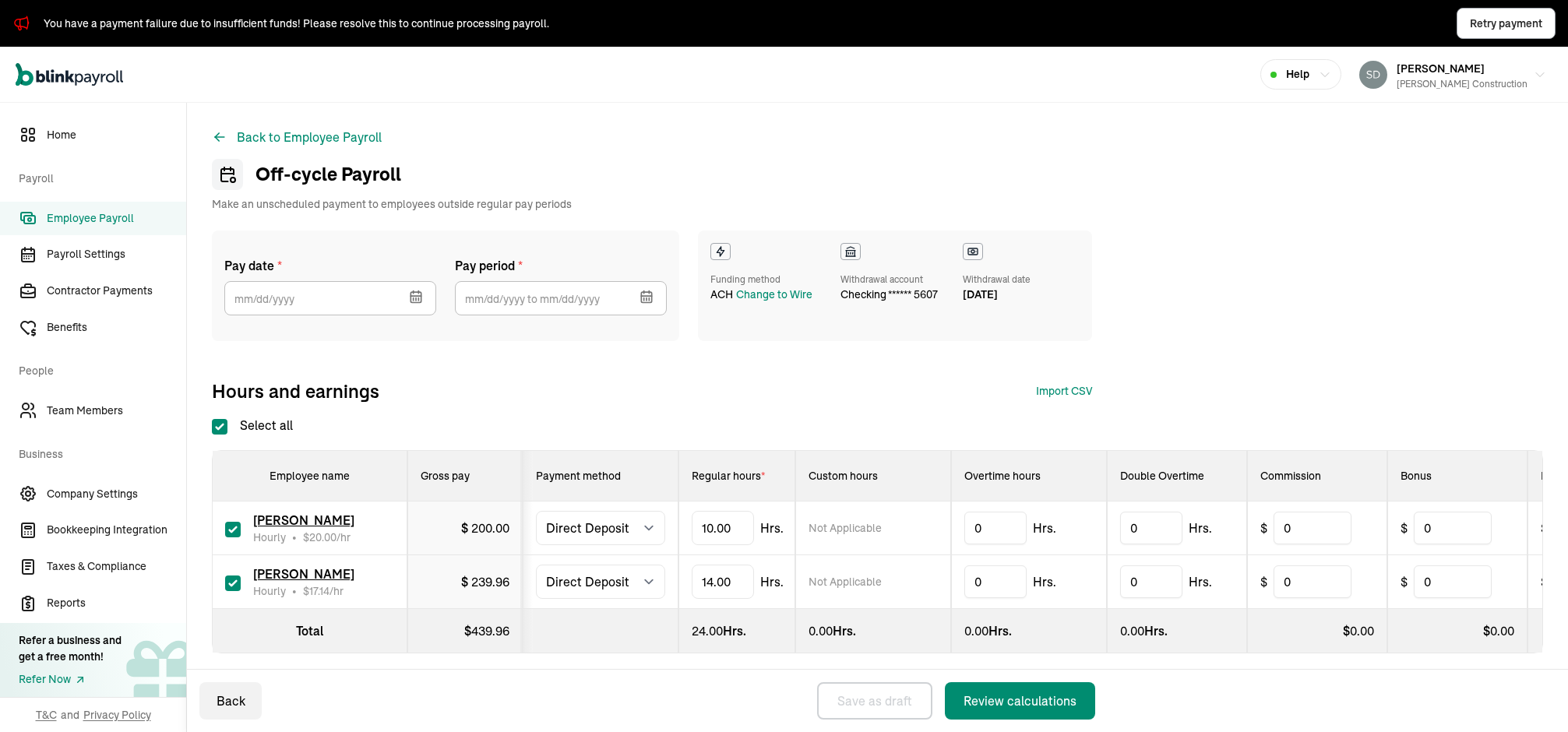
type input "[DATE]"
type input "[DATE] ~ [DATE]"
checkbox input "true"
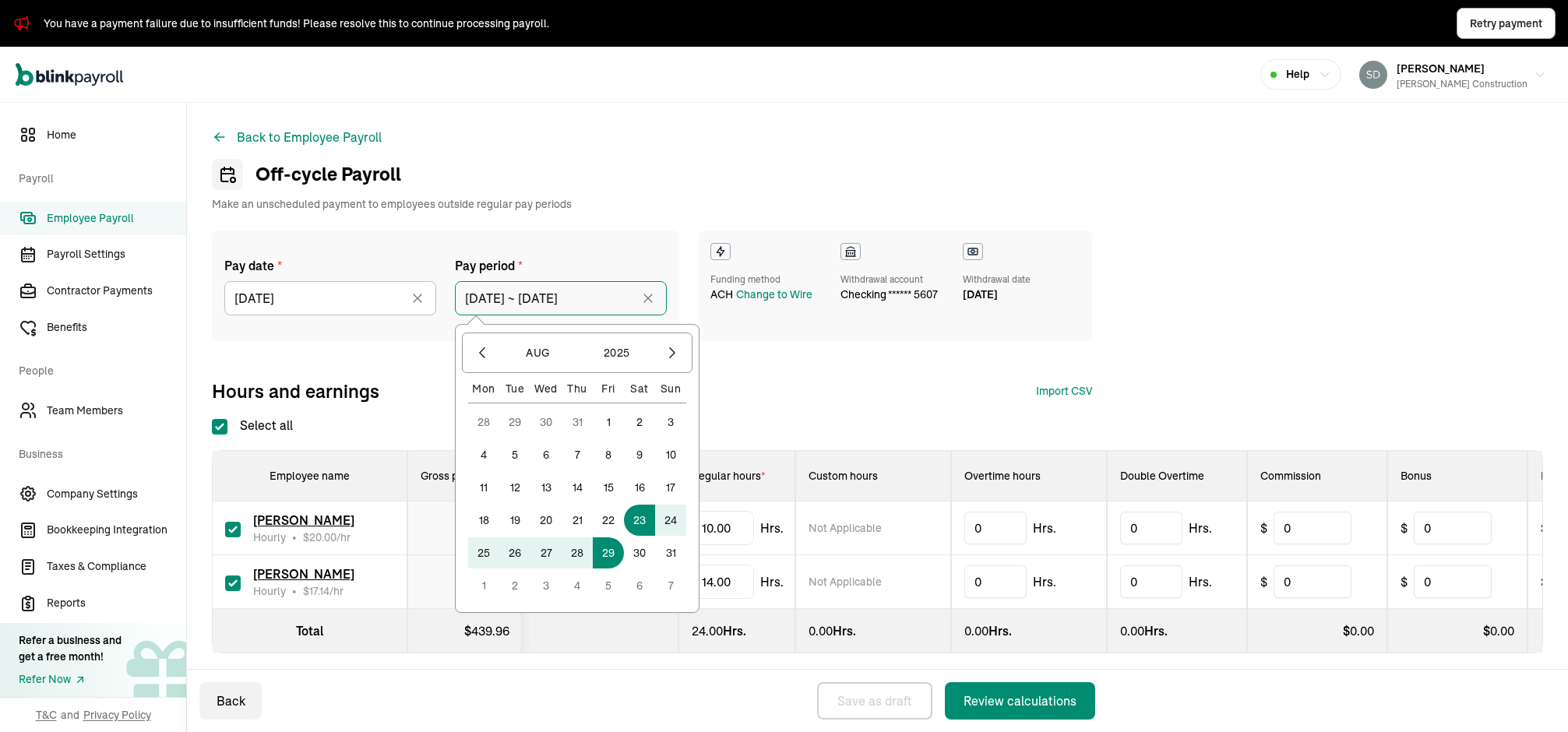
click at [536, 300] on input "[DATE] ~ [DATE]" at bounding box center [561, 298] width 212 height 34
click at [639, 486] on button "16" at bounding box center [639, 487] width 31 height 31
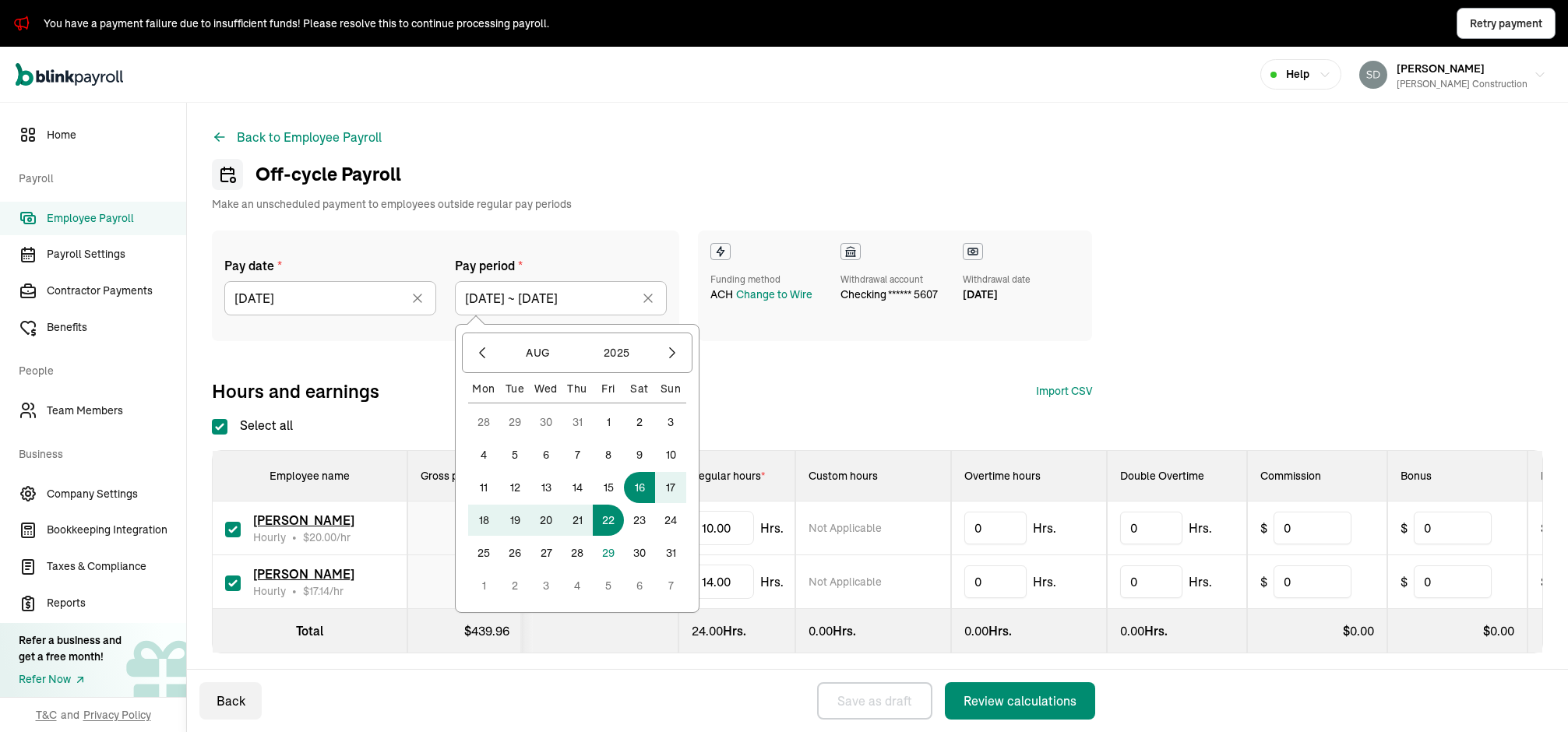
drag, startPoint x: 634, startPoint y: 523, endPoint x: 612, endPoint y: 521, distance: 22.1
click at [612, 521] on div "28 29 30 31 1 2 3 4 5 6 7 8 9 10 11 12 13 14 15 16 17 18 19 20 21 22 23 24 25 2…" at bounding box center [577, 504] width 218 height 195
click at [612, 521] on button "22" at bounding box center [608, 519] width 31 height 31
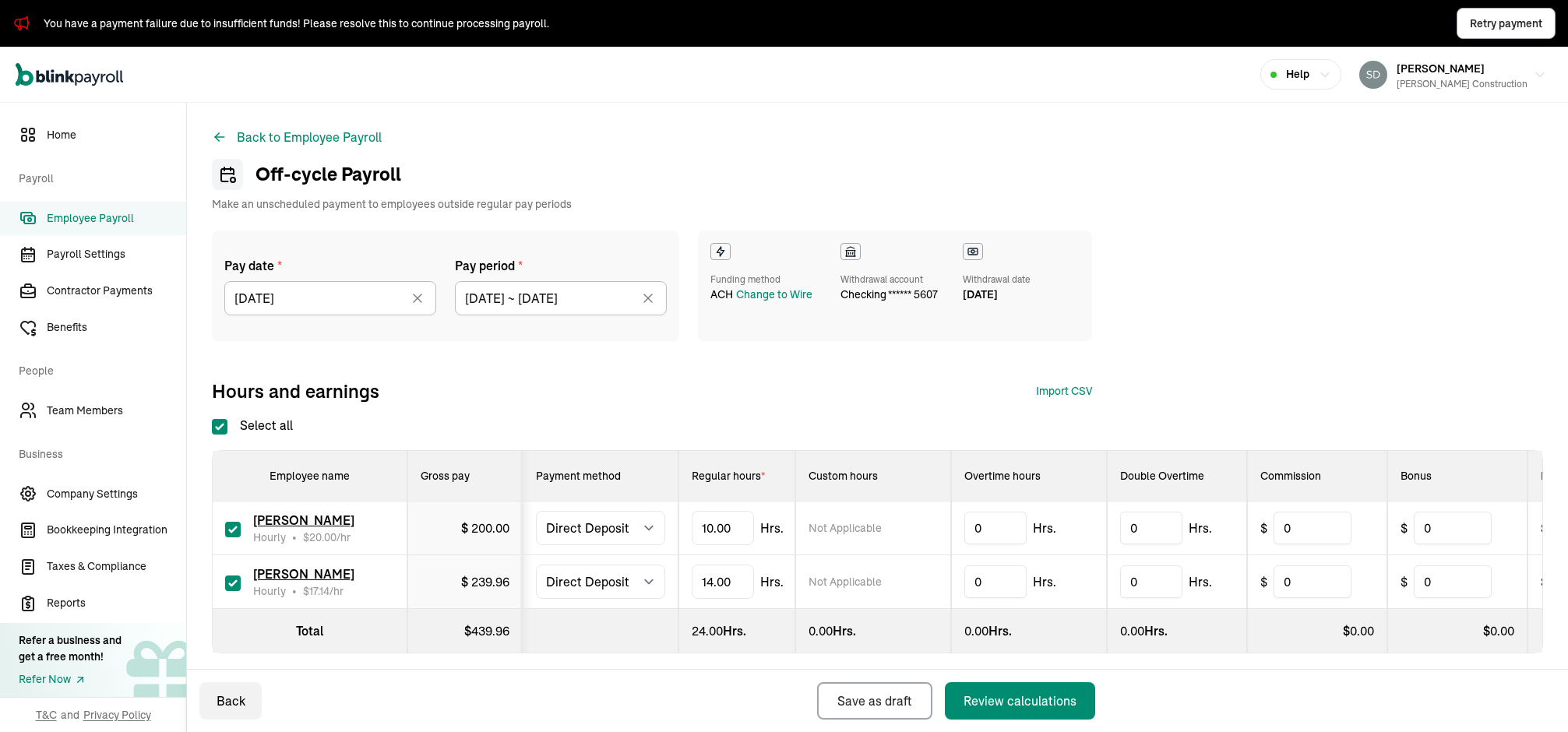
type input "[DATE] ~ [DATE]"
click at [1001, 651] on div "Review calculations" at bounding box center [1020, 701] width 113 height 19
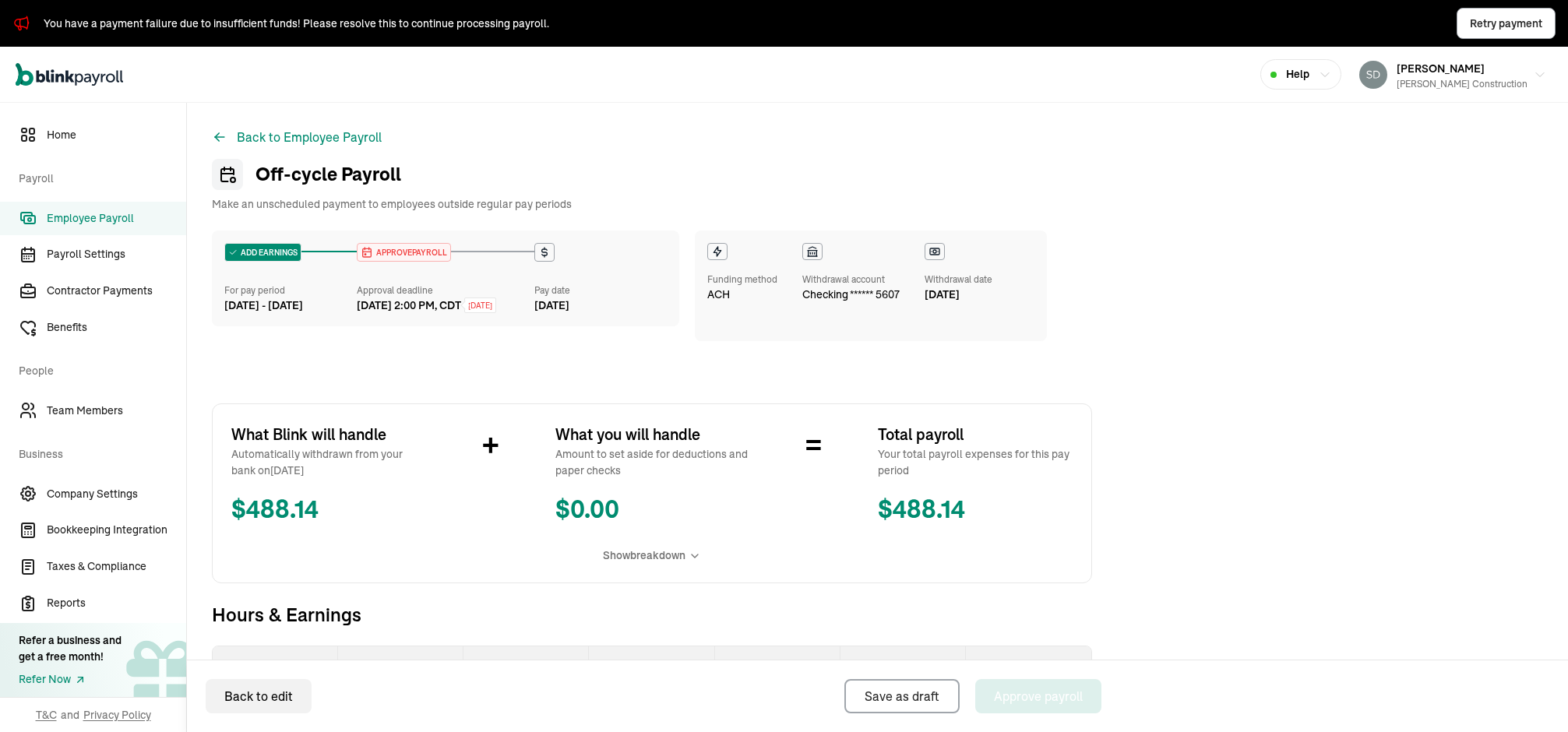
scroll to position [311, 0]
